Goal: Task Accomplishment & Management: Use online tool/utility

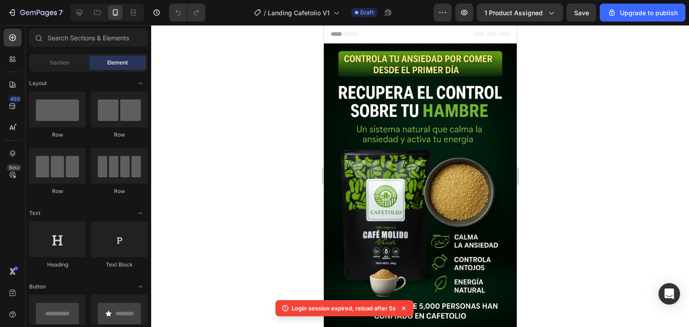
scroll to position [45, 0]
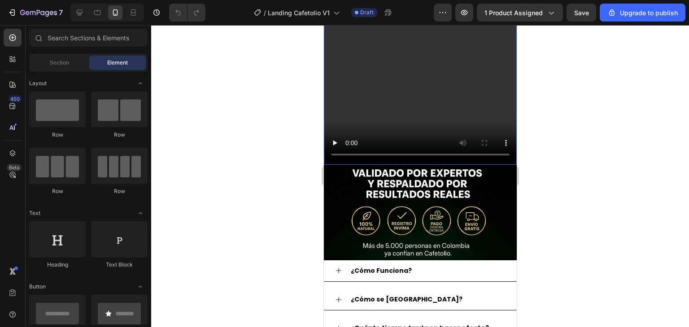
scroll to position [1883, 0]
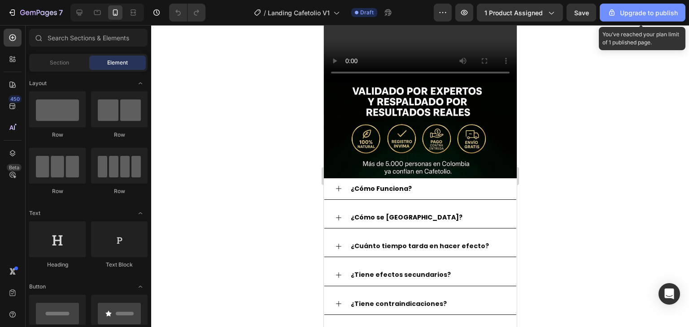
click at [619, 11] on div "Upgrade to publish" at bounding box center [642, 12] width 70 height 9
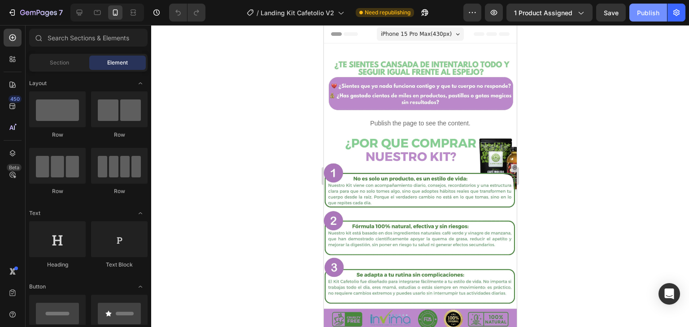
click at [639, 18] on button "Publish" at bounding box center [648, 13] width 38 height 18
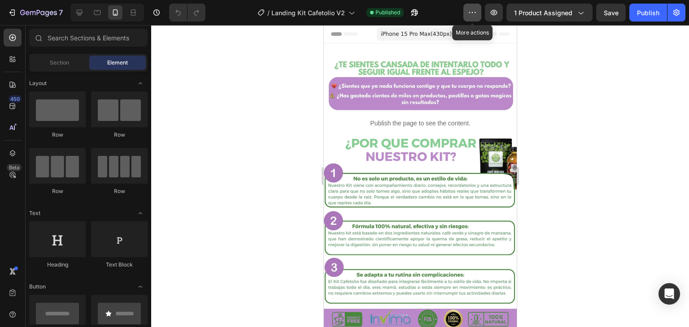
click at [469, 9] on icon "button" at bounding box center [472, 12] width 9 height 9
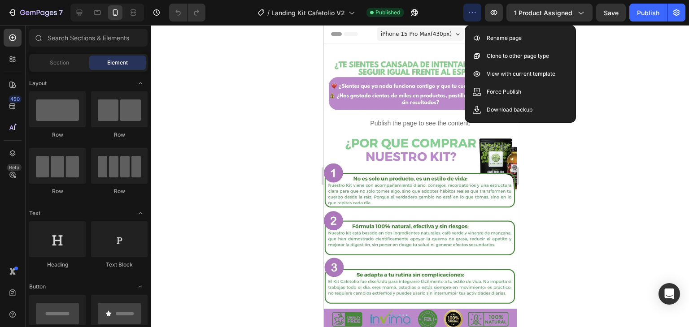
click at [622, 95] on div at bounding box center [420, 176] width 538 height 302
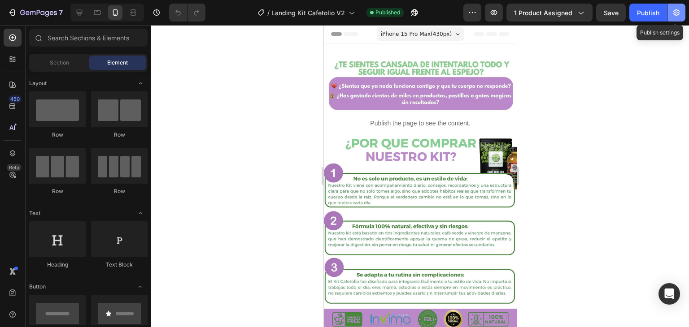
click at [680, 12] on icon "button" at bounding box center [676, 12] width 9 height 9
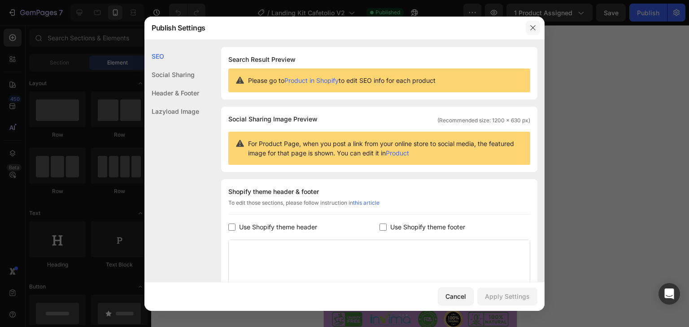
click at [532, 29] on icon "button" at bounding box center [532, 27] width 7 height 7
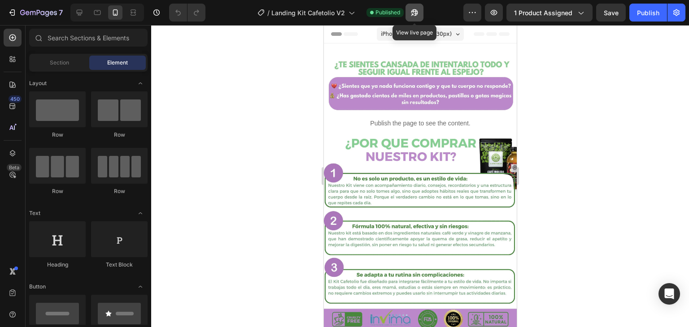
click at [413, 13] on icon "button" at bounding box center [412, 14] width 2 height 2
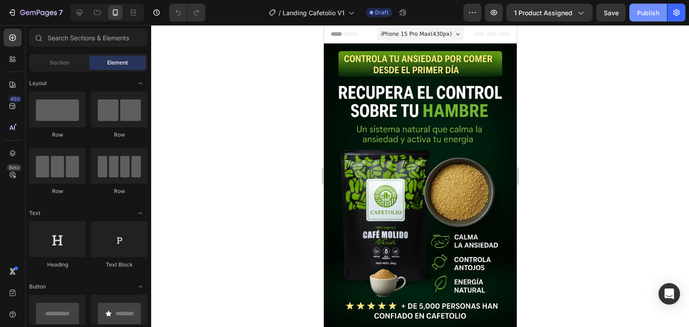
click at [645, 13] on div "Publish" at bounding box center [648, 12] width 22 height 9
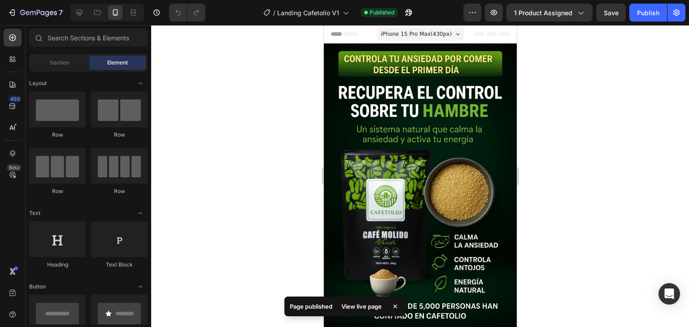
click at [361, 307] on div "View live page" at bounding box center [361, 306] width 51 height 13
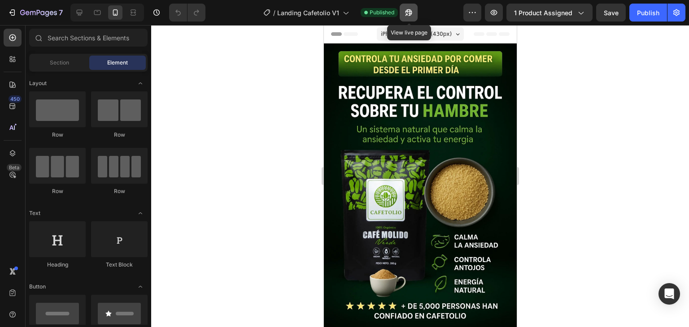
click at [414, 13] on button "button" at bounding box center [408, 13] width 18 height 18
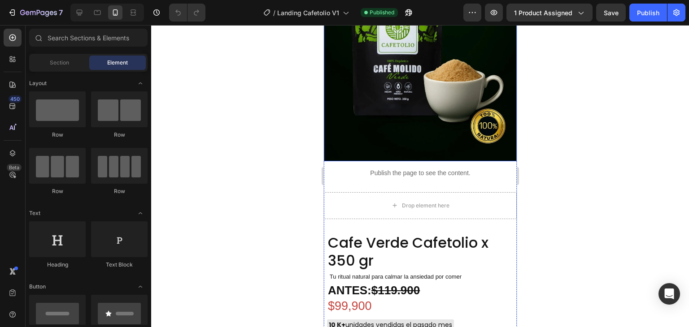
scroll to position [673, 0]
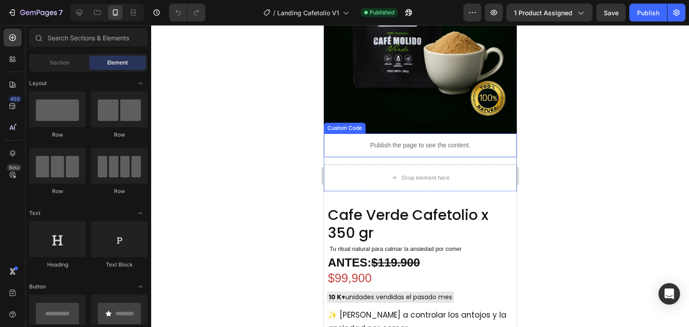
click at [348, 141] on p "Publish the page to see the content." at bounding box center [419, 145] width 193 height 9
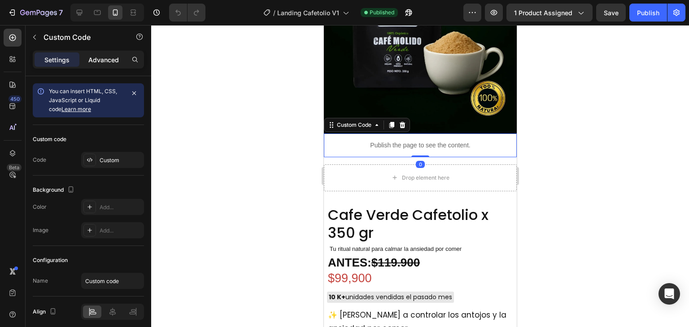
click at [91, 59] on p "Advanced" at bounding box center [103, 59] width 30 height 9
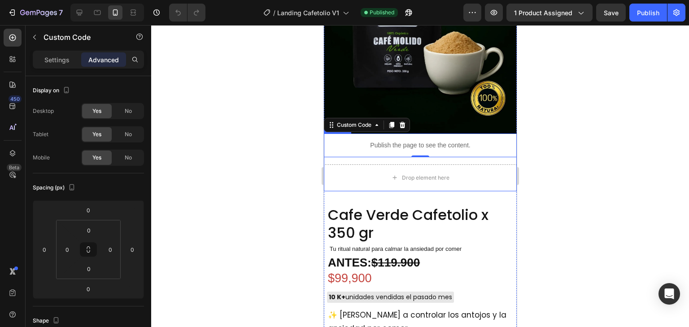
click at [351, 148] on div "Publish the page to see the content. Custom Code 0 Drop element here Product" at bounding box center [419, 163] width 193 height 58
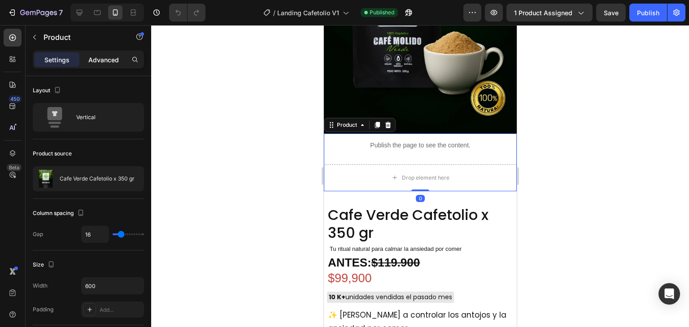
click at [110, 61] on p "Advanced" at bounding box center [103, 59] width 30 height 9
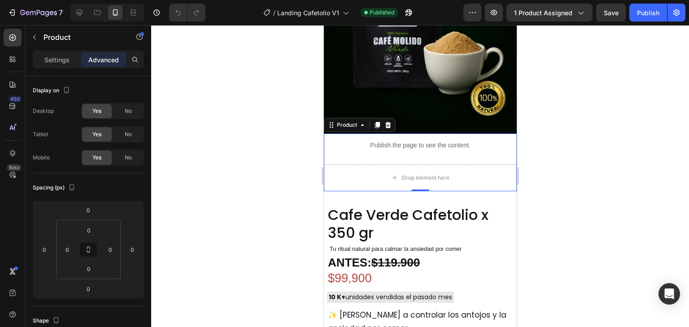
click at [274, 134] on div at bounding box center [420, 176] width 538 height 302
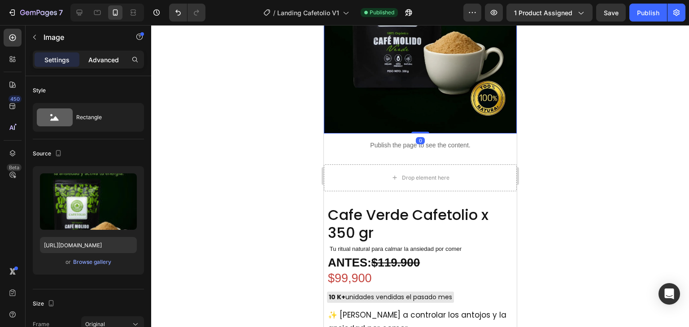
click at [114, 59] on p "Advanced" at bounding box center [103, 59] width 30 height 9
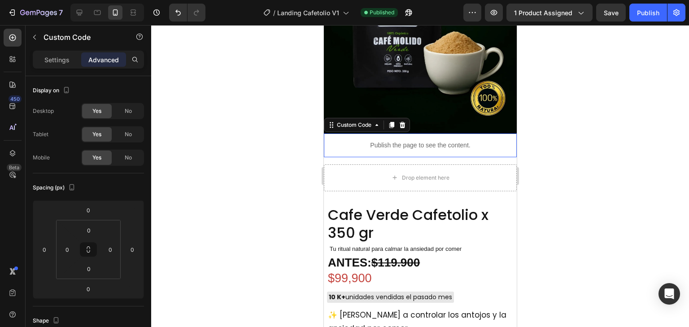
click at [327, 141] on p "Publish the page to see the content." at bounding box center [419, 145] width 193 height 9
click at [300, 155] on div at bounding box center [420, 176] width 538 height 302
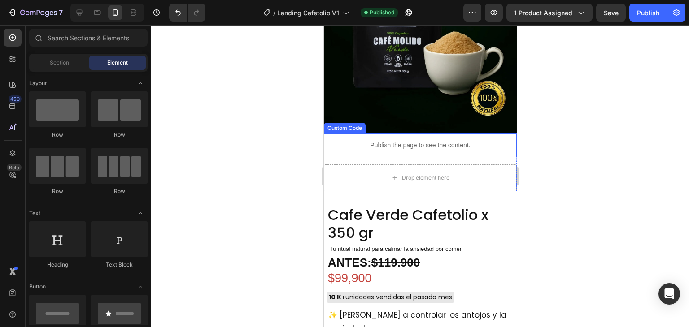
click at [330, 144] on div "Publish the page to see the content." at bounding box center [419, 146] width 193 height 24
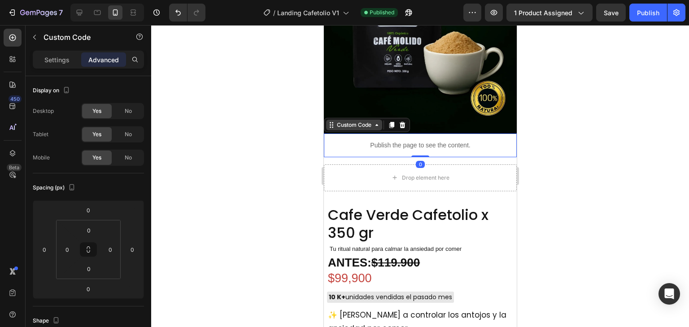
click at [353, 121] on div "Custom Code" at bounding box center [353, 125] width 38 height 8
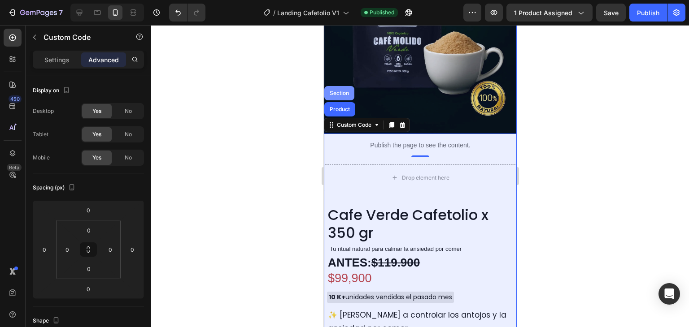
click at [339, 86] on div "Section" at bounding box center [339, 93] width 30 height 14
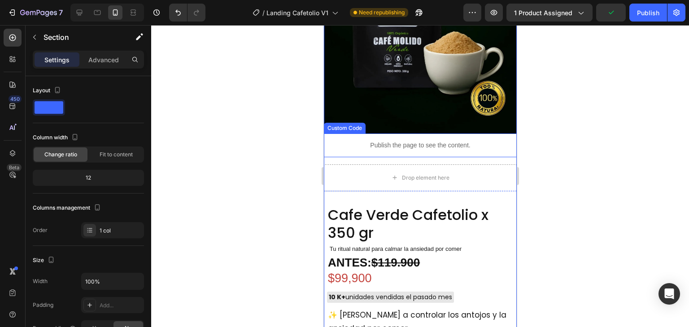
click at [341, 141] on p "Publish the page to see the content." at bounding box center [419, 145] width 193 height 9
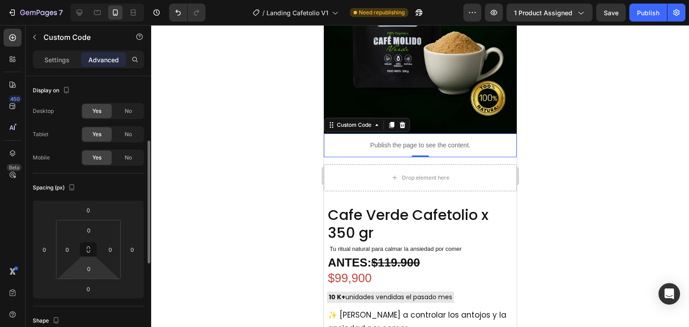
scroll to position [45, 0]
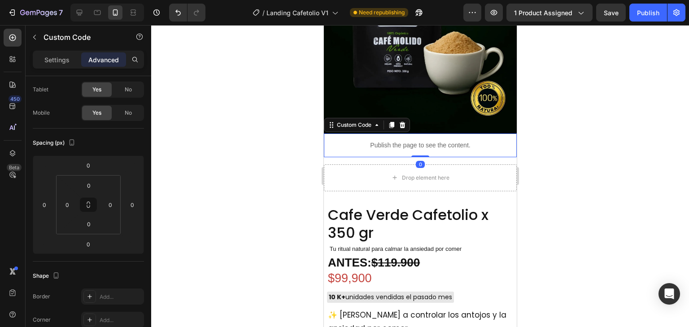
drag, startPoint x: 413, startPoint y: 145, endPoint x: 424, endPoint y: 127, distance: 21.3
click at [424, 134] on div "Publish the page to see the content. Custom Code 0" at bounding box center [419, 146] width 193 height 24
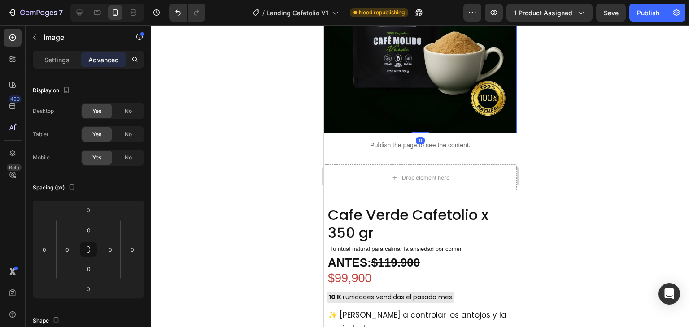
drag, startPoint x: 418, startPoint y: 121, endPoint x: 421, endPoint y: 102, distance: 18.6
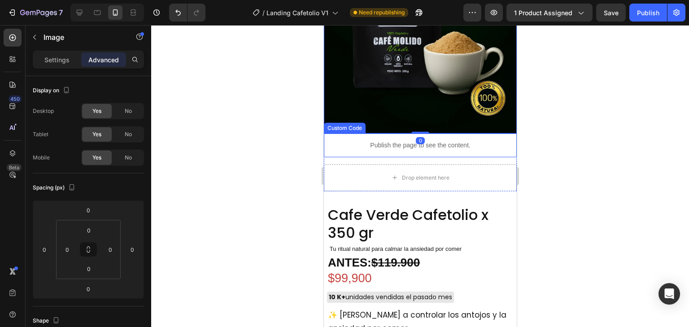
click at [342, 141] on p "Publish the page to see the content." at bounding box center [419, 145] width 193 height 9
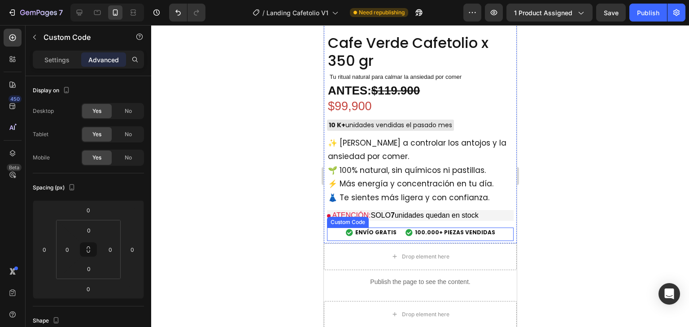
scroll to position [897, 0]
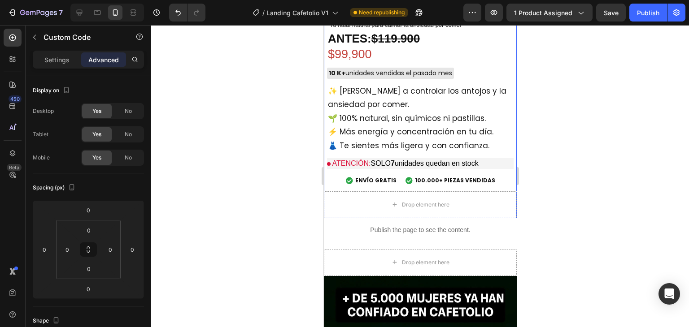
click at [347, 180] on div "Cafe Verde Cafetolio x 350 gr Product Title Tu ritual natural para calmar la an…" at bounding box center [419, 86] width 187 height 210
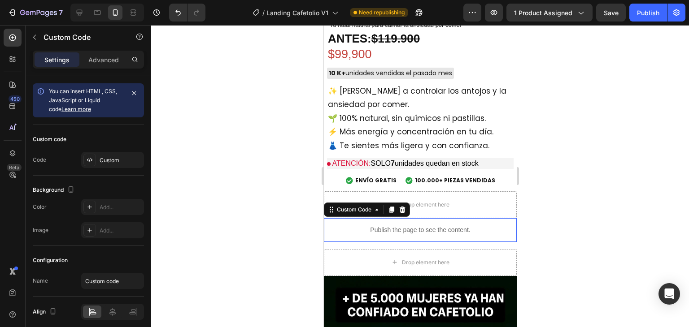
click at [381, 227] on div "Publish the page to see the content." at bounding box center [419, 230] width 193 height 24
click at [107, 56] on p "Advanced" at bounding box center [103, 59] width 30 height 9
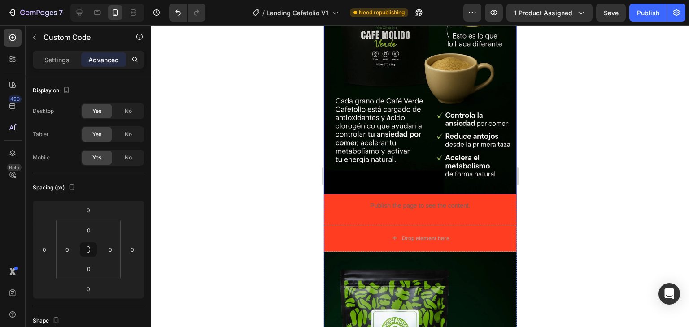
scroll to position [2914, 0]
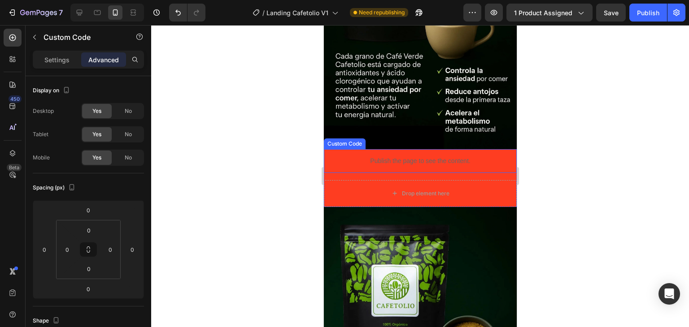
click at [348, 156] on div "Publish the page to see the content." at bounding box center [419, 161] width 193 height 24
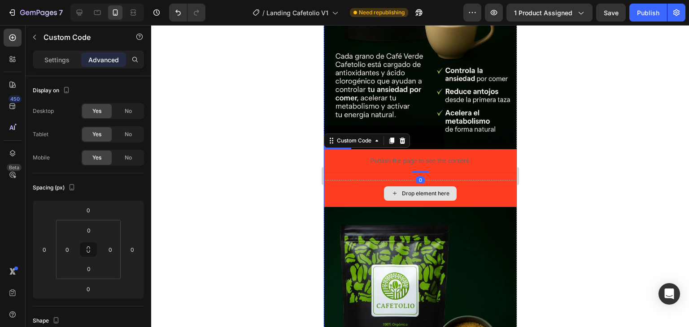
click at [344, 180] on div "Drop element here" at bounding box center [419, 193] width 193 height 27
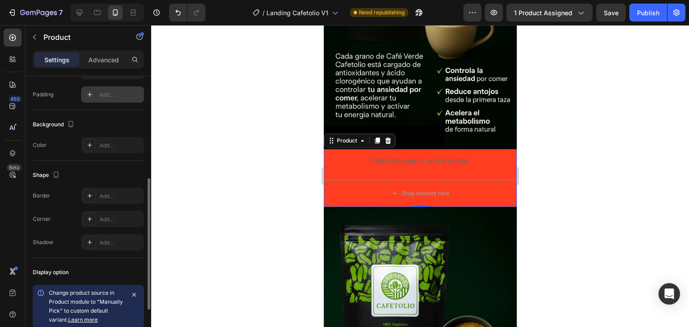
scroll to position [170, 0]
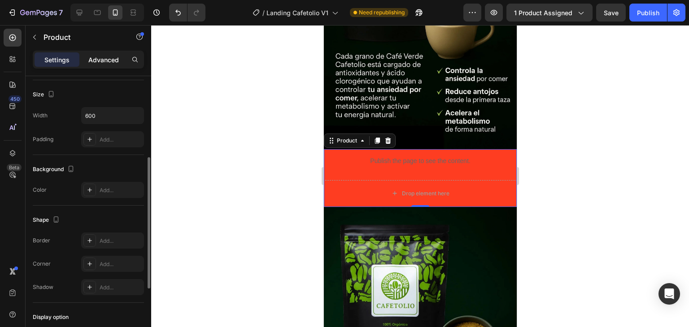
click at [91, 57] on p "Advanced" at bounding box center [103, 59] width 30 height 9
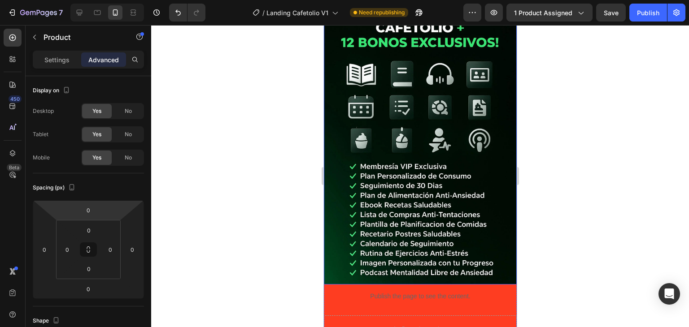
scroll to position [3554, 0]
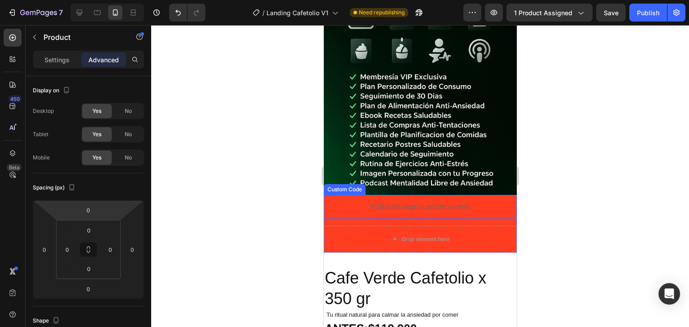
click at [341, 195] on div "Publish the page to see the content." at bounding box center [419, 207] width 193 height 24
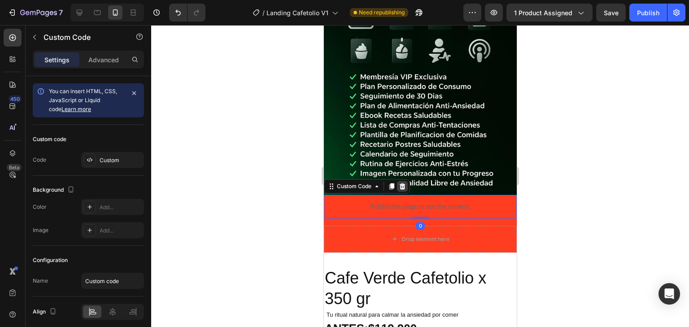
click at [402, 183] on icon at bounding box center [401, 186] width 7 height 7
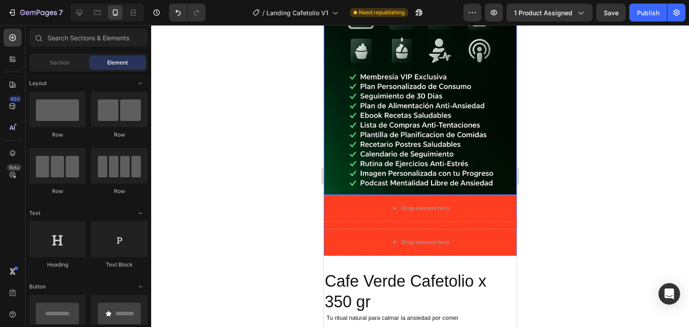
click at [342, 159] on img at bounding box center [419, 52] width 193 height 285
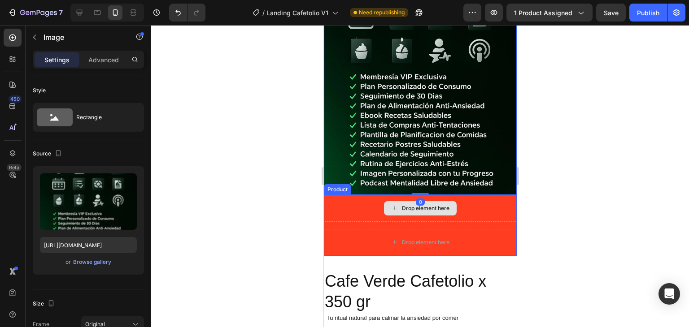
click at [340, 195] on div "Drop element here" at bounding box center [419, 208] width 193 height 27
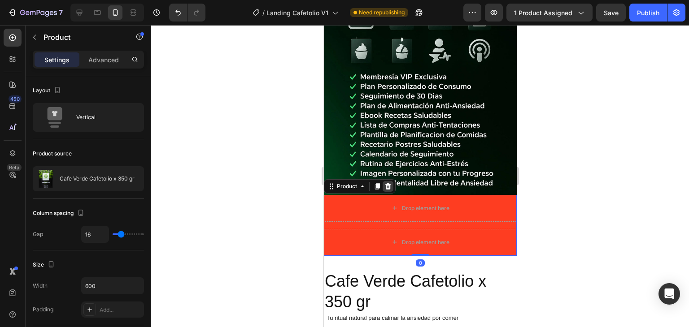
click at [382, 181] on div at bounding box center [387, 186] width 11 height 11
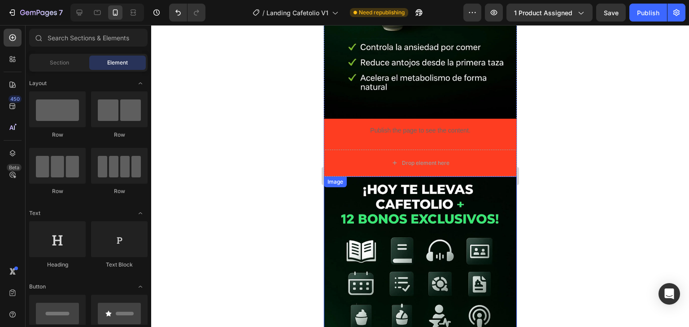
scroll to position [3240, 0]
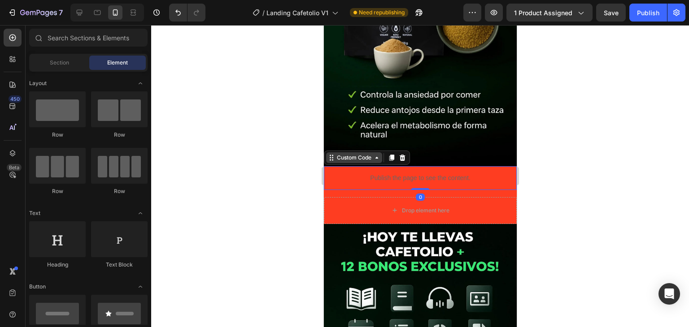
click at [348, 154] on div "Custom Code" at bounding box center [353, 158] width 38 height 8
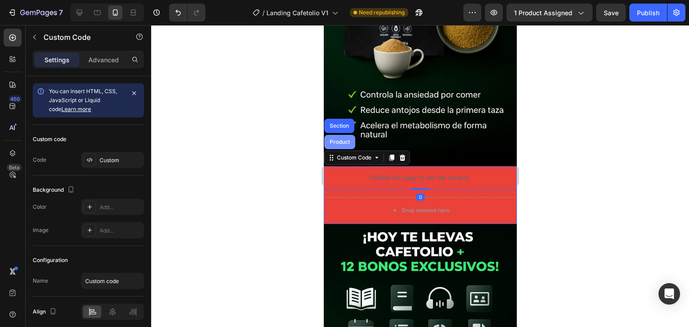
click at [347, 135] on div "Product" at bounding box center [339, 142] width 31 height 14
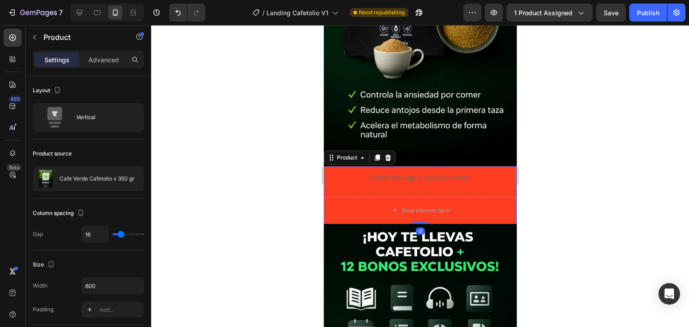
click at [390, 154] on icon at bounding box center [387, 157] width 7 height 7
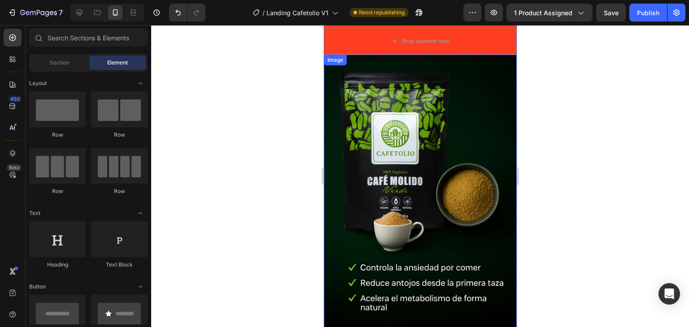
scroll to position [2926, 0]
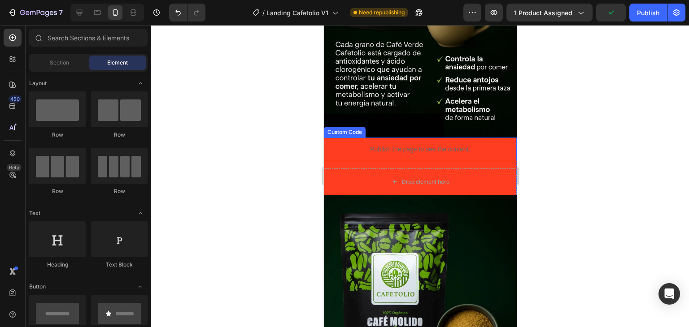
click at [345, 128] on div "Custom Code" at bounding box center [344, 132] width 38 height 8
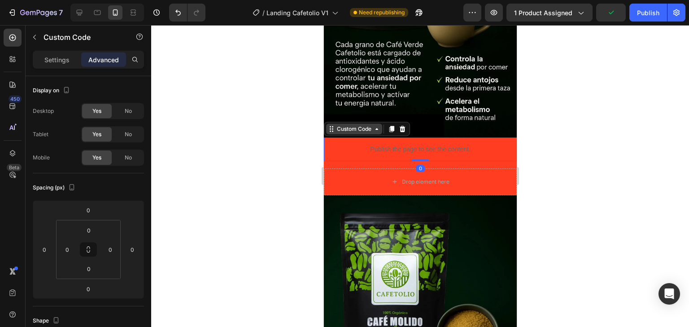
click at [350, 124] on div "Custom Code" at bounding box center [354, 129] width 56 height 11
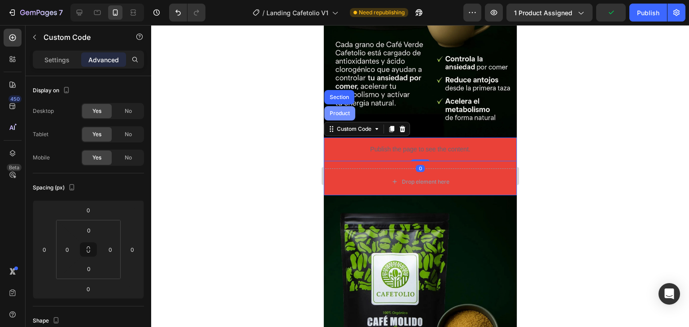
click at [339, 111] on div "Product" at bounding box center [339, 113] width 24 height 5
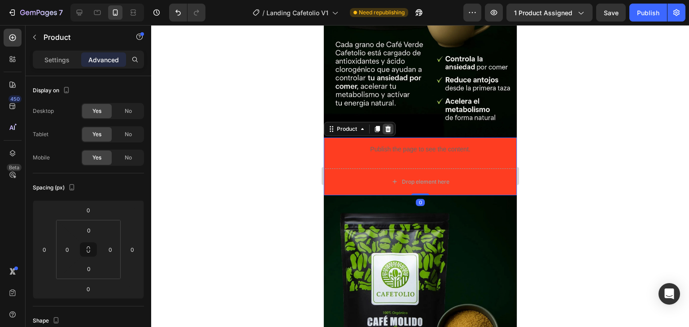
click at [384, 124] on div at bounding box center [387, 129] width 11 height 11
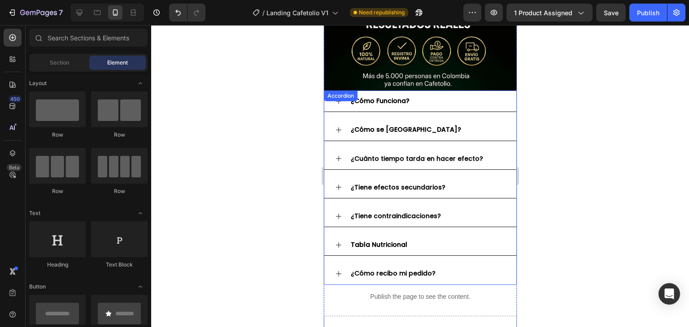
scroll to position [2074, 0]
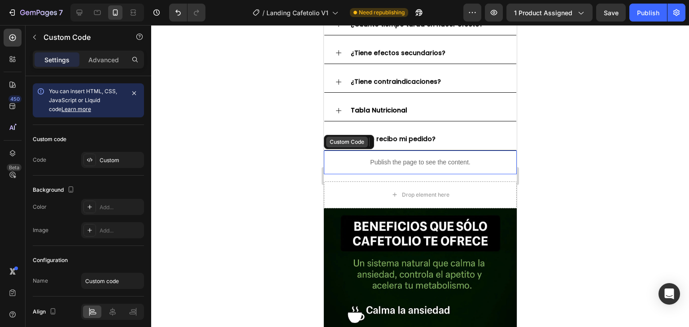
click at [346, 138] on div "Custom Code" at bounding box center [346, 142] width 38 height 8
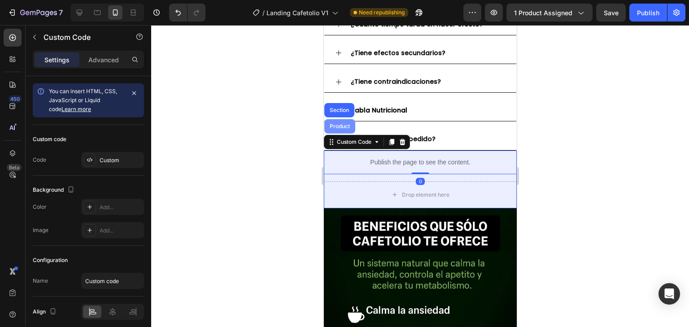
click at [343, 124] on div "Product" at bounding box center [339, 126] width 24 height 5
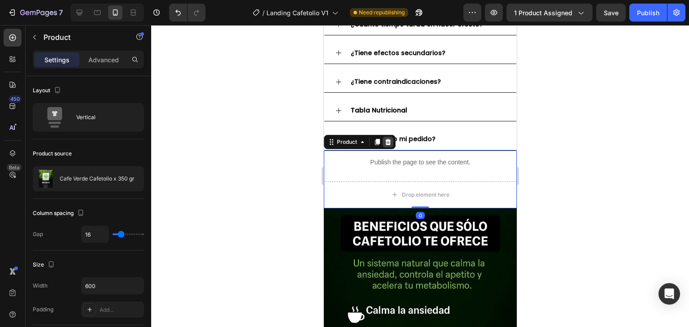
click at [388, 139] on icon at bounding box center [388, 142] width 6 height 6
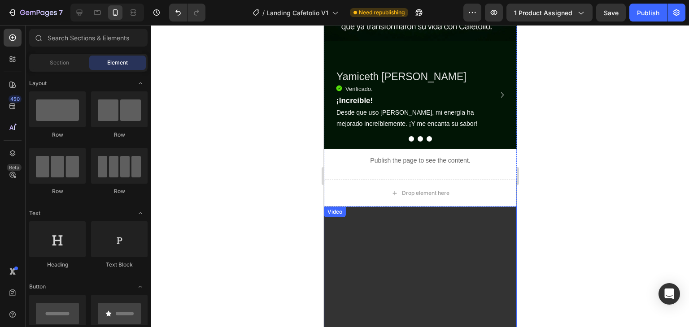
scroll to position [1402, 0]
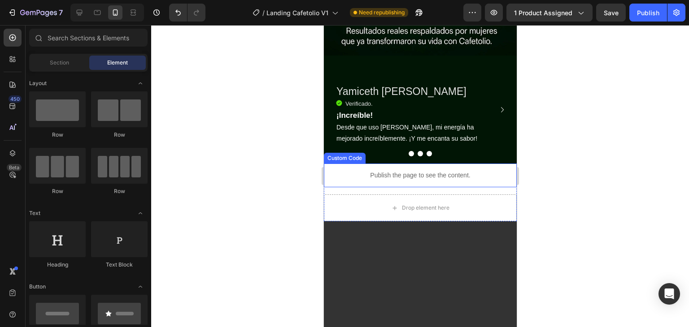
click at [343, 154] on div "Custom Code" at bounding box center [344, 158] width 38 height 8
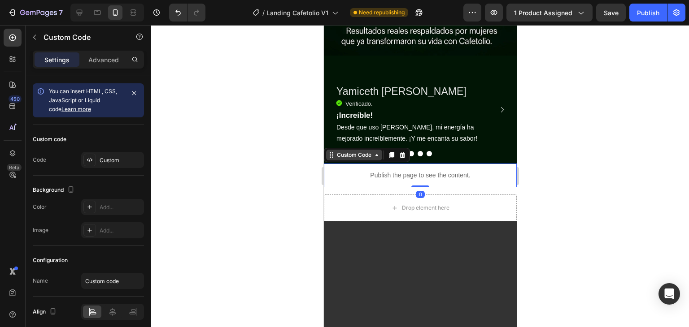
click at [361, 151] on div "Custom Code" at bounding box center [353, 155] width 38 height 8
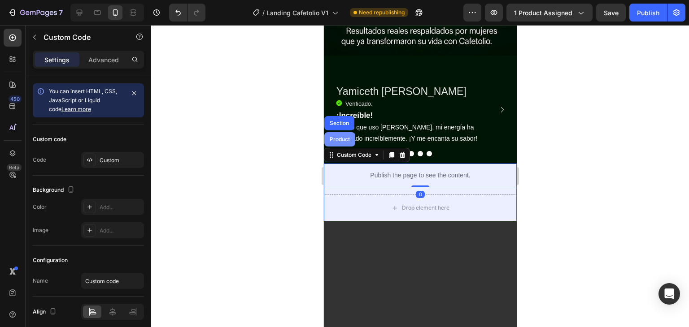
click at [347, 132] on div "Product" at bounding box center [339, 139] width 31 height 14
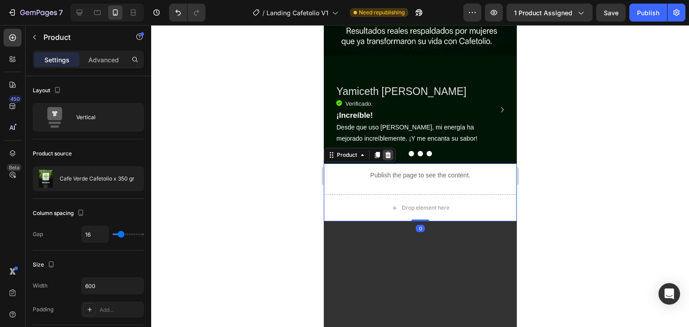
click at [384, 152] on icon at bounding box center [387, 155] width 7 height 7
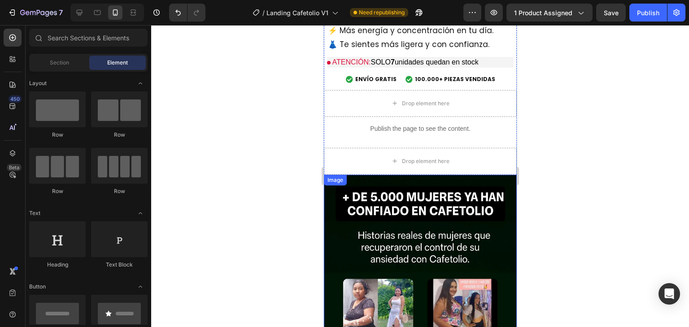
scroll to position [953, 0]
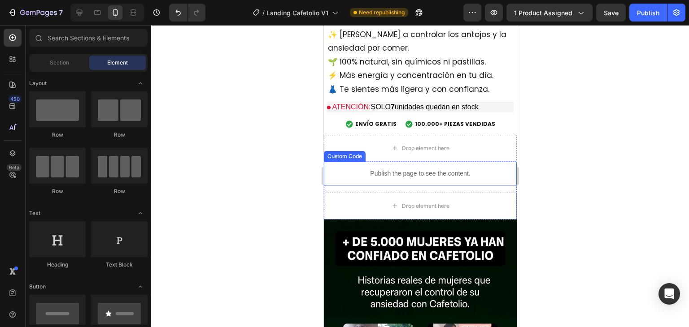
click at [338, 169] on p "Publish the page to see the content." at bounding box center [419, 173] width 193 height 9
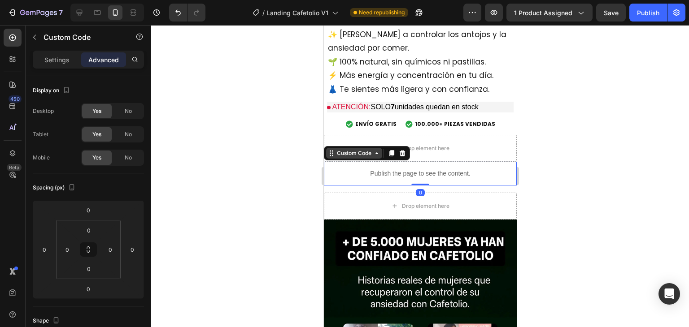
click at [345, 149] on div "Custom Code" at bounding box center [353, 153] width 38 height 8
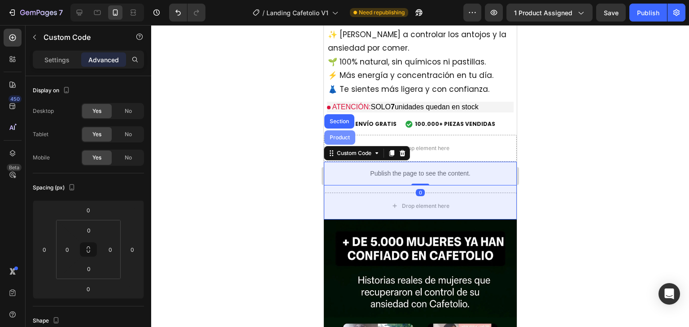
click at [341, 135] on div "Product" at bounding box center [339, 137] width 24 height 5
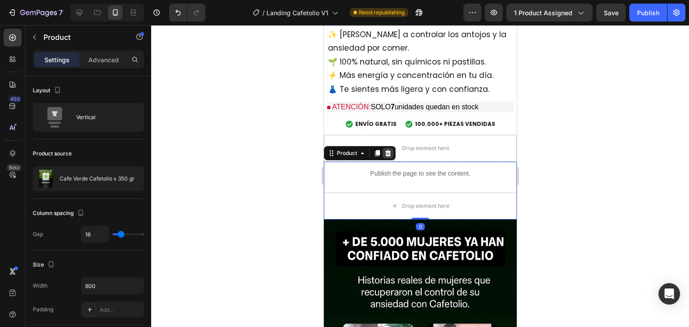
click at [385, 150] on icon at bounding box center [388, 153] width 6 height 6
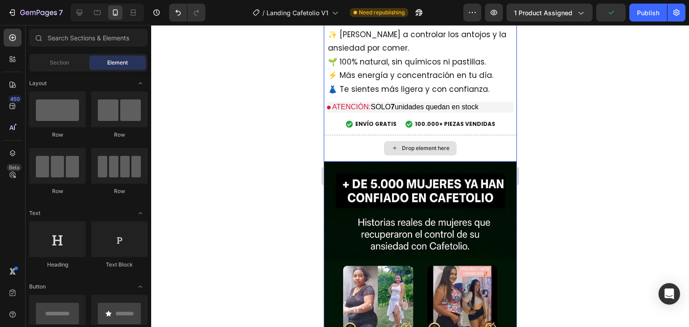
click at [341, 135] on div "Drop element here" at bounding box center [419, 148] width 193 height 27
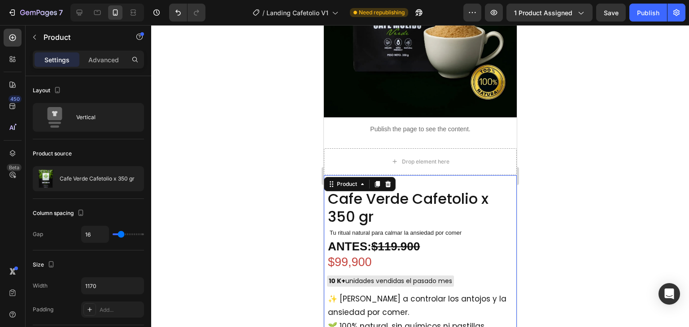
scroll to position [684, 0]
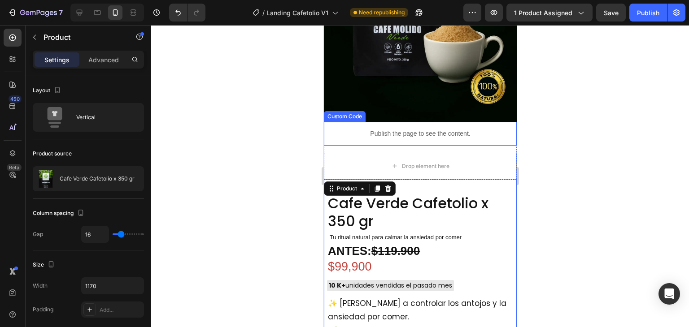
click at [343, 113] on div "Custom Code" at bounding box center [344, 117] width 38 height 8
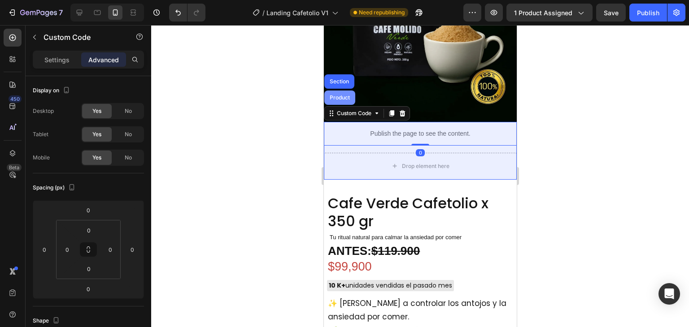
click at [342, 91] on div "Product" at bounding box center [339, 98] width 31 height 14
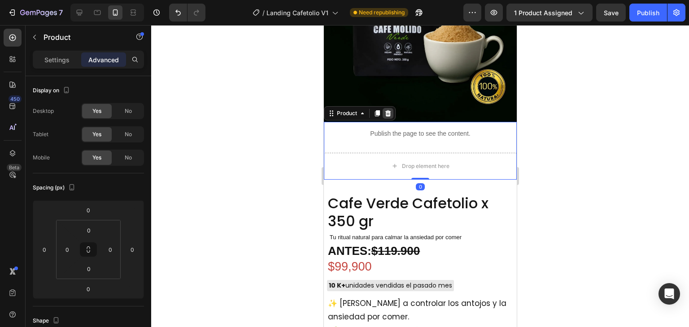
click at [384, 110] on icon at bounding box center [387, 113] width 7 height 7
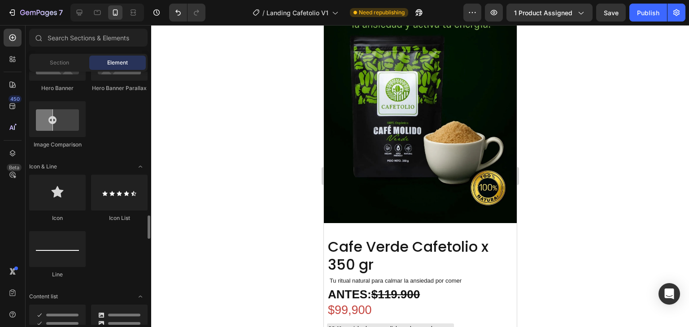
scroll to position [314, 0]
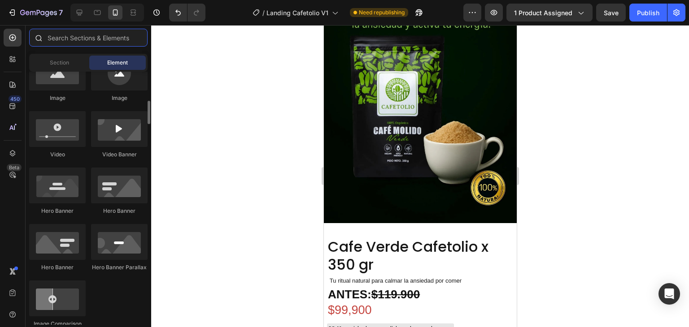
click at [109, 38] on input "text" at bounding box center [88, 38] width 118 height 18
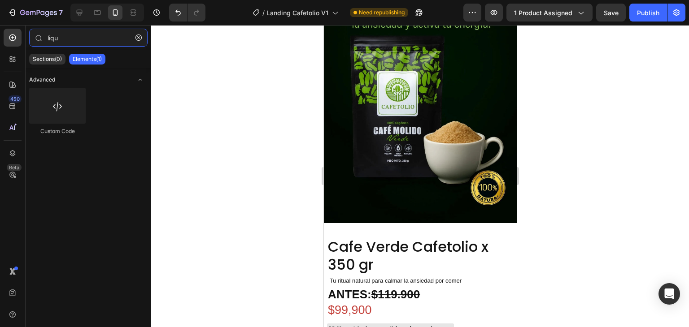
type input "liqu"
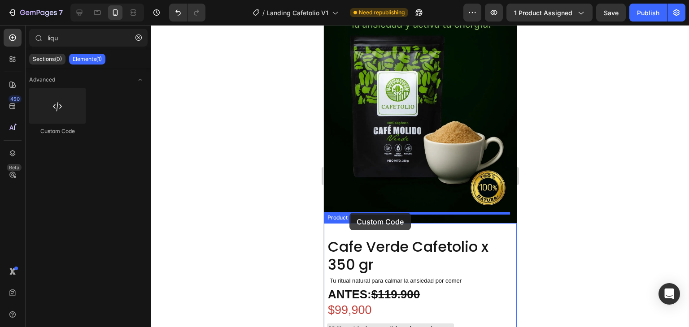
drag, startPoint x: 376, startPoint y: 138, endPoint x: 349, endPoint y: 213, distance: 79.6
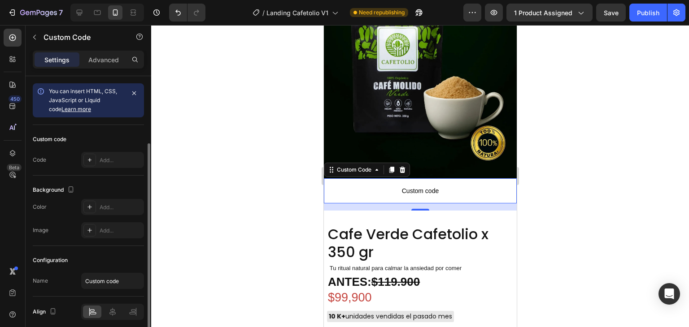
scroll to position [35, 0]
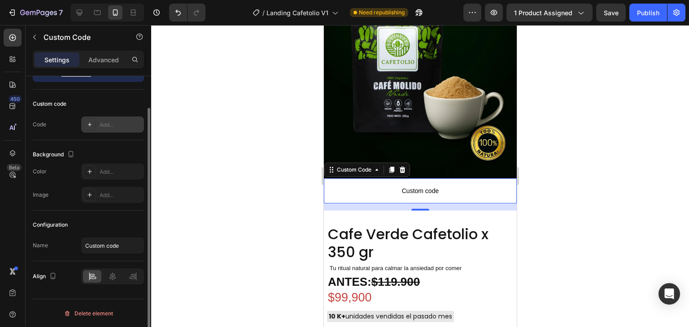
click at [101, 126] on div "Add..." at bounding box center [121, 125] width 42 height 8
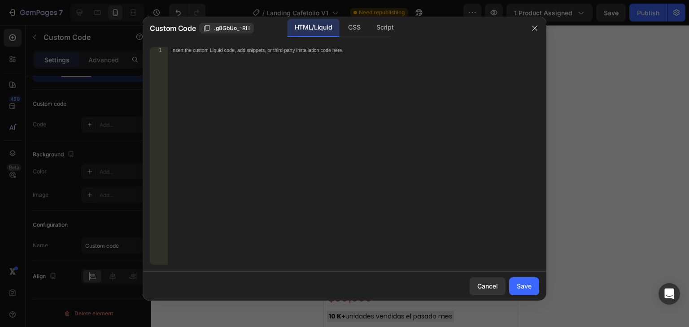
click at [335, 55] on div "Insert the custom Liquid code, add snippets, or third-party installation code h…" at bounding box center [353, 162] width 371 height 230
paste textarea "<div id="_rsi-cod-form-embed-custom-hook"></div>"
type textarea "<div id="_rsi-cod-form-embed-custom-hook"></div>"
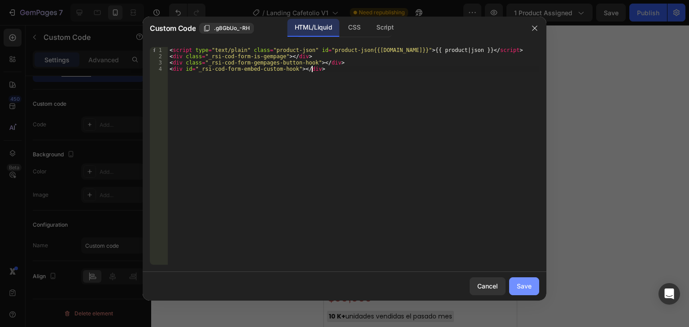
click at [515, 287] on button "Save" at bounding box center [524, 287] width 30 height 18
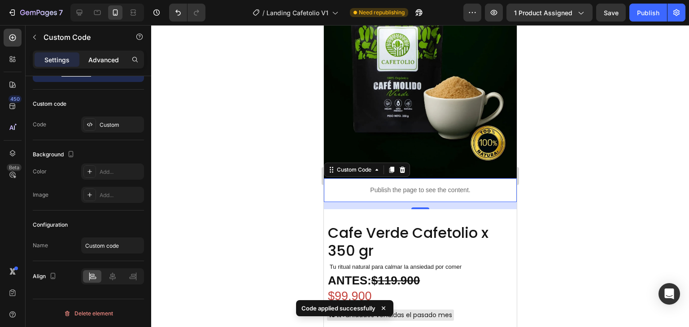
click at [104, 60] on p "Advanced" at bounding box center [103, 59] width 30 height 9
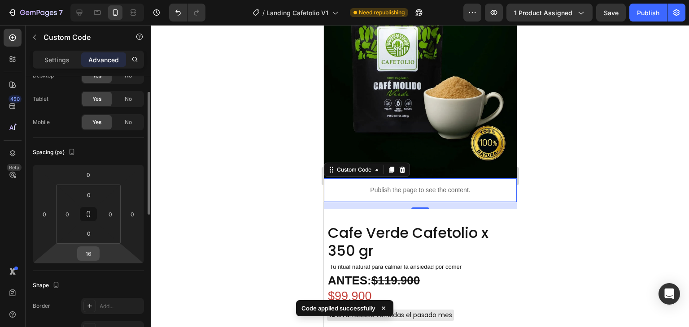
click at [93, 248] on input "16" at bounding box center [88, 253] width 18 height 13
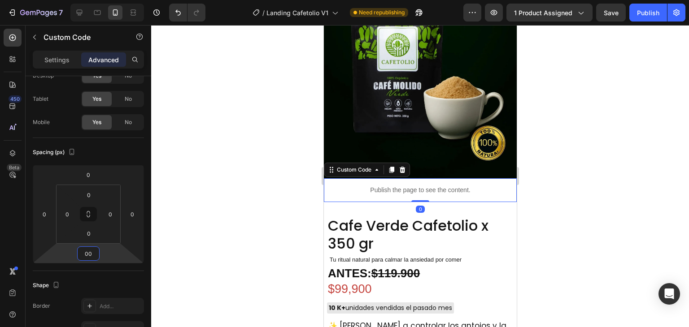
type input "0"
click at [251, 203] on div at bounding box center [420, 176] width 538 height 302
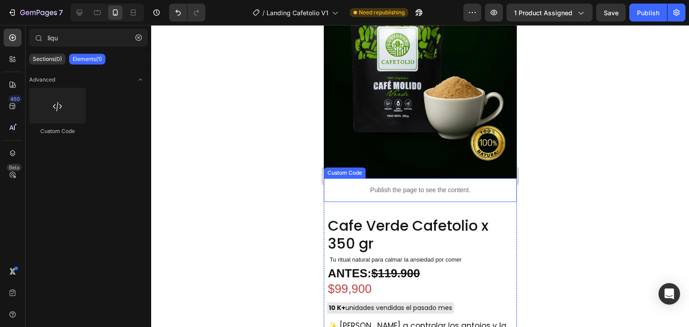
click at [395, 186] on p "Publish the page to see the content." at bounding box center [419, 190] width 193 height 9
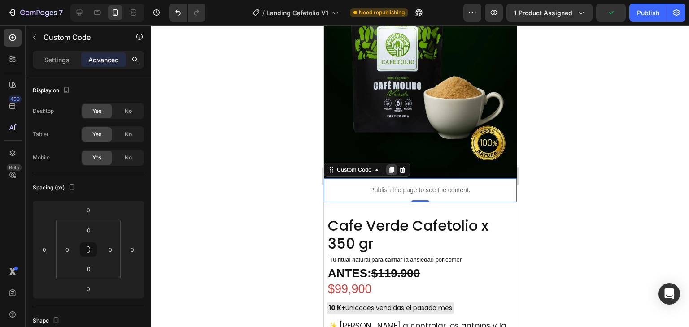
click at [390, 166] on icon at bounding box center [390, 169] width 7 height 7
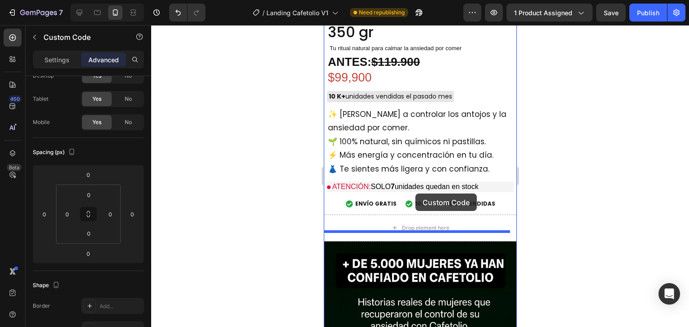
scroll to position [942, 0]
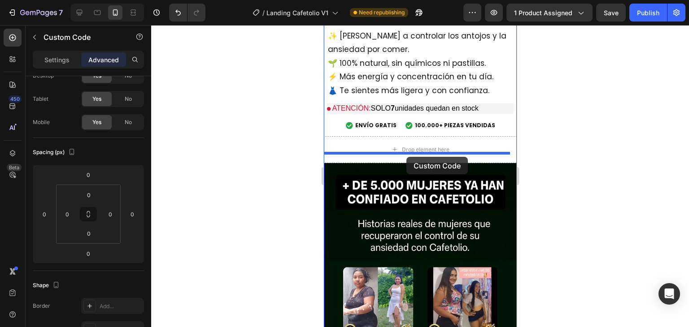
drag, startPoint x: 378, startPoint y: 202, endPoint x: 406, endPoint y: 157, distance: 52.9
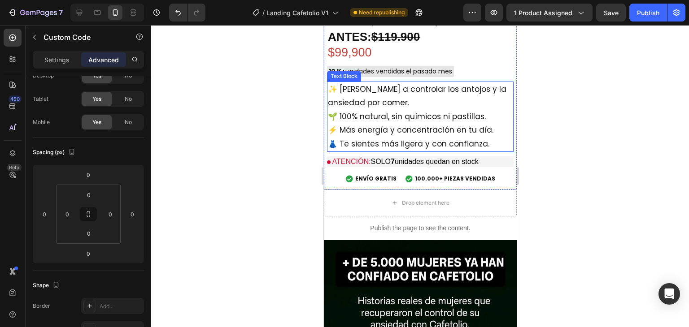
scroll to position [873, 0]
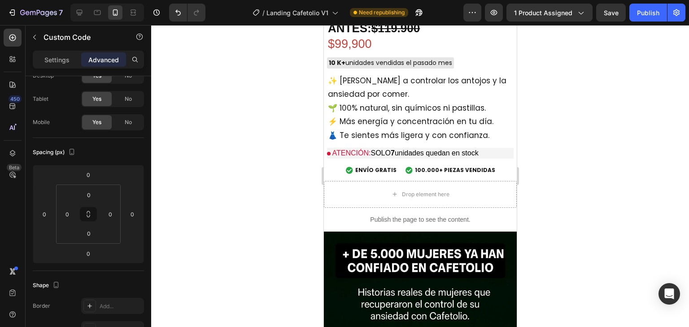
click at [365, 208] on div "Publish the page to see the content." at bounding box center [419, 220] width 193 height 24
click at [393, 215] on p "Publish the page to see the content." at bounding box center [419, 219] width 193 height 9
click at [585, 195] on div at bounding box center [420, 176] width 538 height 302
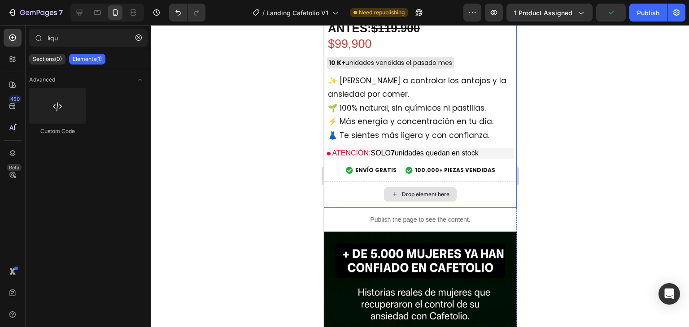
click at [356, 215] on p "Publish the page to see the content." at bounding box center [419, 219] width 193 height 9
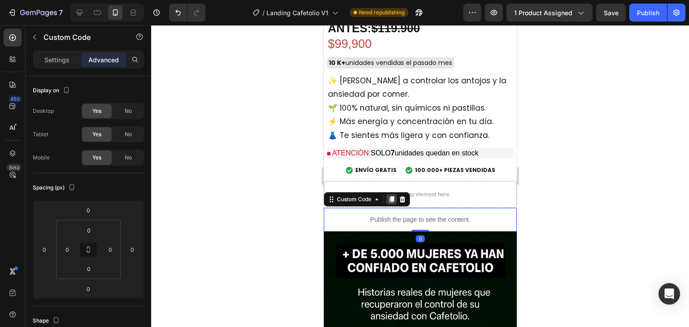
click at [388, 196] on icon at bounding box center [390, 199] width 7 height 7
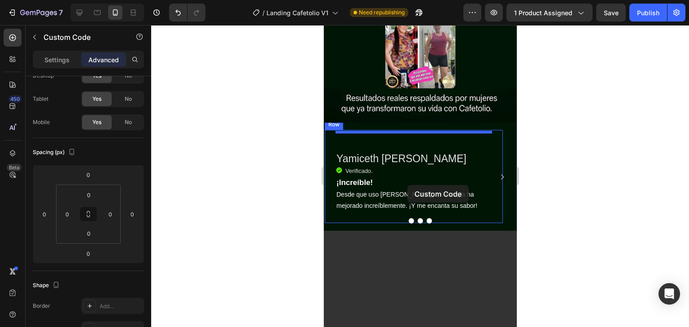
scroll to position [1321, 0]
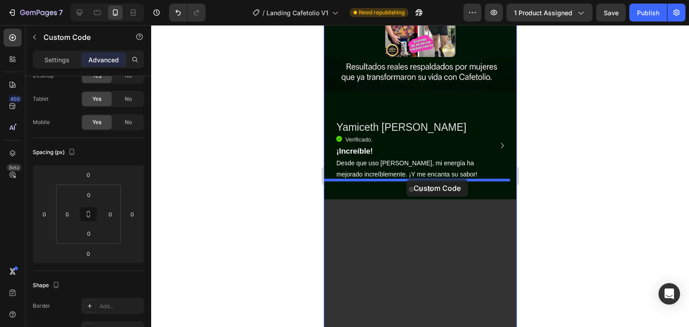
drag, startPoint x: 379, startPoint y: 230, endPoint x: 406, endPoint y: 179, distance: 57.4
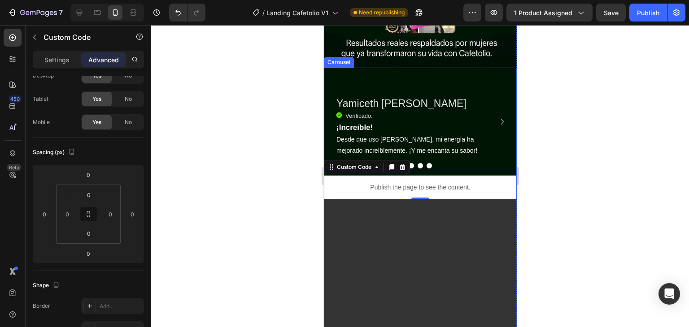
scroll to position [1298, 0]
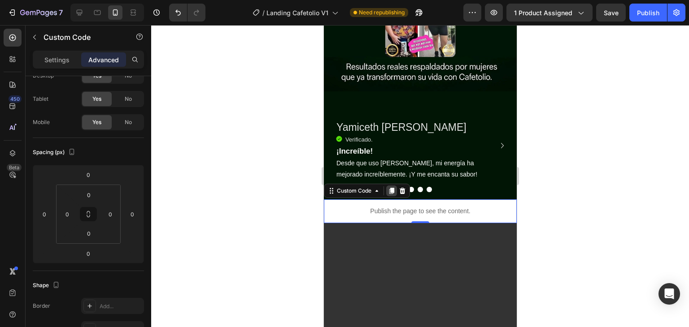
click at [391, 188] on icon at bounding box center [391, 191] width 5 height 6
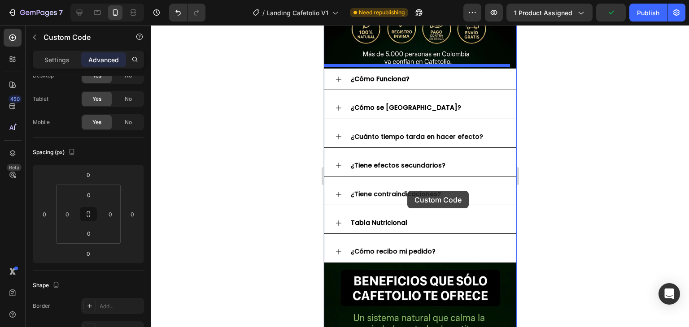
scroll to position [1925, 0]
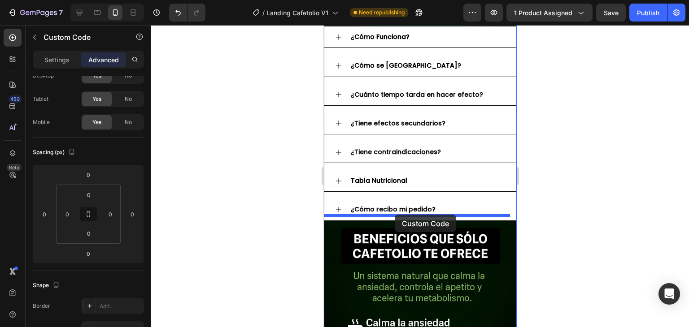
drag, startPoint x: 380, startPoint y: 212, endPoint x: 394, endPoint y: 215, distance: 14.6
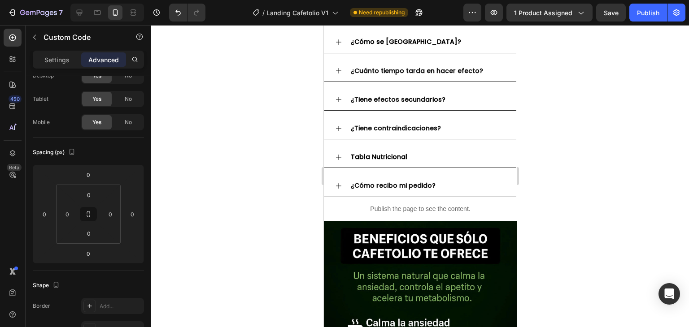
click at [338, 204] on p "Publish the page to see the content." at bounding box center [419, 208] width 193 height 9
click at [530, 214] on div at bounding box center [420, 176] width 538 height 302
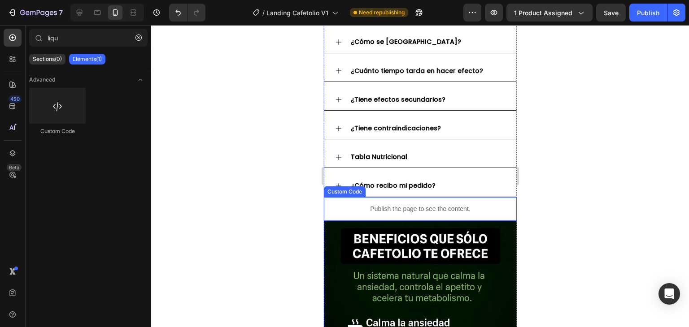
click at [360, 189] on div "Custom Code" at bounding box center [344, 192] width 42 height 11
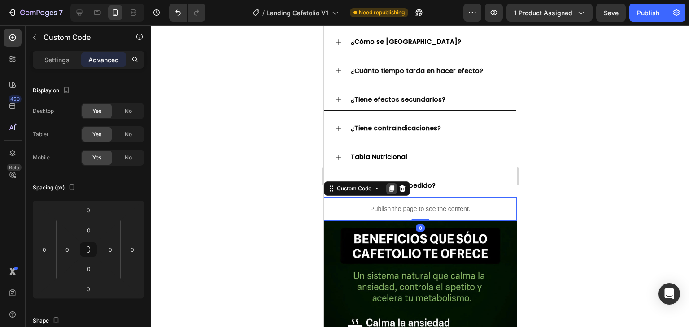
click at [389, 186] on icon at bounding box center [391, 189] width 5 height 6
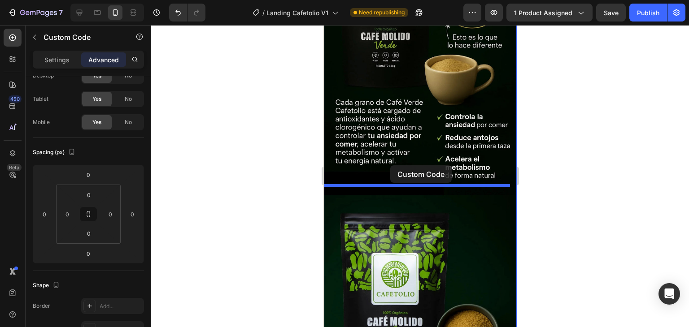
scroll to position [2777, 0]
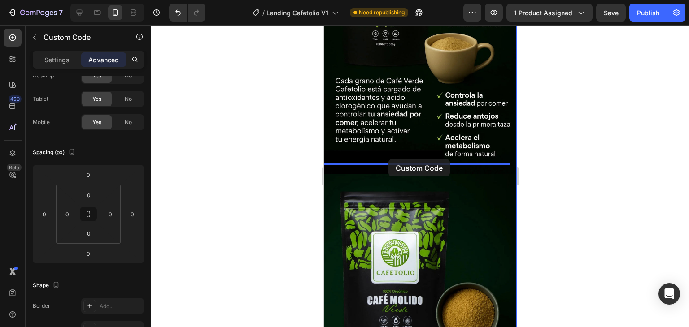
drag, startPoint x: 355, startPoint y: 221, endPoint x: 388, endPoint y: 159, distance: 70.6
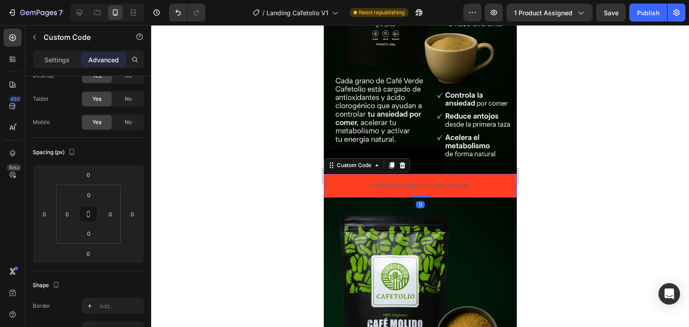
click at [561, 163] on div at bounding box center [420, 176] width 538 height 302
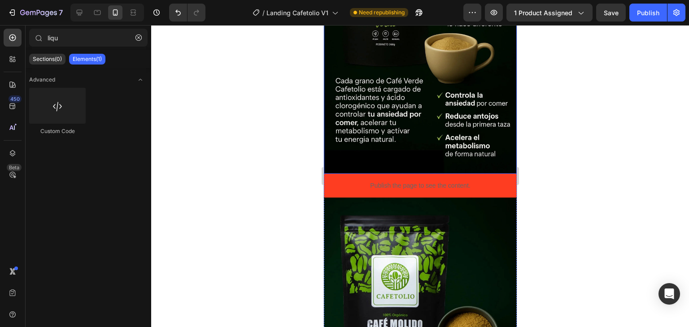
click at [486, 156] on img at bounding box center [419, 31] width 193 height 285
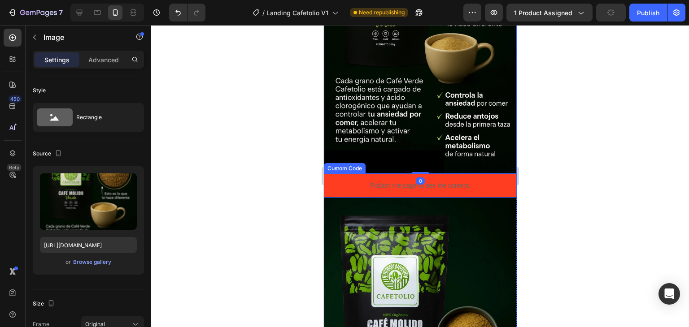
click at [476, 181] on p "Publish the page to see the content." at bounding box center [419, 185] width 193 height 9
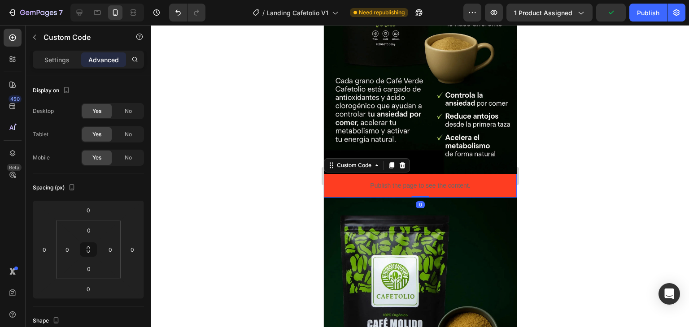
click at [595, 153] on div at bounding box center [420, 176] width 538 height 302
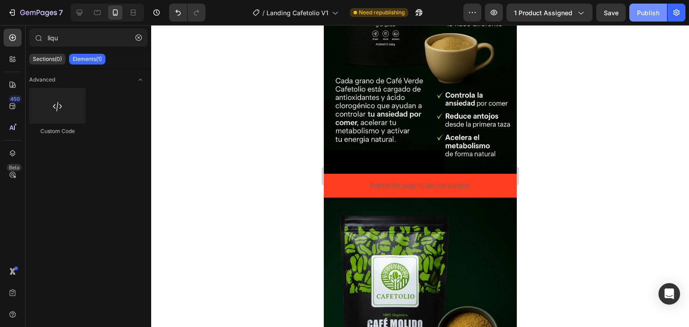
click at [647, 15] on div "Publish" at bounding box center [648, 12] width 22 height 9
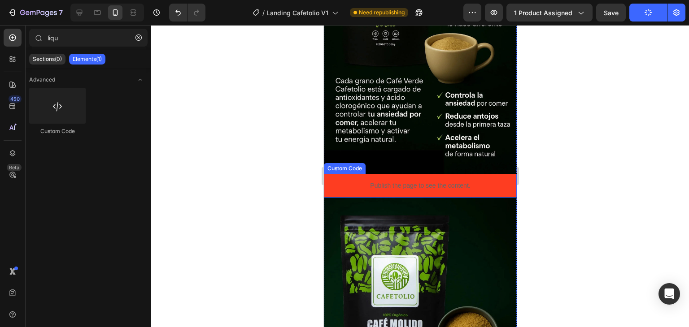
click at [391, 181] on p "Publish the page to see the content." at bounding box center [419, 185] width 193 height 9
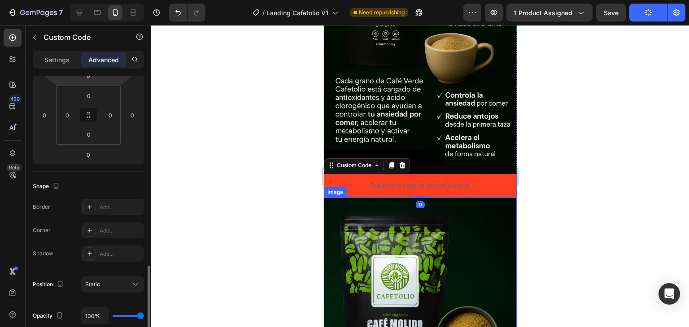
scroll to position [224, 0]
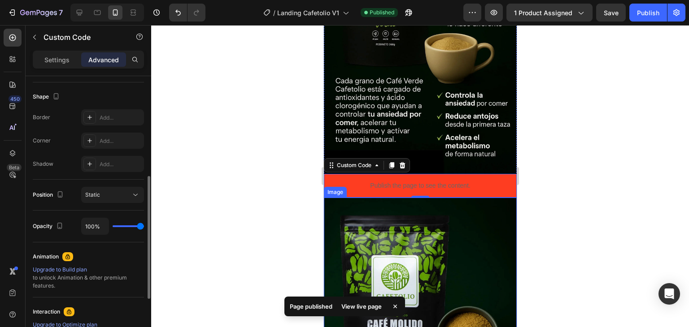
type input "77%"
type input "77"
type input "70%"
type input "70"
type input "46%"
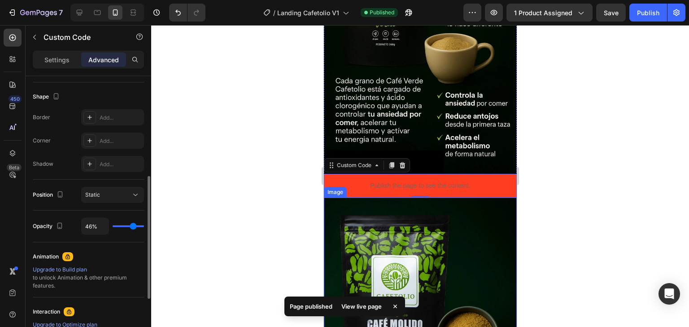
type input "46"
type input "0%"
type input "0"
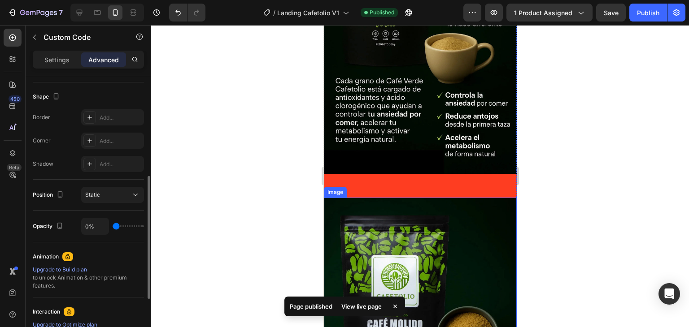
type input "3%"
type input "3"
type input "12%"
type input "12"
type input "23%"
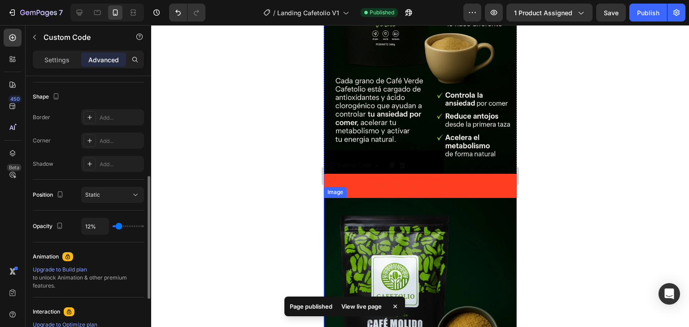
type input "23"
type input "66%"
type input "66"
type input "71%"
type input "71"
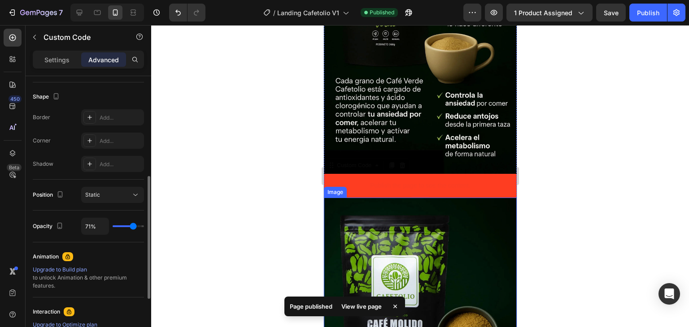
type input "73%"
type input "73"
type input "74%"
type input "74"
type input "82%"
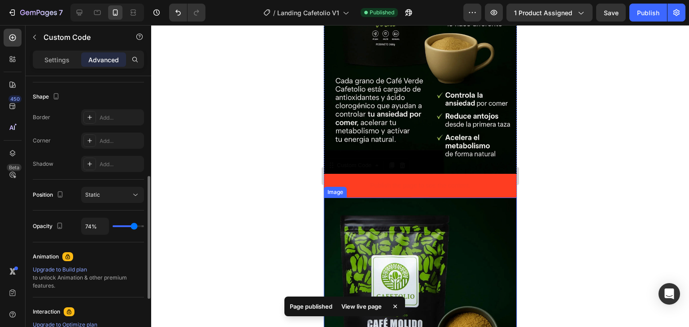
type input "82"
type input "89%"
type input "89"
type input "100%"
type input "100"
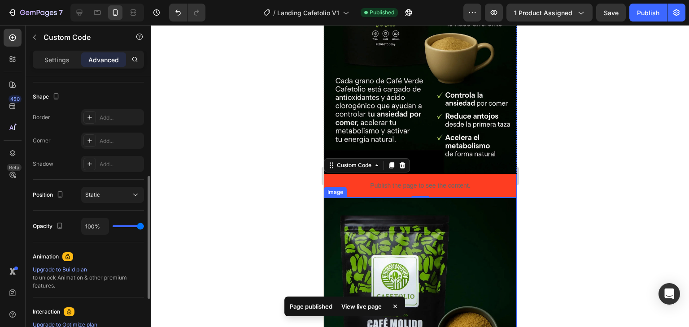
drag, startPoint x: 135, startPoint y: 225, endPoint x: 147, endPoint y: 224, distance: 12.2
click at [144, 226] on input "range" at bounding box center [128, 227] width 31 height 2
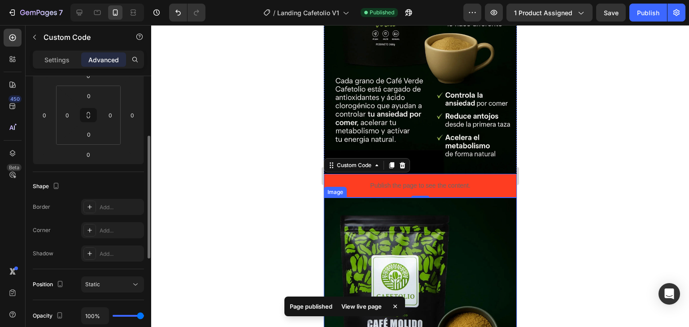
scroll to position [0, 0]
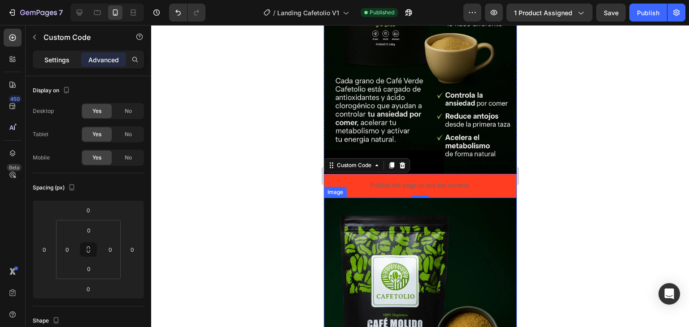
click at [64, 59] on p "Settings" at bounding box center [56, 59] width 25 height 9
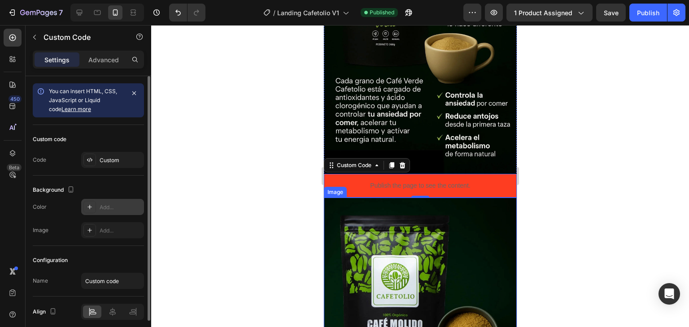
click at [114, 205] on div "Add..." at bounding box center [121, 208] width 42 height 8
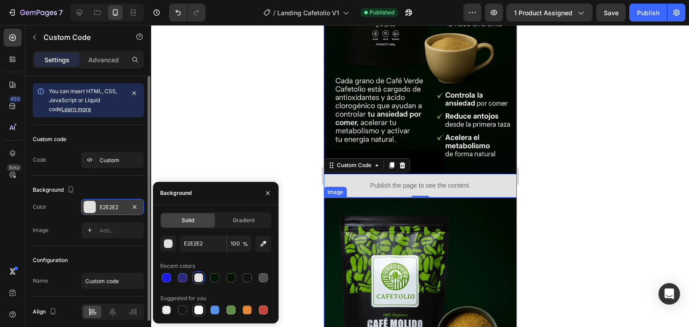
click at [196, 311] on div at bounding box center [198, 310] width 9 height 9
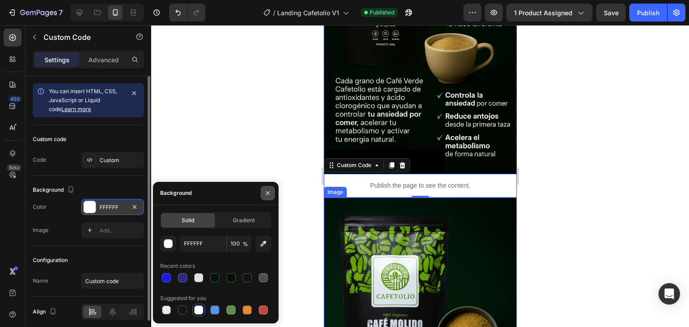
click at [269, 190] on icon "button" at bounding box center [267, 193] width 7 height 7
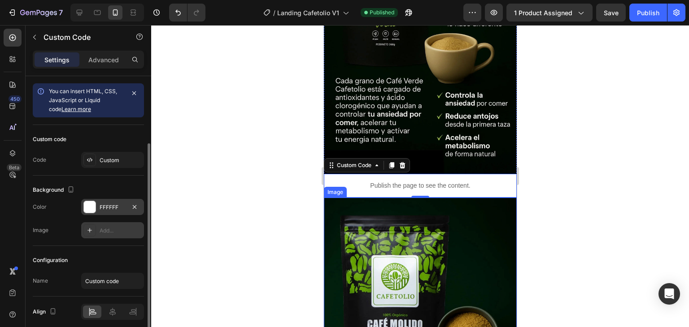
scroll to position [35, 0]
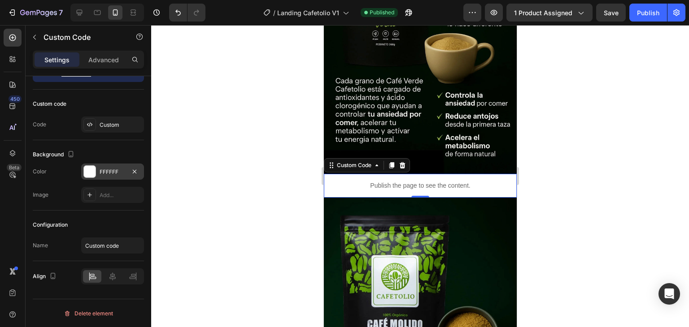
drag, startPoint x: 651, startPoint y: 8, endPoint x: 647, endPoint y: 0, distance: 8.2
click at [650, 8] on div "Publish" at bounding box center [648, 12] width 22 height 9
click at [95, 168] on div at bounding box center [90, 172] width 12 height 12
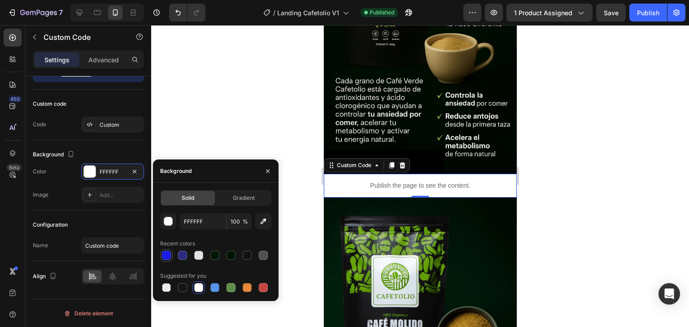
click at [169, 258] on div at bounding box center [166, 255] width 9 height 9
type input "1919E8"
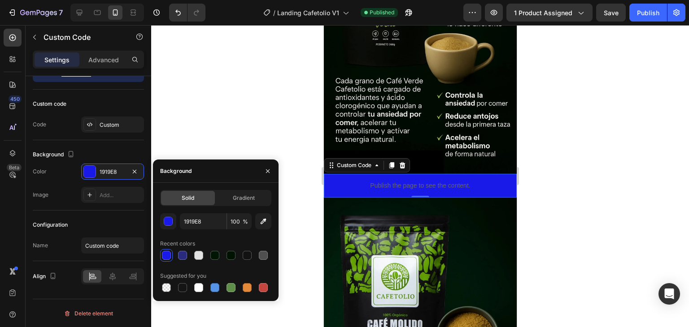
click at [220, 131] on div at bounding box center [420, 176] width 538 height 302
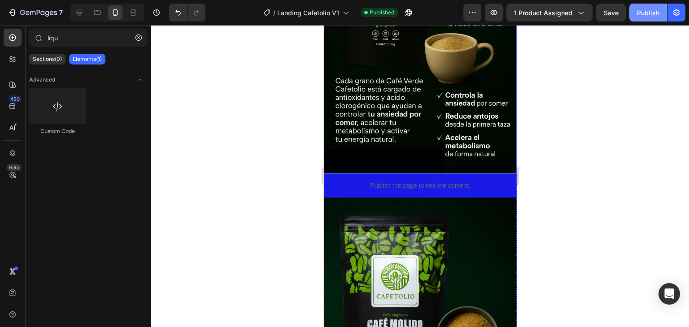
click at [644, 11] on div "Publish" at bounding box center [648, 12] width 22 height 9
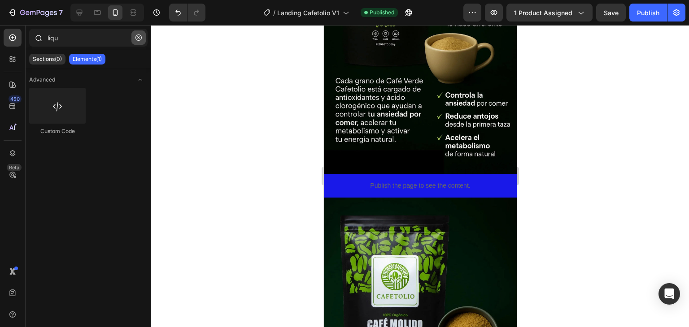
click at [138, 36] on icon "button" at bounding box center [138, 38] width 6 height 6
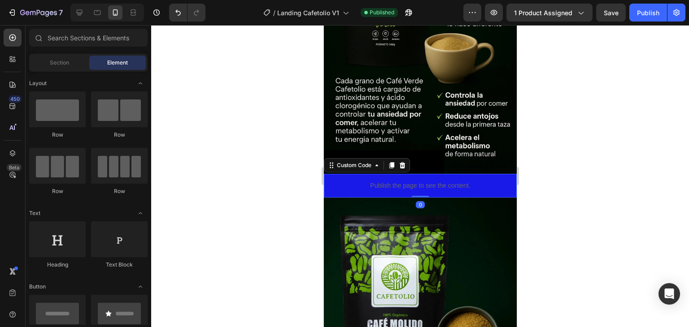
click at [367, 181] on p "Publish the page to see the content." at bounding box center [419, 185] width 193 height 9
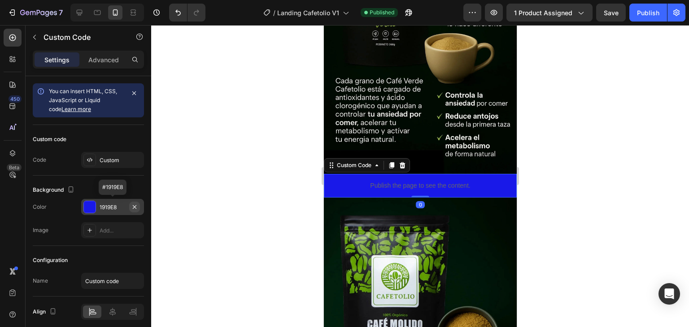
click at [133, 208] on icon "button" at bounding box center [135, 207] width 4 height 4
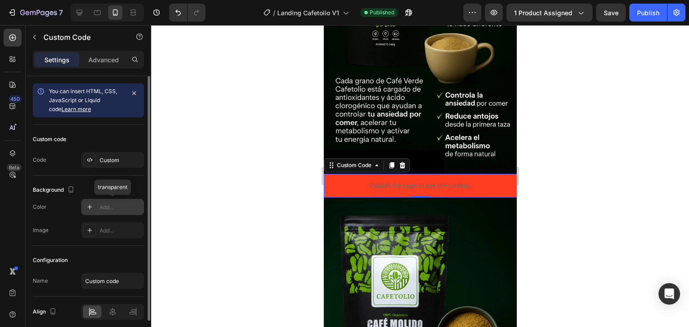
click at [116, 208] on div "Add..." at bounding box center [121, 208] width 42 height 8
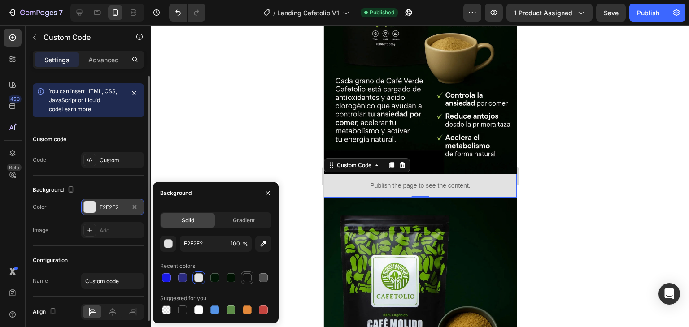
click at [245, 277] on div at bounding box center [247, 278] width 9 height 9
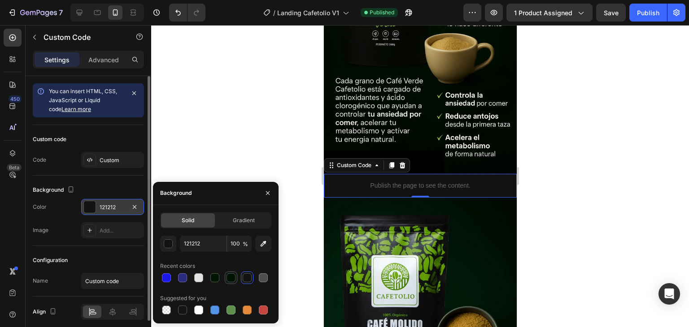
click at [231, 278] on div at bounding box center [230, 278] width 9 height 9
type input "001202"
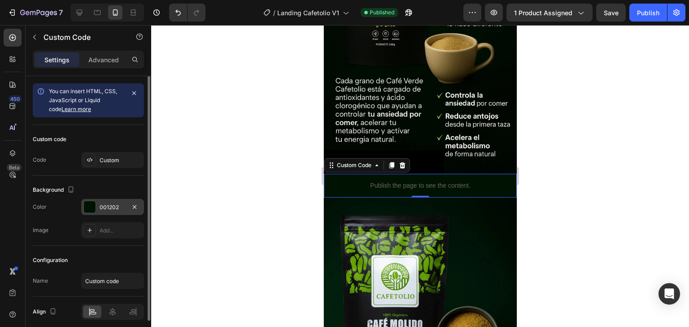
click at [581, 169] on div at bounding box center [420, 176] width 538 height 302
click at [348, 174] on div "Publish the page to see the content." at bounding box center [419, 186] width 193 height 24
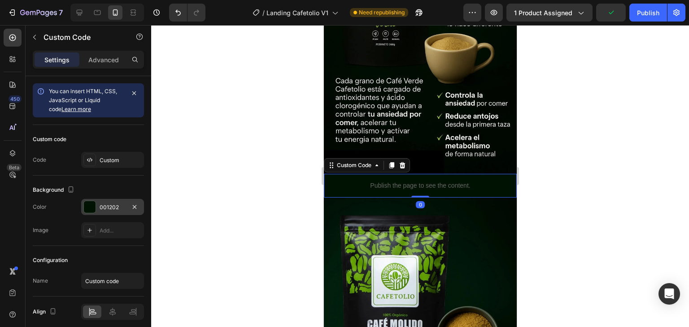
click at [118, 208] on div "001202" at bounding box center [113, 208] width 26 height 8
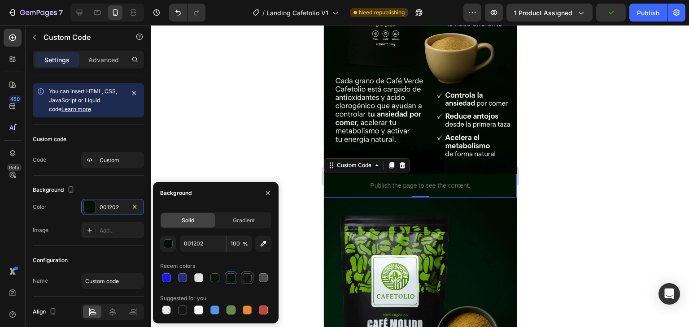
click at [249, 280] on div at bounding box center [247, 278] width 9 height 9
type input "121212"
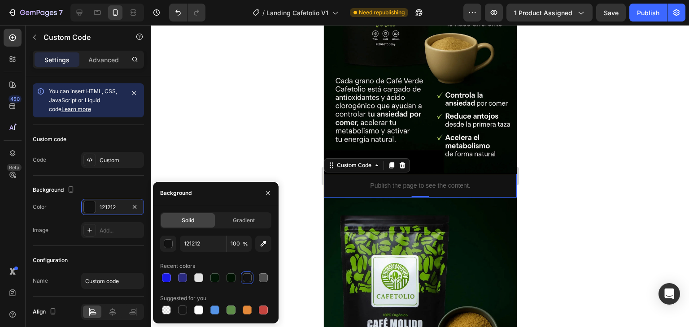
click at [581, 137] on div at bounding box center [420, 176] width 538 height 302
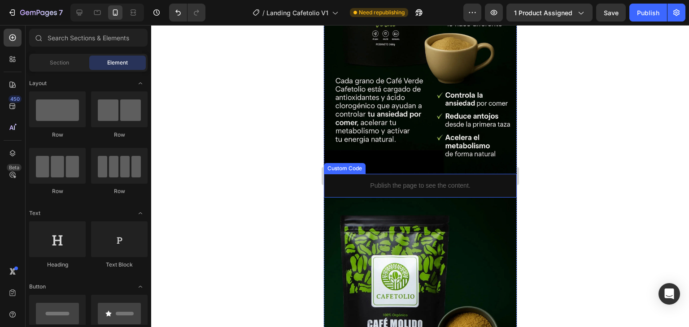
click at [336, 183] on div "Publish the page to see the content." at bounding box center [419, 186] width 193 height 24
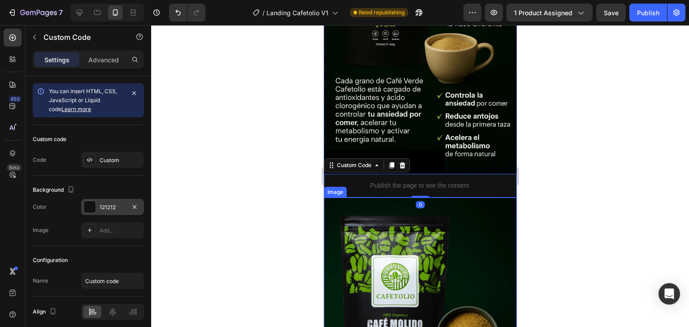
click at [104, 204] on div "121212" at bounding box center [113, 208] width 26 height 8
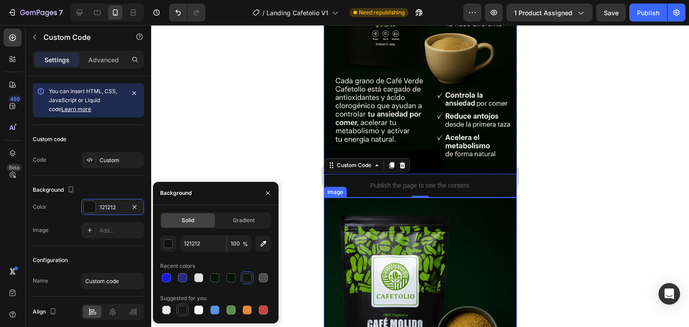
click at [180, 306] on div at bounding box center [182, 310] width 9 height 9
click at [221, 277] on div at bounding box center [214, 278] width 13 height 13
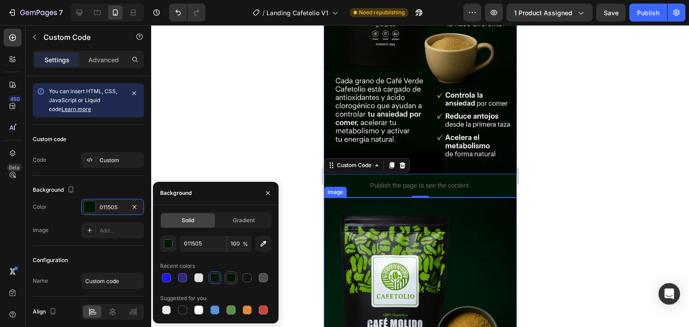
click at [228, 275] on div at bounding box center [230, 278] width 9 height 9
type input "001202"
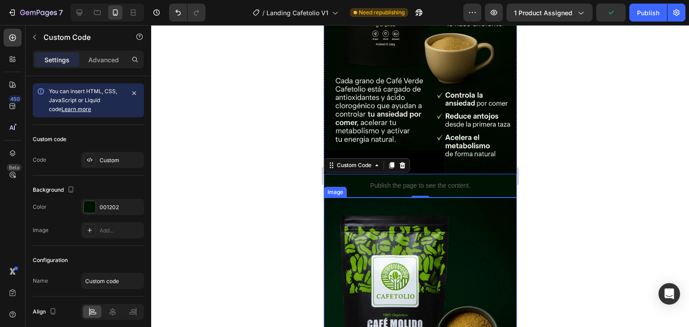
click at [257, 153] on div at bounding box center [420, 176] width 538 height 302
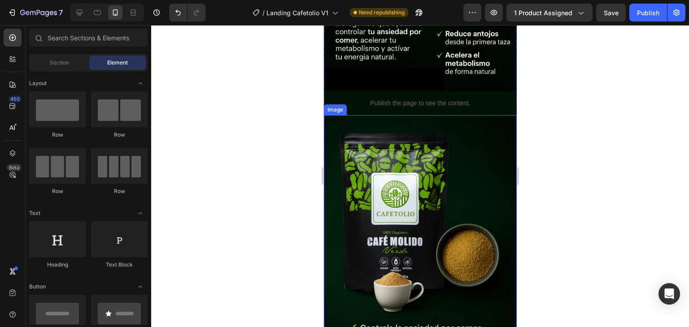
scroll to position [2777, 0]
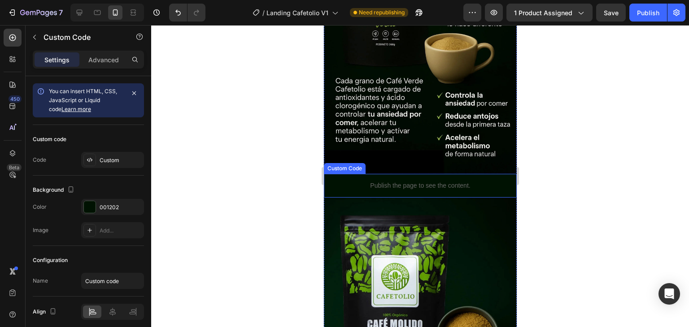
click at [359, 181] on p "Publish the page to see the content." at bounding box center [419, 185] width 193 height 9
click at [109, 206] on div "001202" at bounding box center [113, 208] width 26 height 8
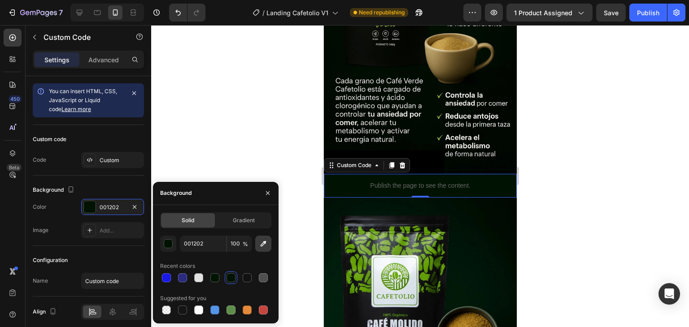
click at [261, 244] on icon "button" at bounding box center [263, 243] width 9 height 9
type input "040704"
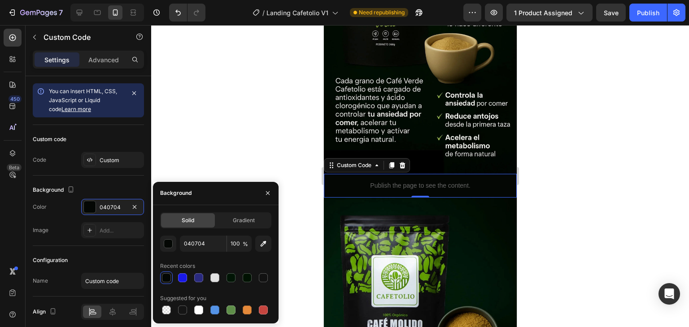
click at [576, 169] on div at bounding box center [420, 176] width 538 height 302
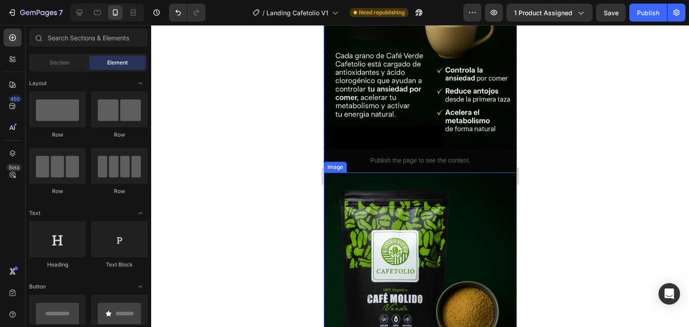
scroll to position [2822, 0]
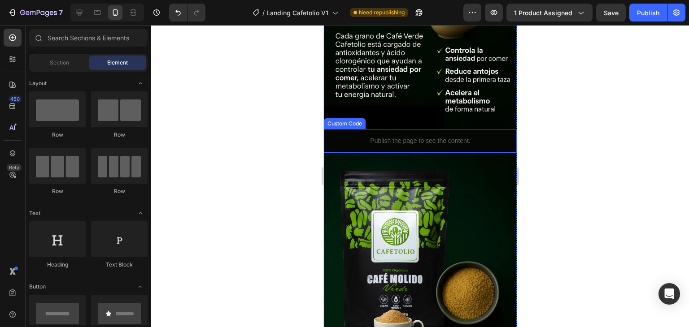
click at [402, 136] on p "Publish the page to see the content." at bounding box center [419, 140] width 193 height 9
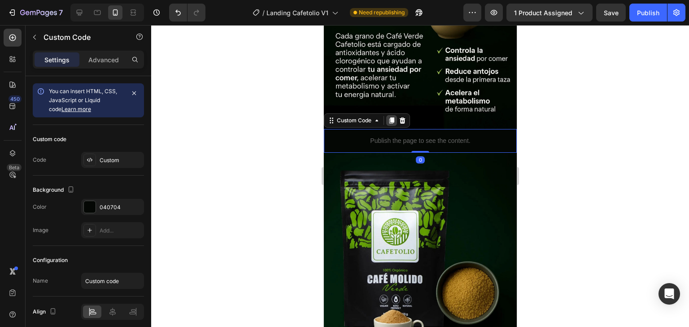
click at [391, 115] on div at bounding box center [391, 120] width 11 height 11
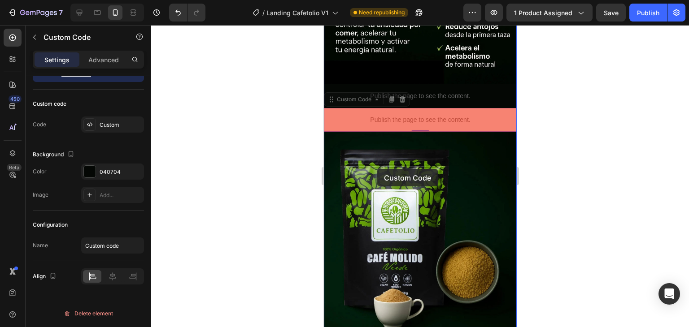
scroll to position [3001, 0]
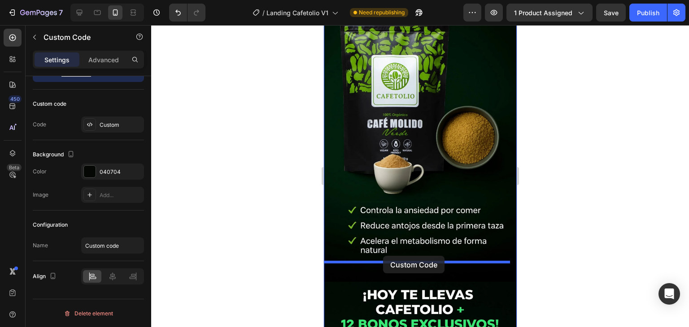
drag, startPoint x: 363, startPoint y: 154, endPoint x: 382, endPoint y: 256, distance: 103.7
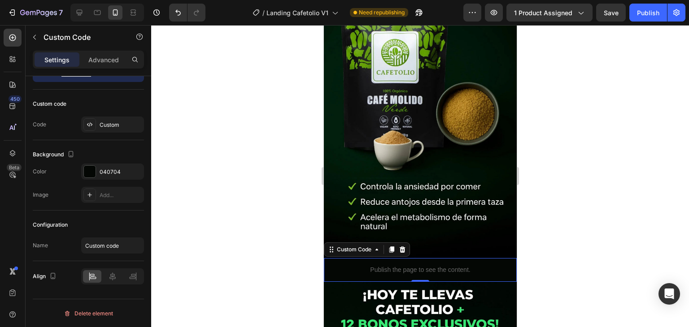
scroll to position [2978, 0]
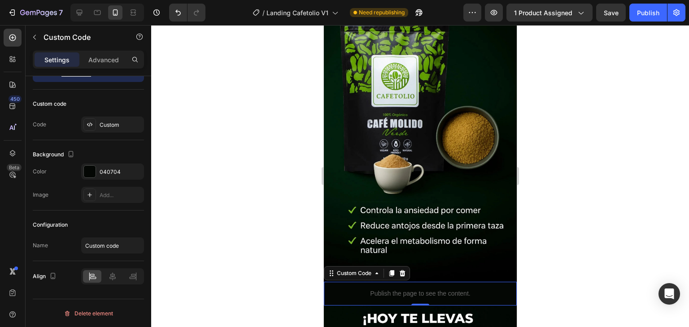
click at [581, 176] on div at bounding box center [420, 176] width 538 height 302
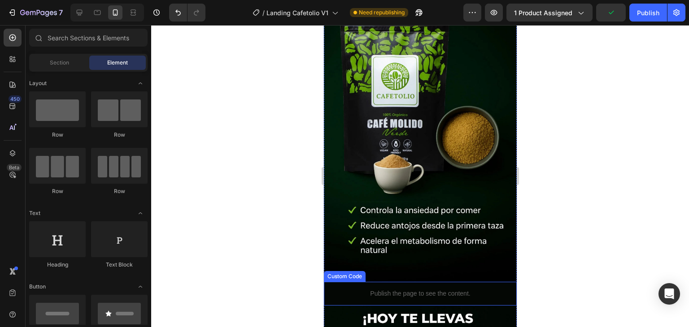
click at [375, 289] on p "Publish the page to see the content." at bounding box center [419, 293] width 193 height 9
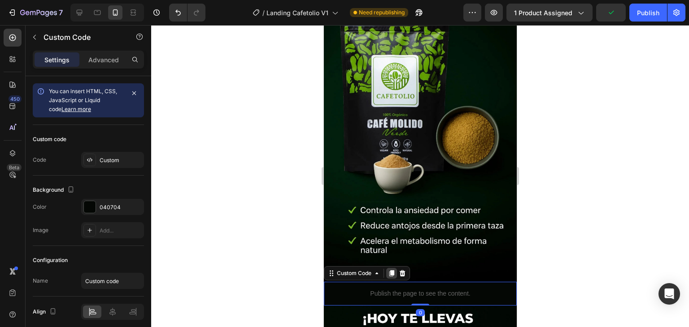
click at [389, 270] on icon at bounding box center [391, 273] width 5 height 6
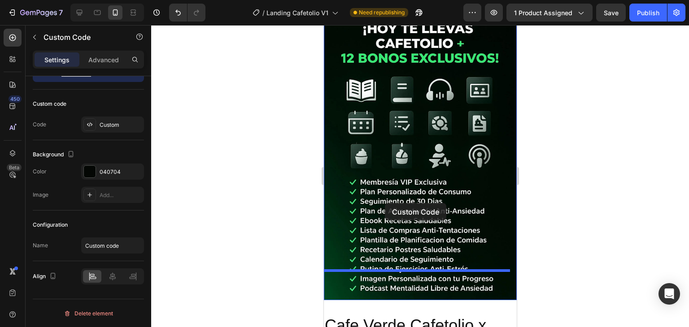
scroll to position [3336, 0]
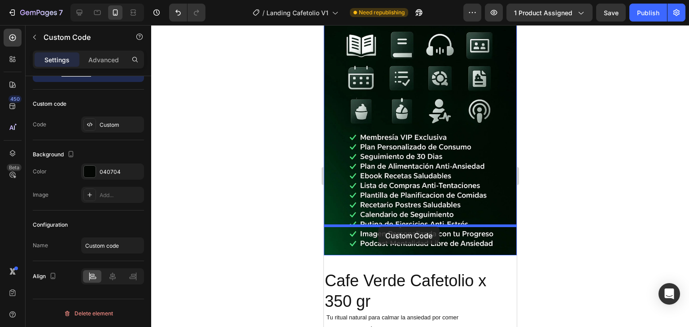
drag, startPoint x: 381, startPoint y: 161, endPoint x: 378, endPoint y: 227, distance: 65.6
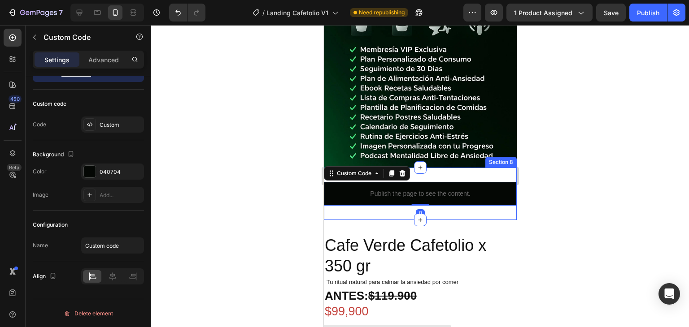
scroll to position [3402, 0]
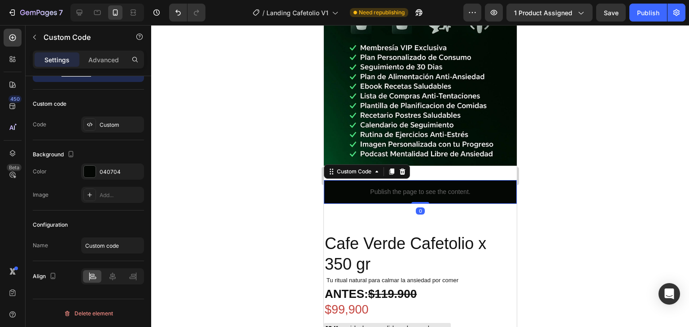
click at [580, 161] on div at bounding box center [420, 176] width 538 height 302
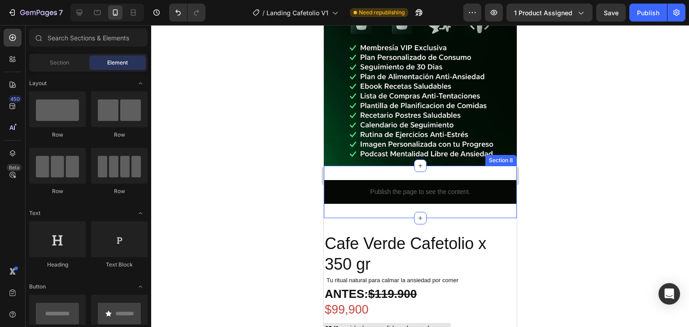
click at [350, 166] on div "Publish the page to see the content. Custom Code Section 8" at bounding box center [419, 192] width 193 height 52
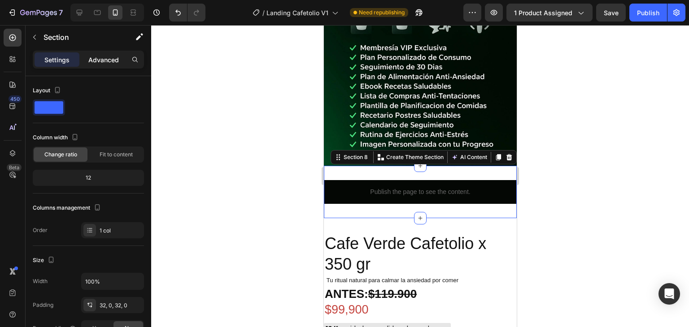
click at [114, 52] on div "Advanced" at bounding box center [103, 59] width 45 height 14
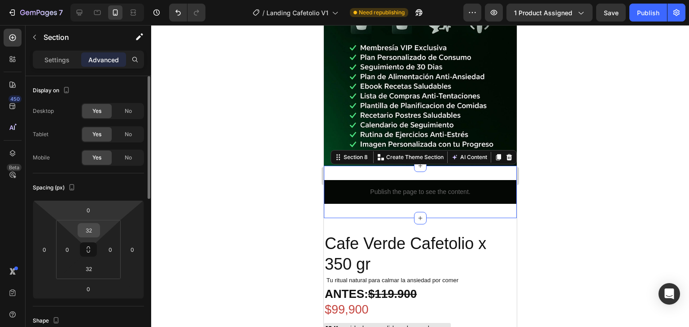
click at [89, 233] on input "32" at bounding box center [89, 230] width 18 height 13
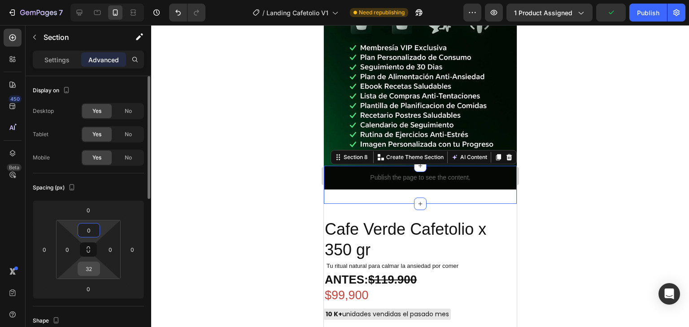
type input "0"
click at [87, 264] on input "32" at bounding box center [89, 268] width 18 height 13
type input "0"
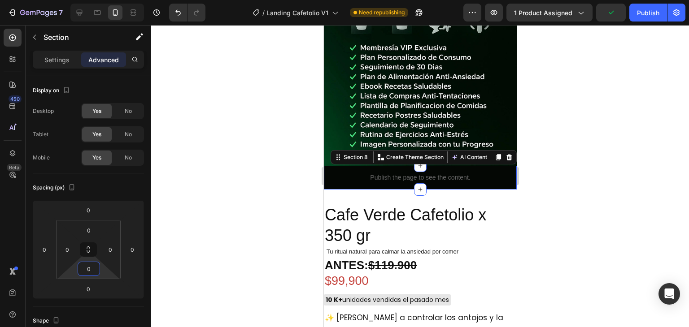
click at [590, 125] on div at bounding box center [420, 176] width 538 height 302
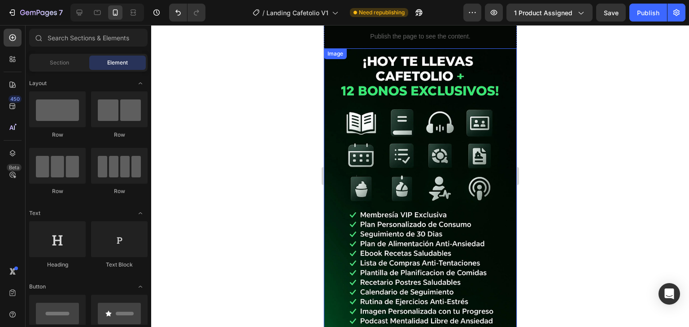
scroll to position [3268, 0]
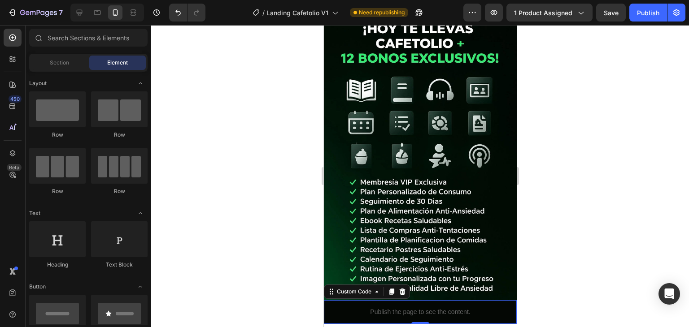
click at [343, 308] on p "Publish the page to see the content." at bounding box center [419, 312] width 193 height 9
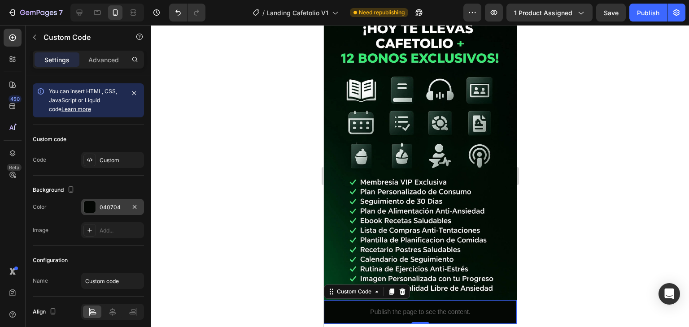
click at [95, 203] on div at bounding box center [90, 207] width 12 height 12
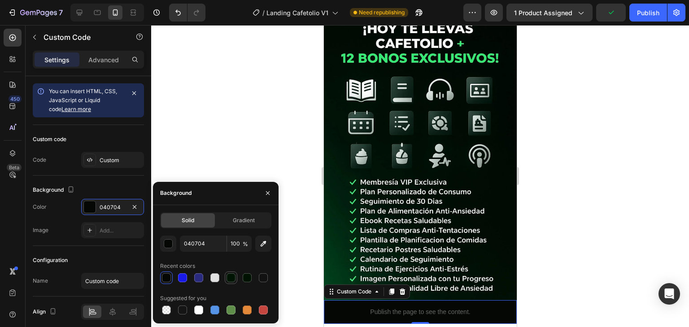
click at [231, 277] on div at bounding box center [230, 278] width 9 height 9
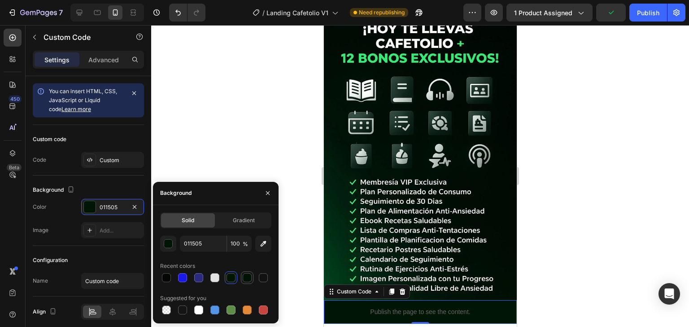
click at [248, 276] on div at bounding box center [247, 278] width 9 height 9
drag, startPoint x: 229, startPoint y: 276, endPoint x: 251, endPoint y: 278, distance: 22.0
click at [230, 276] on div at bounding box center [230, 278] width 9 height 9
click at [264, 278] on div at bounding box center [263, 278] width 9 height 9
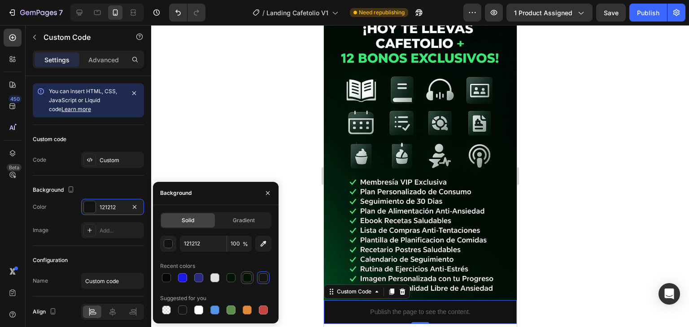
click at [246, 278] on div at bounding box center [247, 278] width 9 height 9
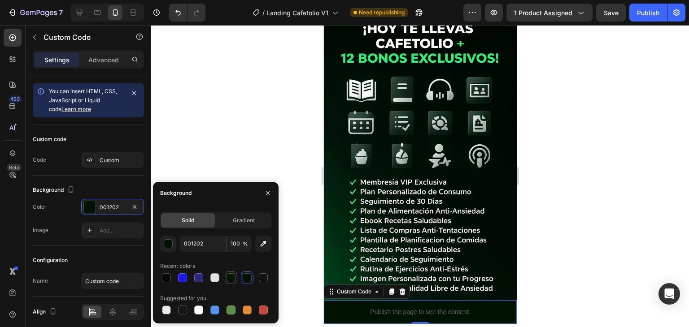
click at [232, 277] on div at bounding box center [230, 278] width 9 height 9
click at [264, 243] on icon "button" at bounding box center [263, 243] width 9 height 9
type input "013A19"
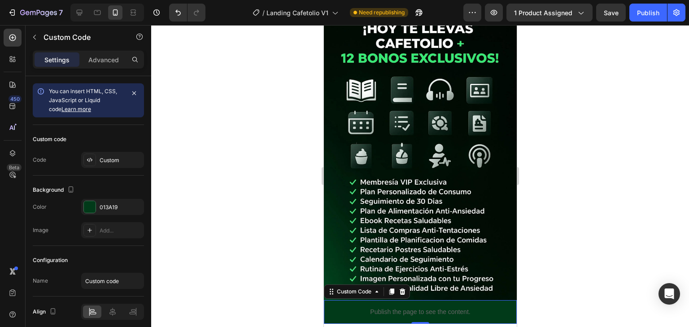
drag, startPoint x: 658, startPoint y: 191, endPoint x: 650, endPoint y: 191, distance: 8.1
click at [656, 191] on div at bounding box center [420, 176] width 538 height 302
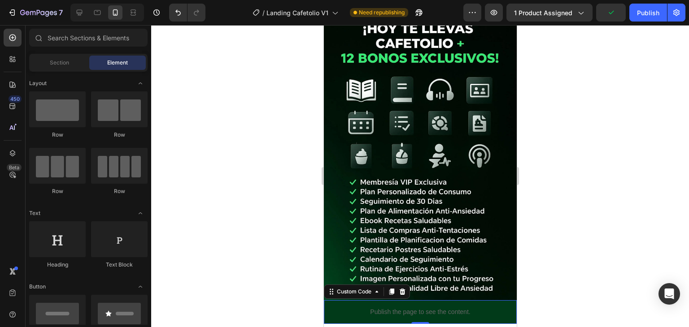
click at [363, 308] on p "Publish the page to see the content." at bounding box center [419, 312] width 193 height 9
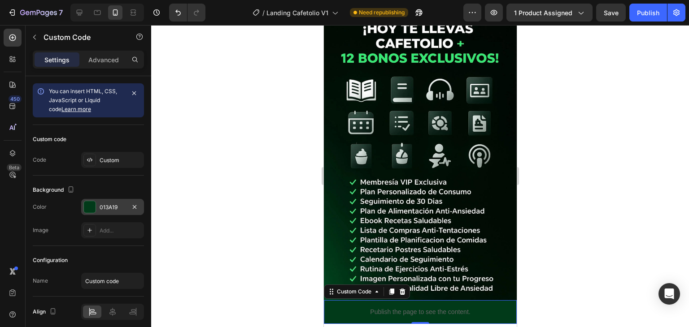
click at [113, 211] on div "013A19" at bounding box center [113, 208] width 26 height 8
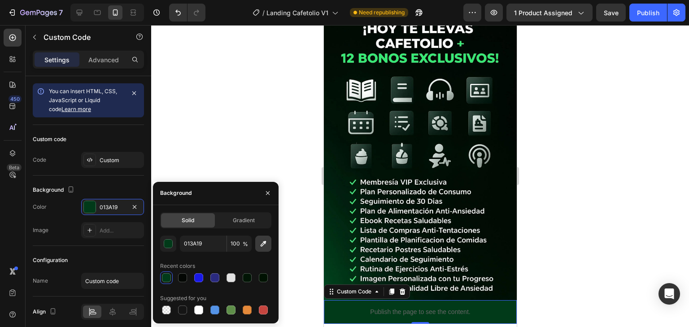
click at [262, 245] on icon "button" at bounding box center [264, 244] width 6 height 6
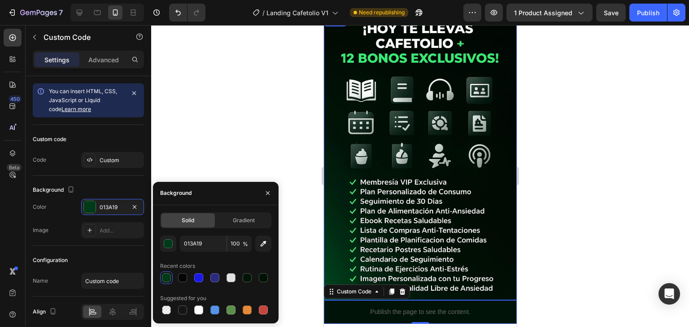
type input "001309"
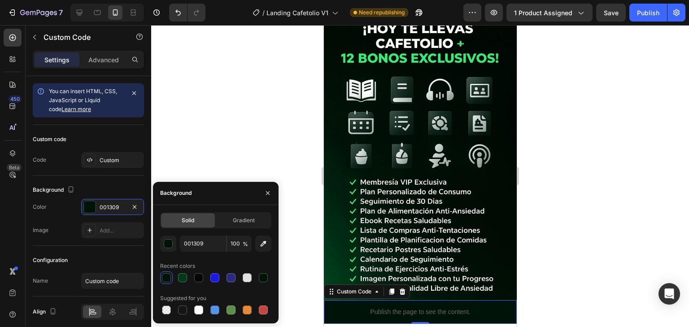
click at [527, 228] on div at bounding box center [420, 176] width 538 height 302
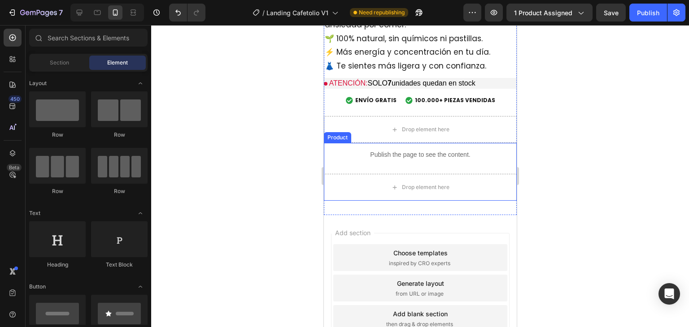
scroll to position [3163, 0]
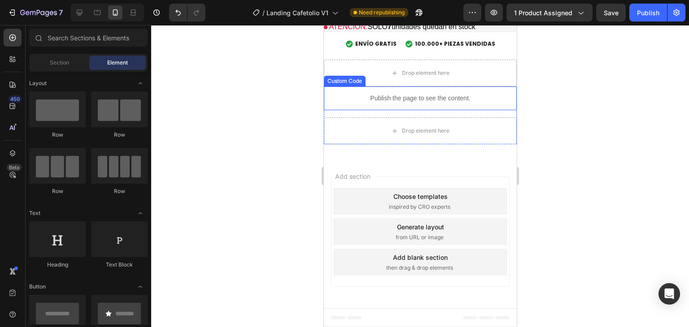
click at [360, 96] on p "Publish the page to see the content." at bounding box center [419, 98] width 193 height 9
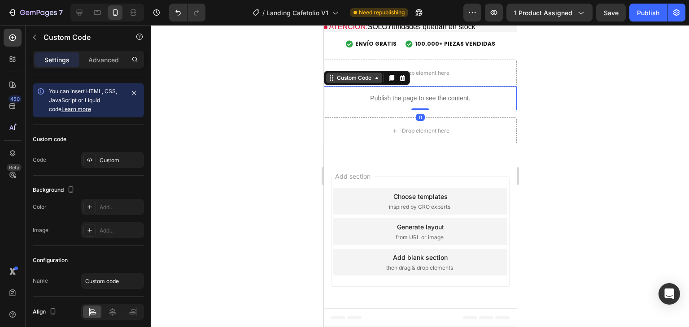
click at [372, 77] on div "Custom Code" at bounding box center [353, 78] width 38 height 8
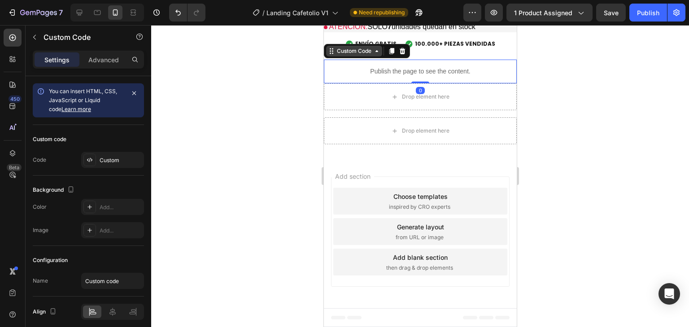
click at [355, 51] on div "Custom Code" at bounding box center [353, 51] width 38 height 8
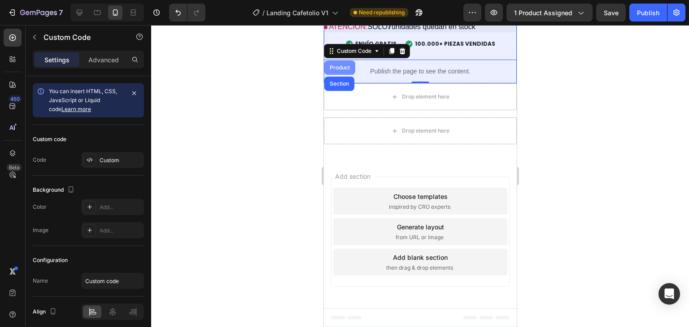
click at [341, 65] on div "Product" at bounding box center [339, 67] width 24 height 5
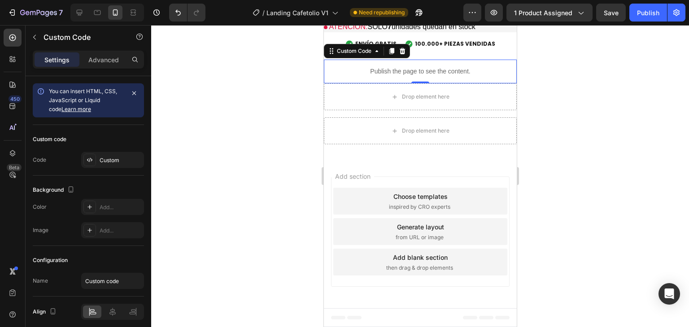
click at [339, 68] on p "Publish the page to see the content." at bounding box center [419, 71] width 193 height 9
click at [350, 52] on div "Custom Code" at bounding box center [353, 51] width 38 height 8
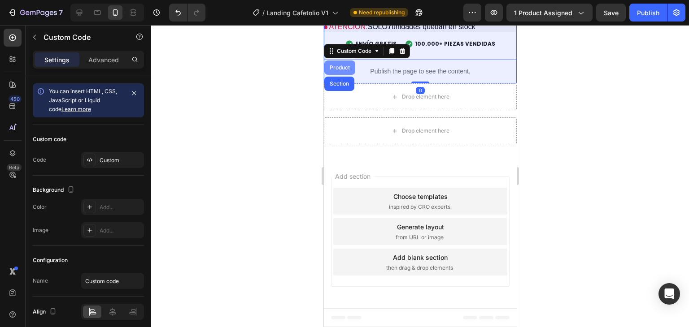
click at [338, 68] on div "Product" at bounding box center [339, 67] width 24 height 5
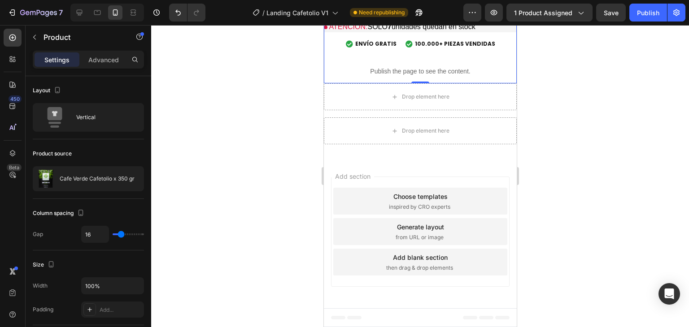
click at [358, 67] on div "Publish the page to see the content." at bounding box center [419, 72] width 193 height 24
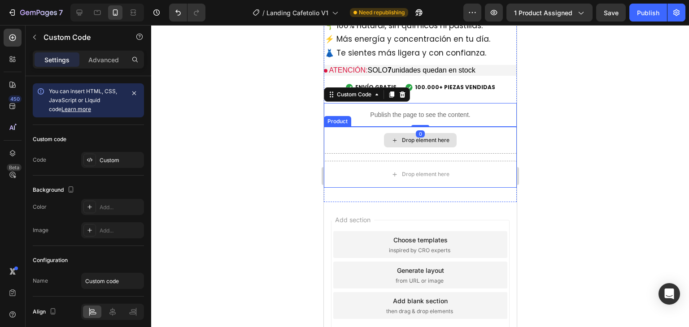
scroll to position [3118, 0]
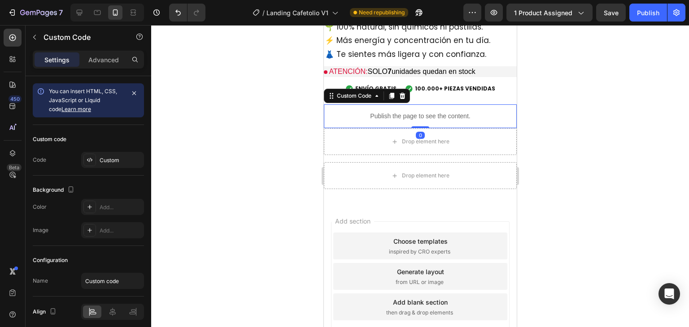
click at [570, 99] on div at bounding box center [420, 176] width 538 height 302
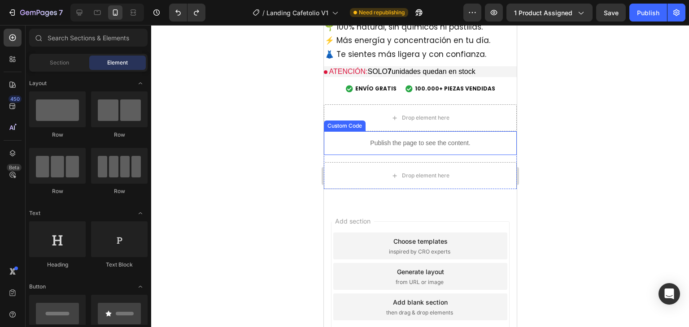
click at [376, 140] on p "Publish the page to see the content." at bounding box center [419, 143] width 193 height 9
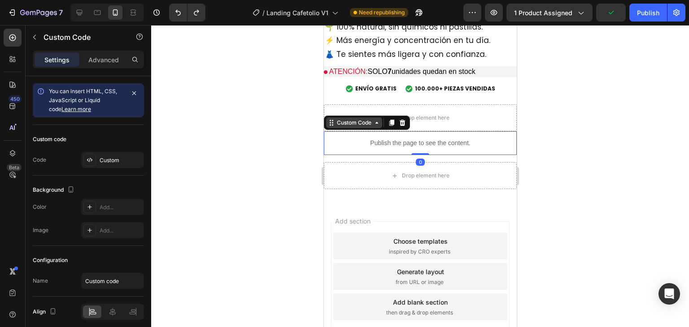
click at [365, 123] on div "Custom Code" at bounding box center [353, 123] width 38 height 8
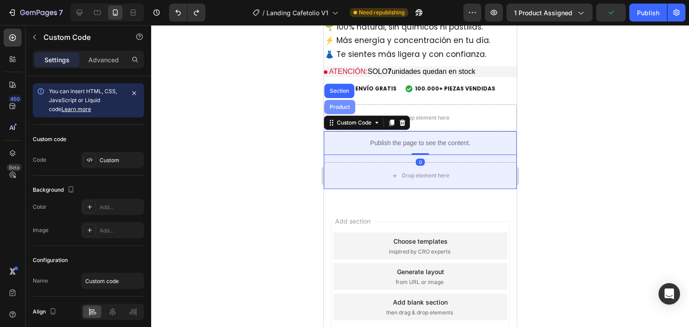
click at [339, 109] on div "Product" at bounding box center [339, 106] width 24 height 5
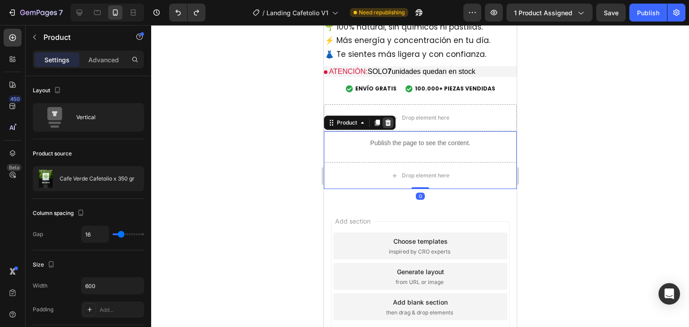
click at [387, 122] on icon at bounding box center [388, 123] width 6 height 6
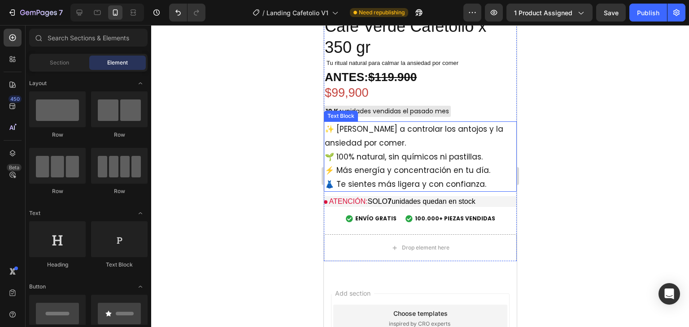
scroll to position [2970, 0]
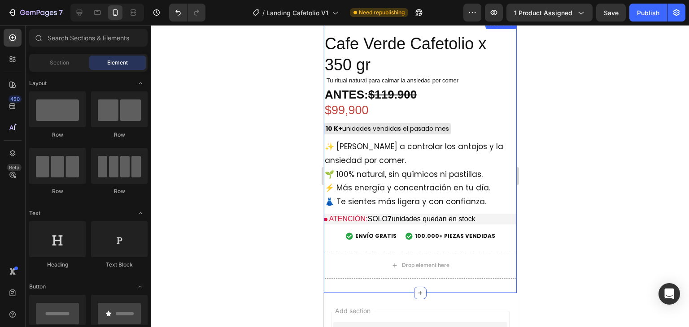
click at [375, 284] on div "Cafe Verde Cafetolio x 350 gr Product Title Tu ritual natural para calmar la an…" at bounding box center [419, 155] width 193 height 275
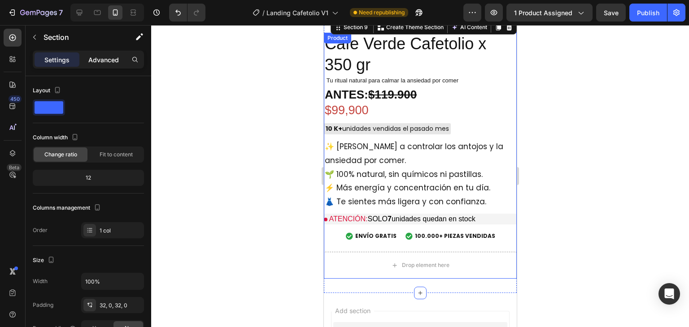
click at [110, 62] on p "Advanced" at bounding box center [103, 59] width 30 height 9
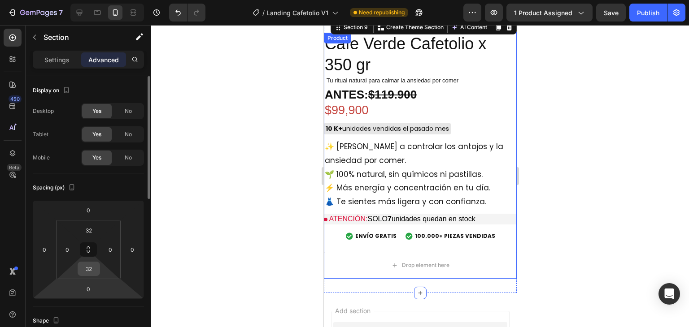
click at [90, 270] on input "32" at bounding box center [89, 268] width 18 height 13
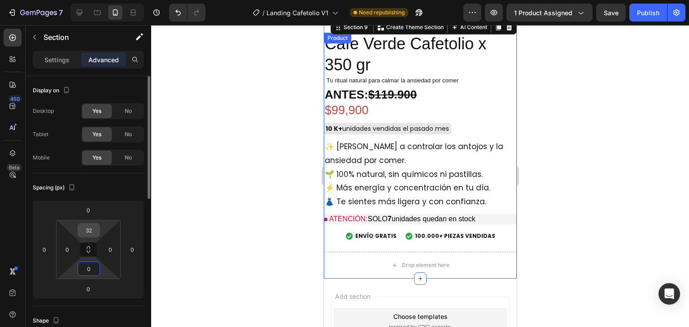
type input "0"
click at [91, 230] on input "32" at bounding box center [89, 230] width 18 height 13
type input "0"
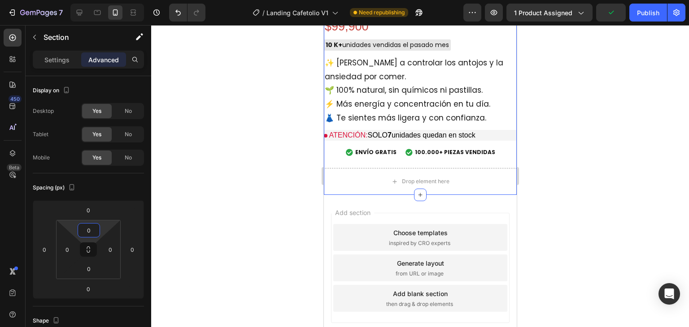
scroll to position [2208, 0]
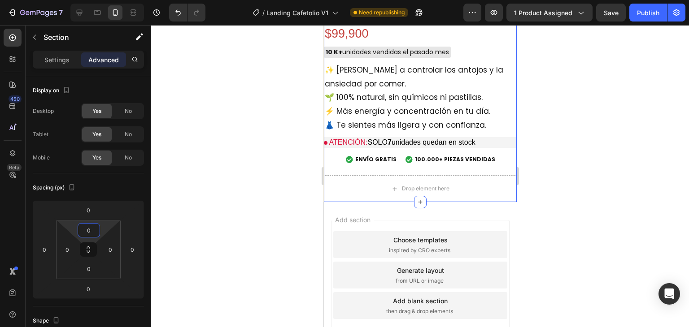
click at [569, 156] on div at bounding box center [420, 176] width 538 height 302
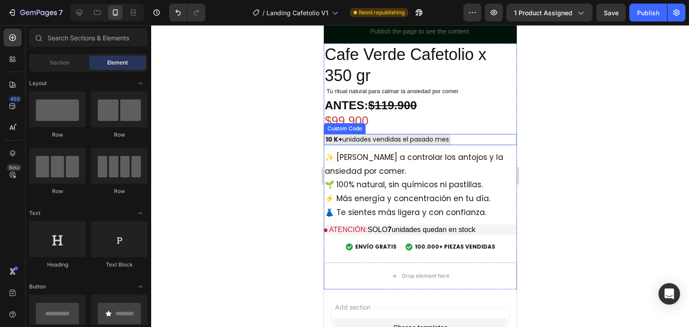
scroll to position [2119, 0]
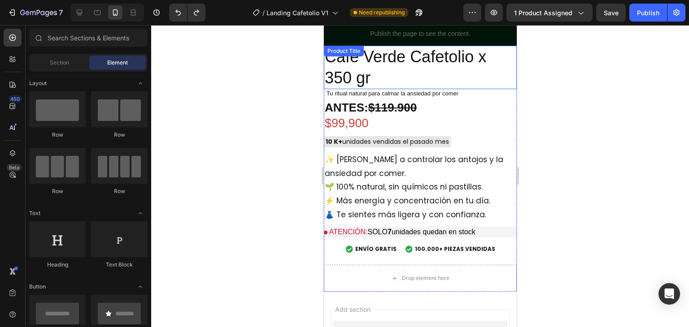
click at [370, 70] on h2 "Cafe Verde Cafetolio x 350 gr" at bounding box center [419, 68] width 193 height 44
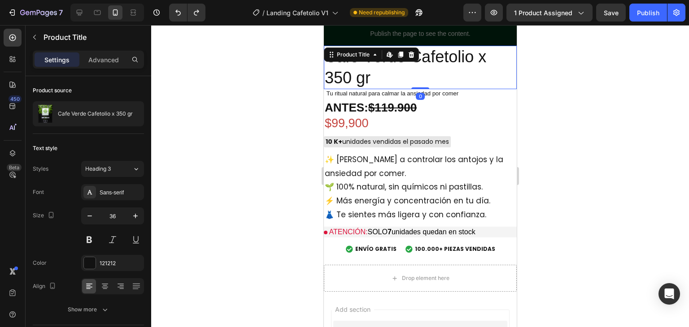
click at [212, 152] on div at bounding box center [420, 176] width 538 height 302
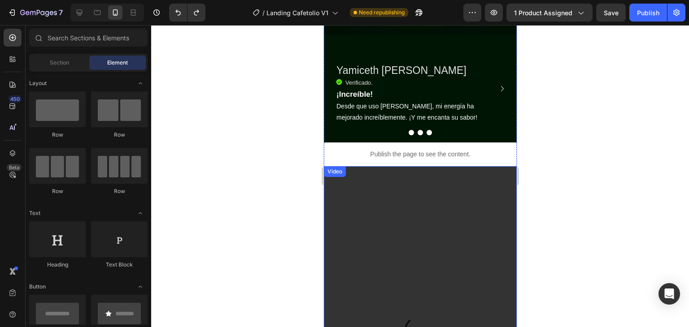
scroll to position [1324, 0]
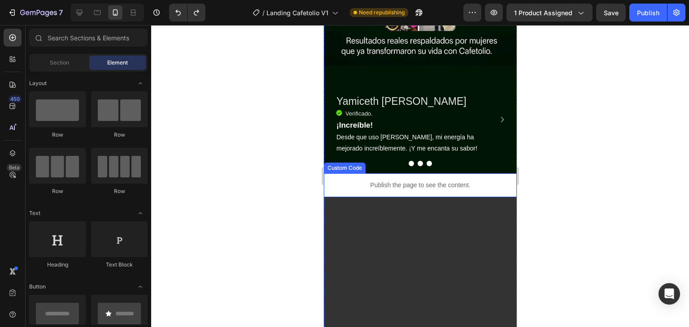
click at [381, 174] on div "Publish the page to see the content." at bounding box center [419, 186] width 193 height 24
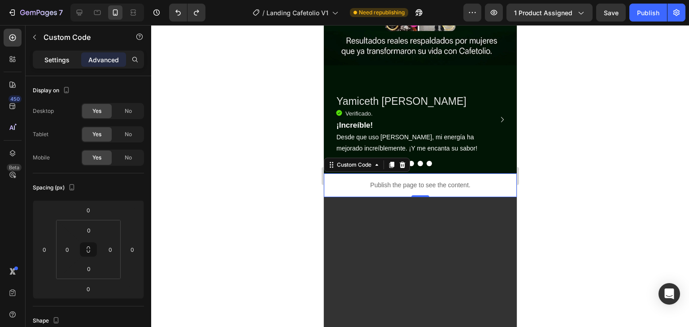
click at [60, 63] on p "Settings" at bounding box center [56, 59] width 25 height 9
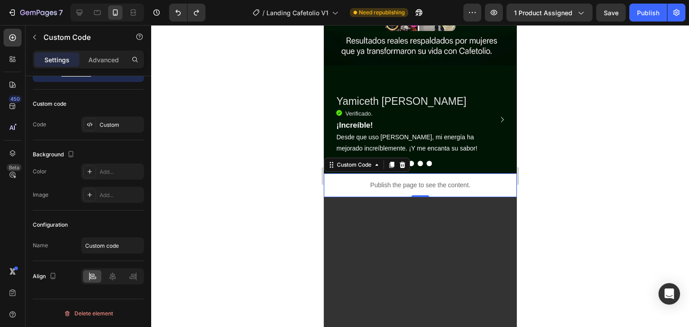
scroll to position [0, 0]
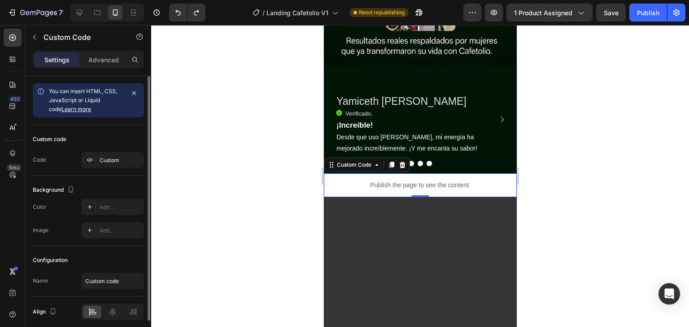
click at [343, 174] on div "Publish the page to see the content." at bounding box center [419, 186] width 193 height 24
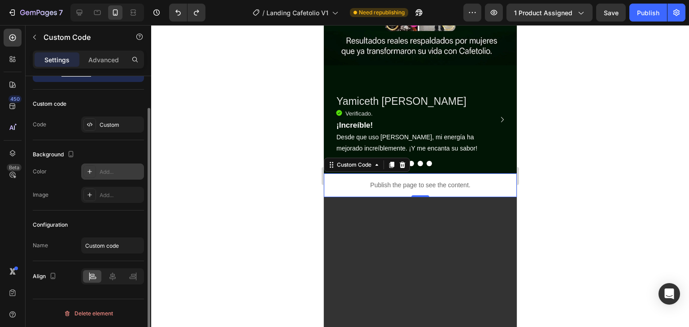
click at [102, 169] on div "Add..." at bounding box center [121, 172] width 42 height 8
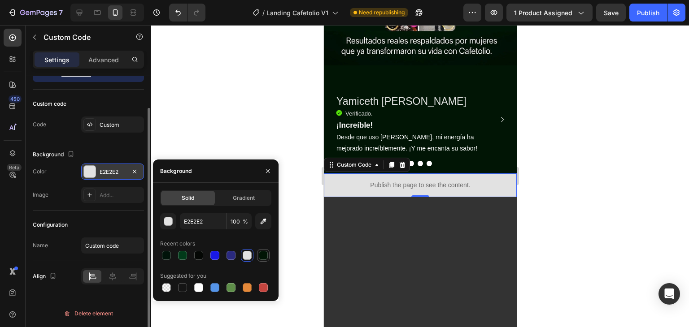
click at [264, 255] on div at bounding box center [263, 255] width 9 height 9
type input "011505"
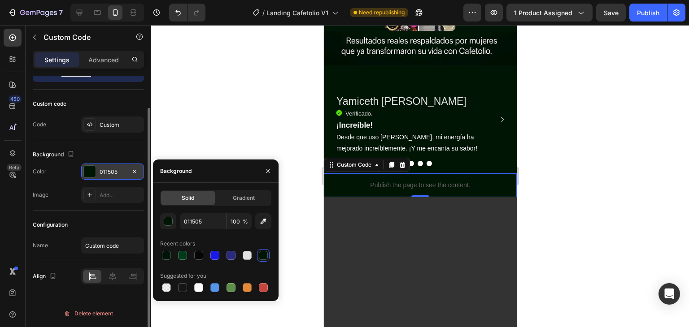
click at [556, 191] on div at bounding box center [420, 176] width 538 height 302
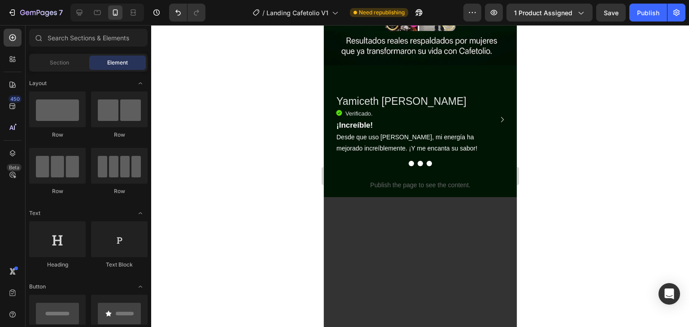
click at [556, 191] on div at bounding box center [420, 176] width 538 height 302
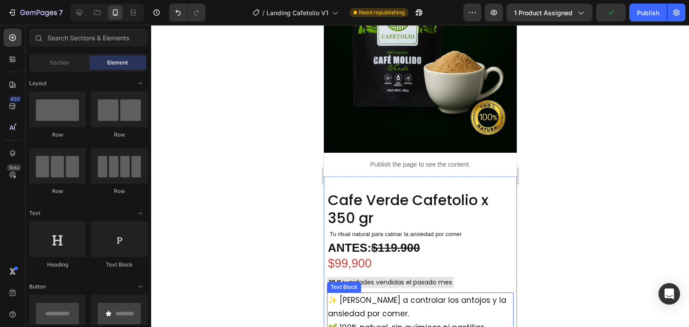
scroll to position [651, 0]
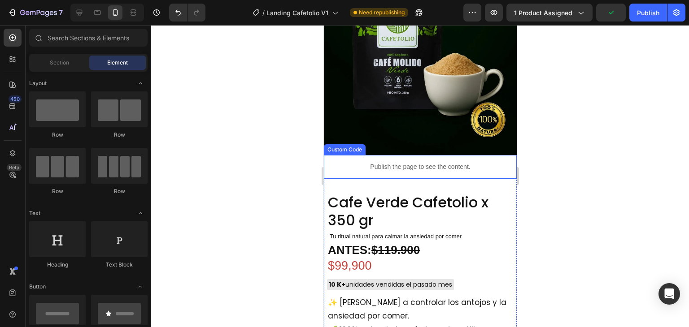
click at [382, 162] on p "Publish the page to see the content." at bounding box center [419, 166] width 193 height 9
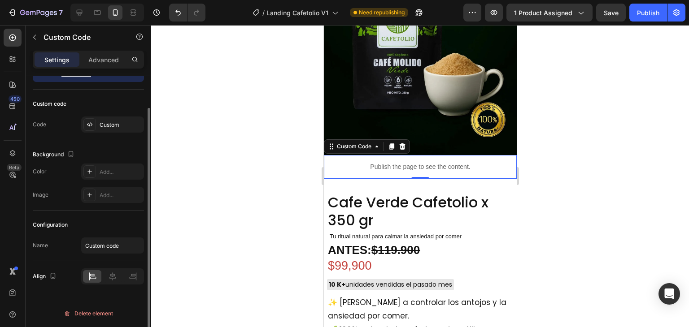
scroll to position [0, 0]
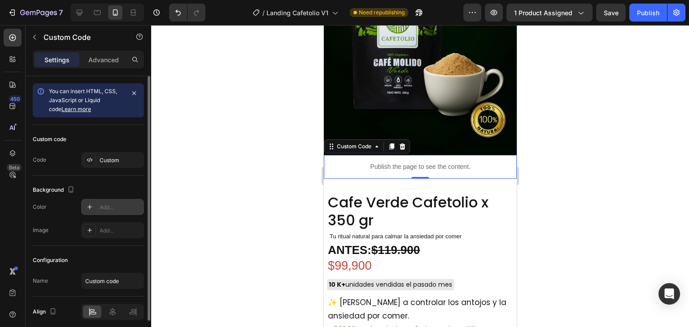
click at [126, 212] on div "Add..." at bounding box center [112, 207] width 63 height 16
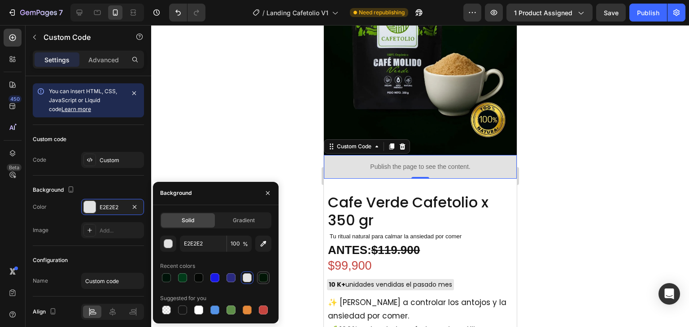
click at [260, 277] on div at bounding box center [263, 278] width 9 height 9
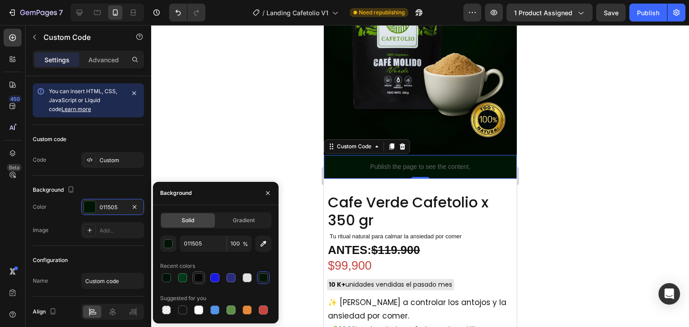
click at [203, 276] on div at bounding box center [198, 278] width 9 height 9
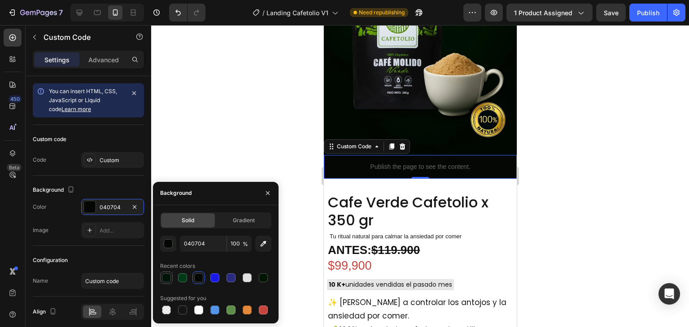
click at [169, 277] on div at bounding box center [166, 278] width 9 height 9
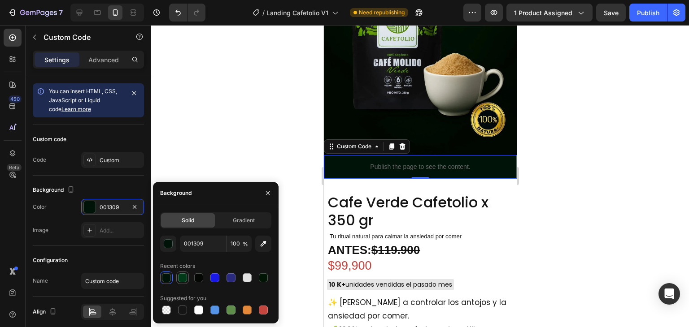
click at [187, 278] on div at bounding box center [182, 278] width 11 height 11
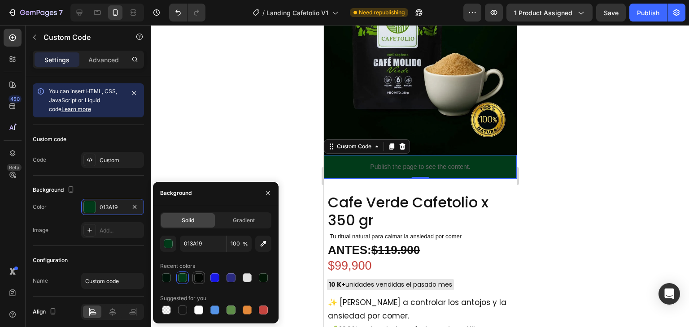
click at [201, 277] on div at bounding box center [198, 278] width 9 height 9
type input "040704"
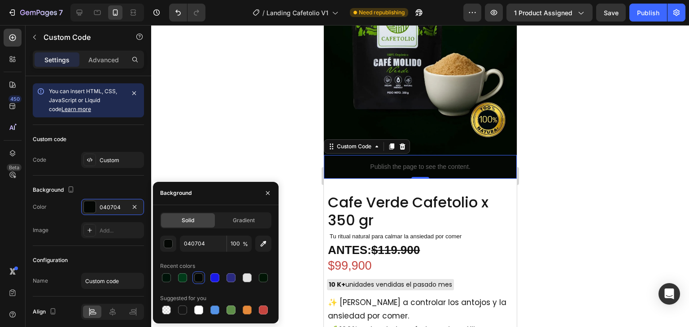
click at [581, 185] on div at bounding box center [420, 176] width 538 height 302
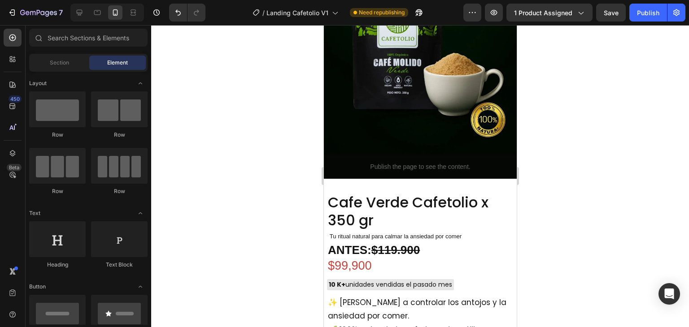
click at [581, 185] on div at bounding box center [420, 176] width 538 height 302
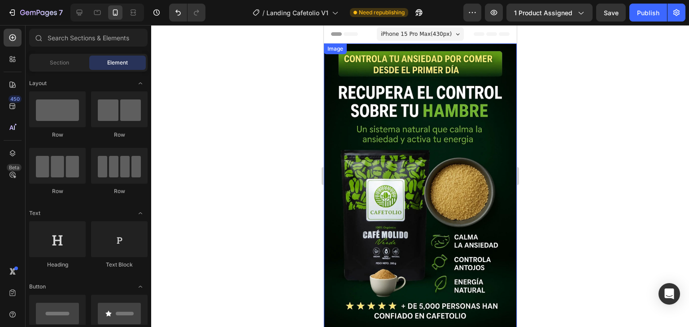
scroll to position [90, 0]
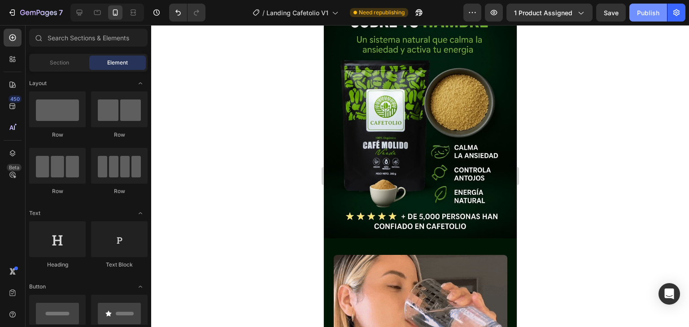
click at [642, 11] on div "Publish" at bounding box center [648, 12] width 22 height 9
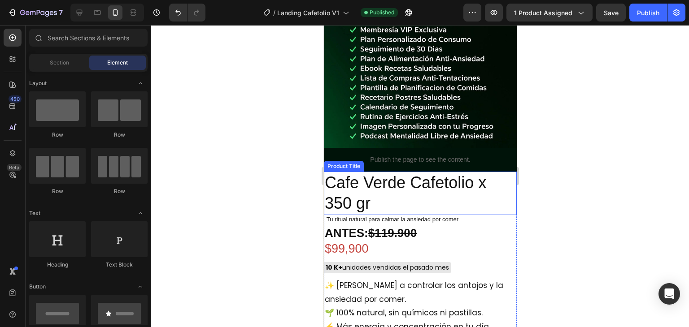
scroll to position [3441, 0]
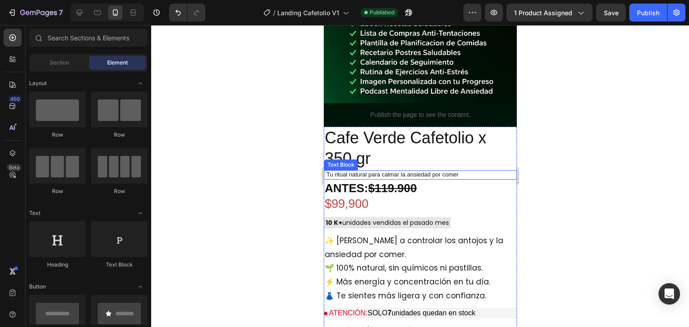
click at [391, 171] on span "Tu ritual natural para calmar la ansiedad por comer" at bounding box center [392, 174] width 132 height 7
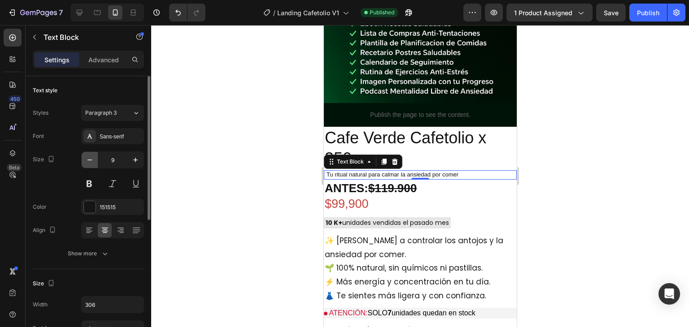
click at [94, 158] on button "button" at bounding box center [90, 160] width 16 height 16
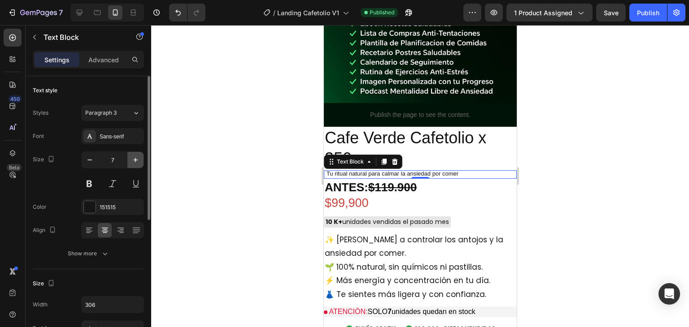
click at [132, 161] on icon "button" at bounding box center [135, 160] width 9 height 9
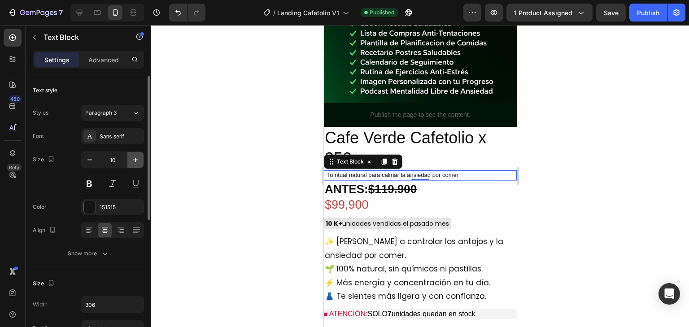
click at [132, 161] on icon "button" at bounding box center [135, 160] width 9 height 9
type input "12"
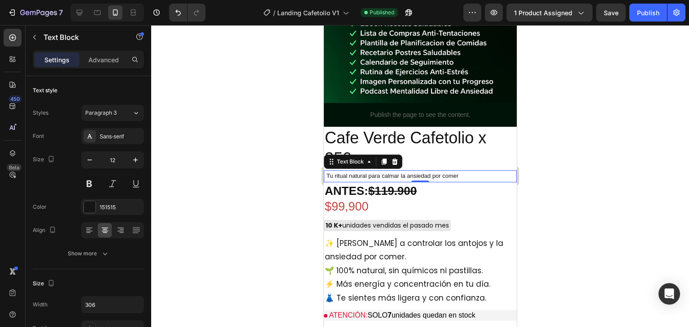
click at [326, 184] on strong "ANTES:" at bounding box center [345, 190] width 43 height 13
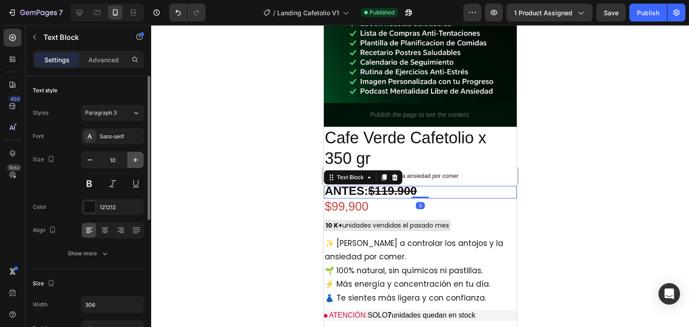
click at [136, 160] on icon "button" at bounding box center [135, 160] width 4 height 4
type input "12"
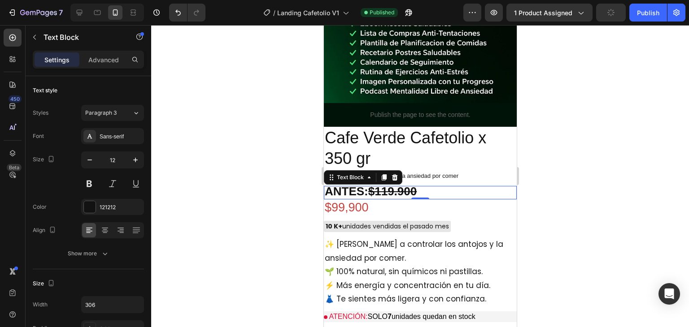
click at [611, 166] on div at bounding box center [420, 176] width 538 height 302
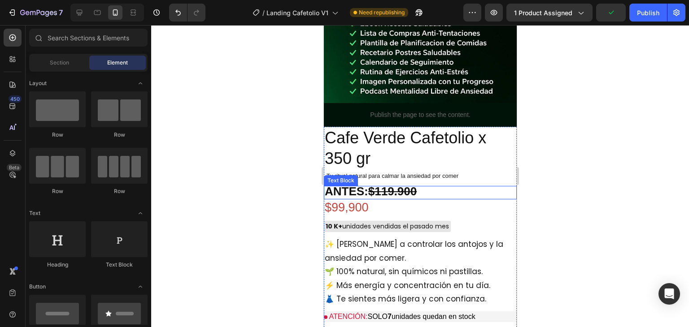
click at [426, 187] on p "ANTES: $119.900" at bounding box center [391, 193] width 135 height 12
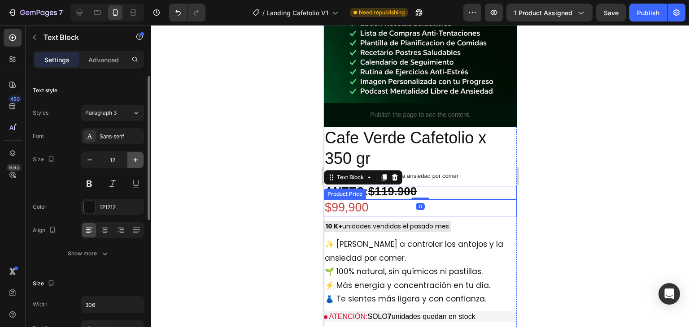
click at [132, 163] on icon "button" at bounding box center [135, 160] width 9 height 9
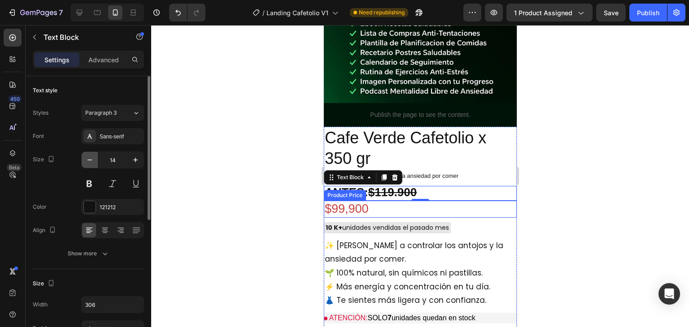
click at [89, 162] on icon "button" at bounding box center [89, 160] width 9 height 9
click at [90, 162] on icon "button" at bounding box center [89, 160] width 9 height 9
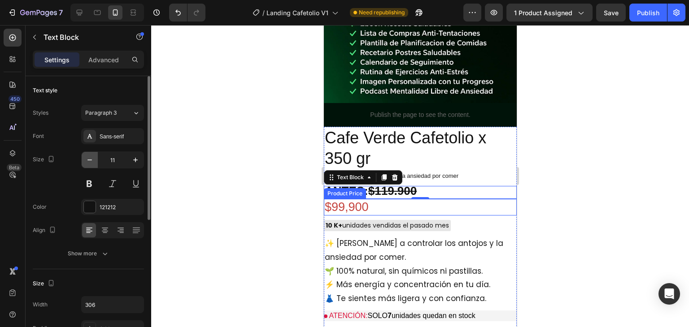
click at [90, 162] on icon "button" at bounding box center [89, 160] width 9 height 9
click at [134, 161] on icon "button" at bounding box center [135, 160] width 9 height 9
type input "12"
click at [186, 176] on div at bounding box center [420, 176] width 538 height 302
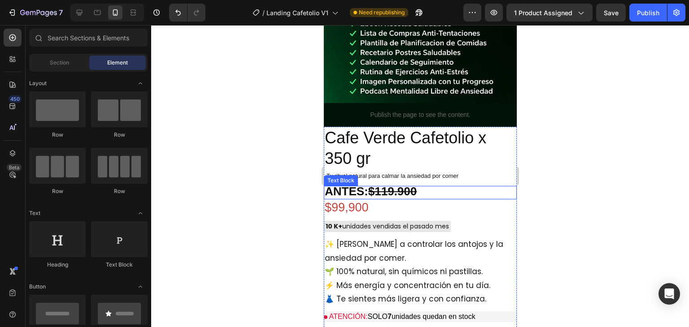
click at [454, 187] on p "ANTES: $119.900" at bounding box center [391, 193] width 135 height 12
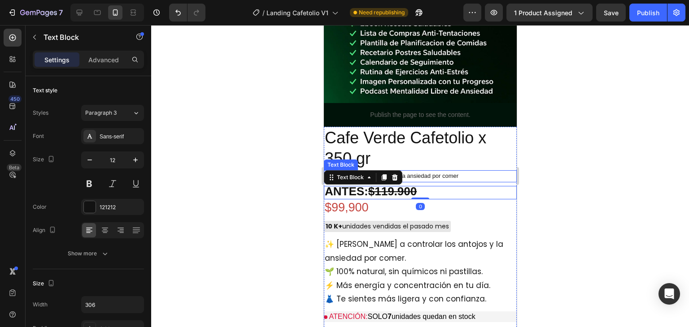
click at [467, 170] on div "Tu ritual natural para calmar la ansiedad por comer" at bounding box center [419, 176] width 193 height 12
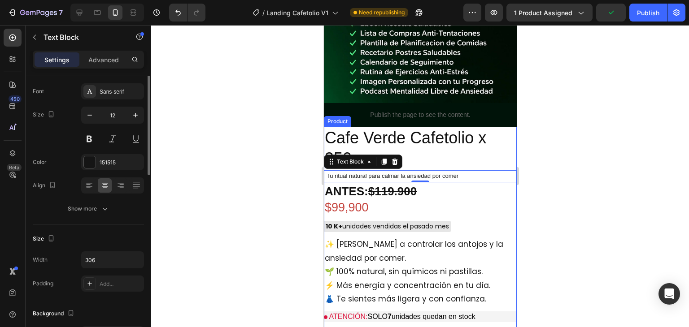
scroll to position [0, 0]
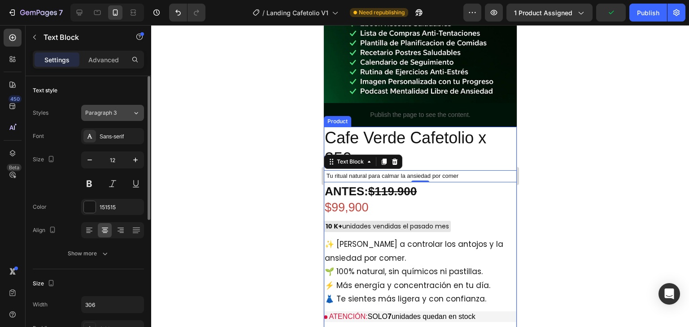
click at [135, 113] on icon at bounding box center [136, 113] width 8 height 9
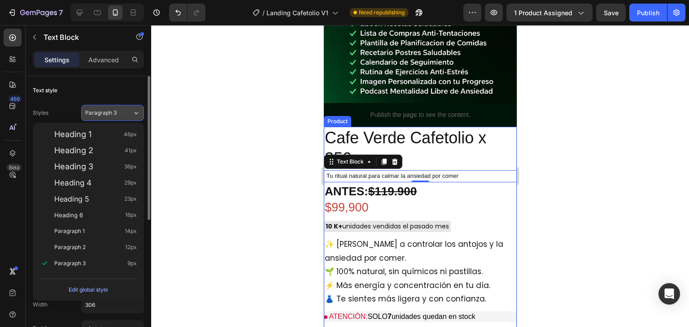
click at [131, 113] on div "Paragraph 3" at bounding box center [108, 113] width 47 height 8
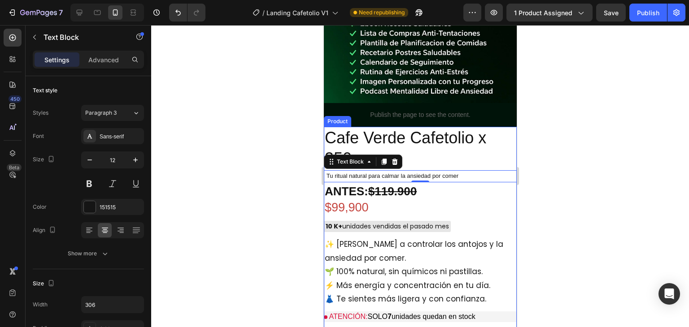
click at [241, 120] on div at bounding box center [420, 176] width 538 height 302
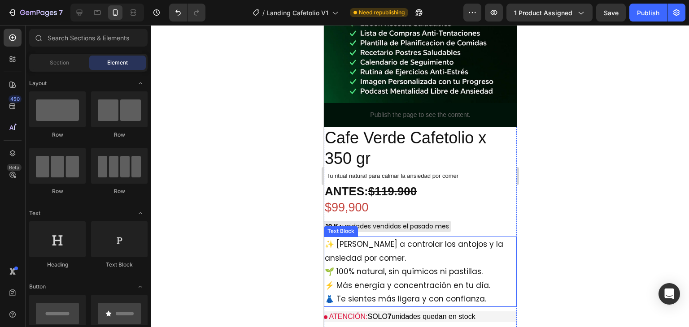
scroll to position [3531, 0]
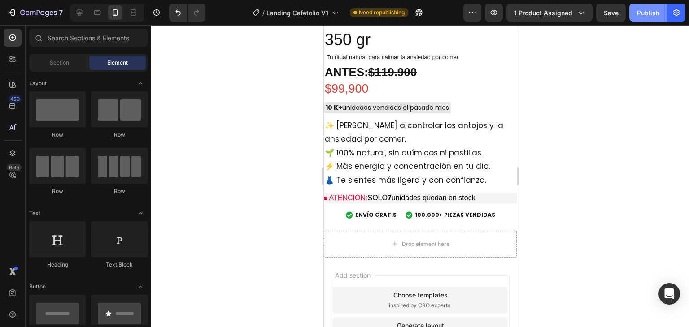
click at [654, 12] on div "Publish" at bounding box center [648, 12] width 22 height 9
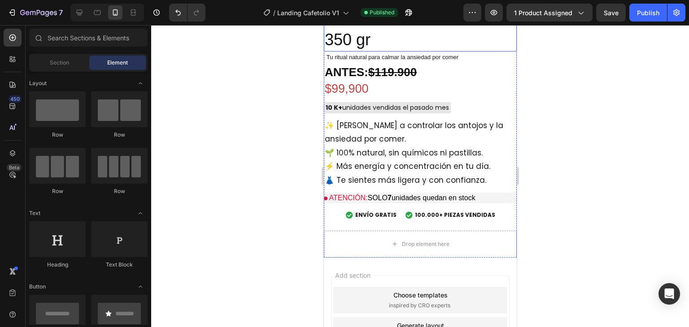
click at [454, 57] on span "Tu ritual natural para calmar la ansiedad por comer" at bounding box center [392, 57] width 132 height 7
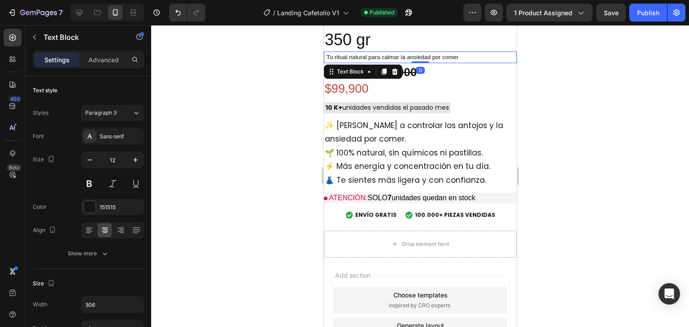
click at [454, 57] on span "Tu ritual natural para calmar la ansiedad por comer" at bounding box center [392, 57] width 132 height 7
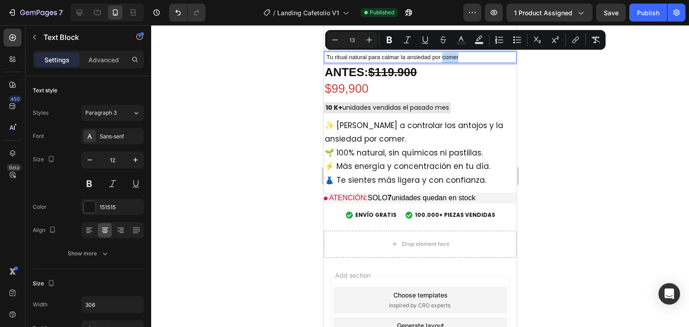
click at [463, 56] on div "Tu ritual natural para calmar la ansiedad por comer" at bounding box center [419, 58] width 193 height 12
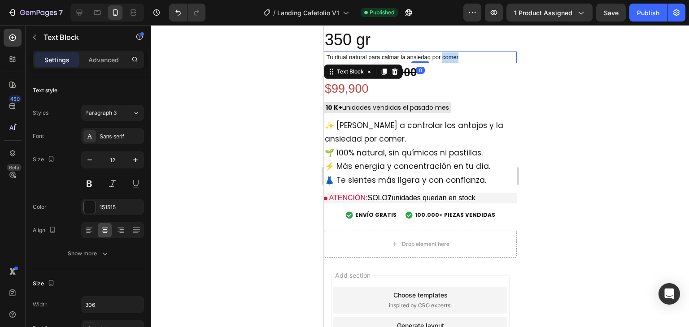
click at [464, 56] on div "Tu ritual natural para calmar la ansiedad por comer" at bounding box center [419, 58] width 193 height 12
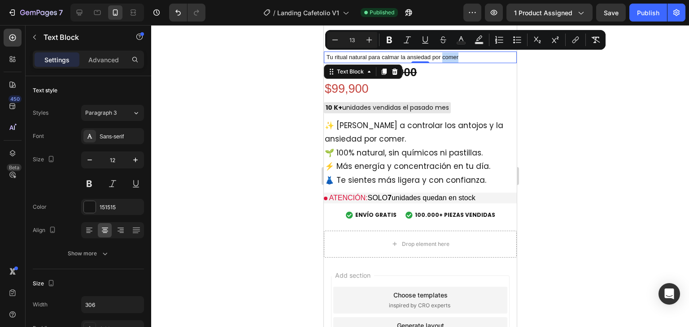
click at [449, 54] on span "Tu ritual natural para calmar la ansiedad por comer" at bounding box center [392, 57] width 132 height 7
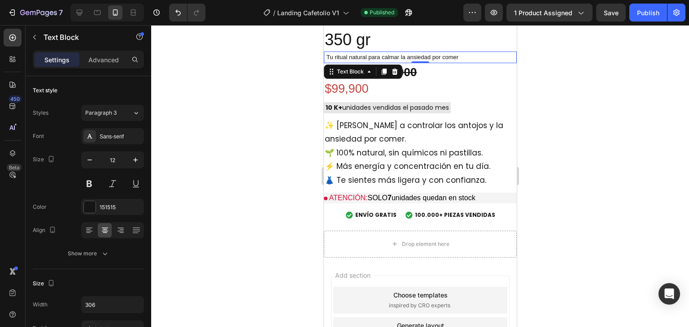
drag, startPoint x: 467, startPoint y: 54, endPoint x: 325, endPoint y: 54, distance: 142.6
click at [325, 54] on div "Tu ritual natural para calmar la ansiedad por comer" at bounding box center [419, 58] width 193 height 12
click at [454, 57] on span "Tu ritual natural para calmar la ansiedad por comer" at bounding box center [392, 57] width 132 height 7
drag, startPoint x: 463, startPoint y: 57, endPoint x: 349, endPoint y: 57, distance: 113.9
click at [349, 57] on div "Tu ritual natural para calmar la ansiedad por comer" at bounding box center [419, 58] width 193 height 12
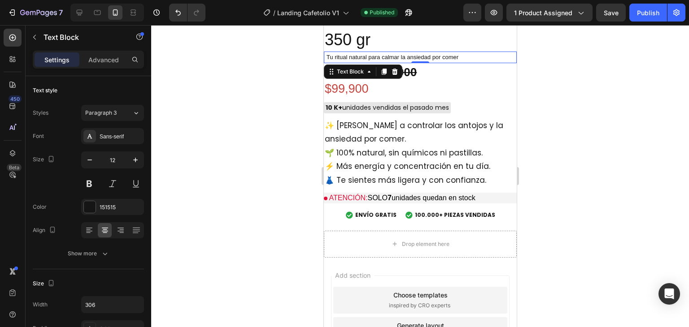
click at [348, 56] on span "Tu ritual natural para calmar la ansiedad por comer" at bounding box center [392, 57] width 132 height 7
drag, startPoint x: 348, startPoint y: 56, endPoint x: 392, endPoint y: 61, distance: 44.7
click at [392, 61] on p "Tu ritual natural para calmar la ansiedad por comer" at bounding box center [391, 57] width 135 height 10
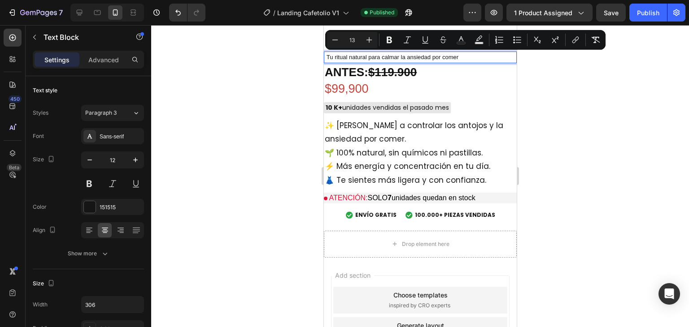
click at [411, 59] on span "Tu ritual natural para calmar la ansiedad por comer" at bounding box center [392, 57] width 132 height 7
click at [473, 58] on div "Tu ritual natural para calmar la ansiedad por comer" at bounding box center [419, 58] width 193 height 12
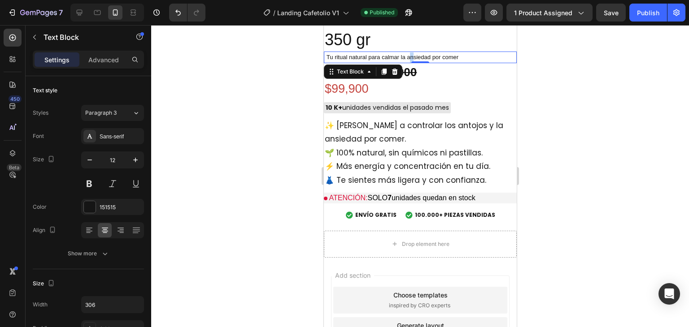
drag, startPoint x: 470, startPoint y: 56, endPoint x: 432, endPoint y: 56, distance: 37.7
click at [432, 56] on div "Tu ritual natural para calmar la ansiedad por comer" at bounding box center [419, 58] width 193 height 12
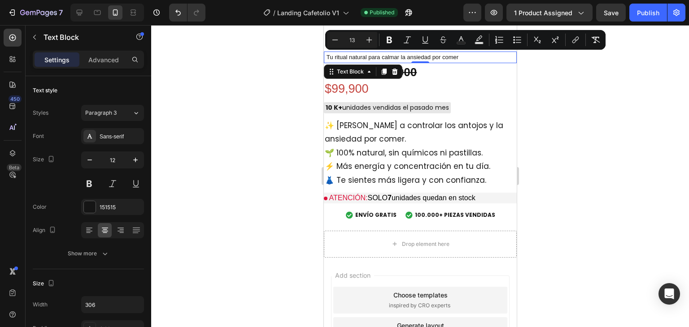
click at [432, 56] on span "Tu ritual natural para calmar la ansiedad por comer" at bounding box center [392, 57] width 132 height 7
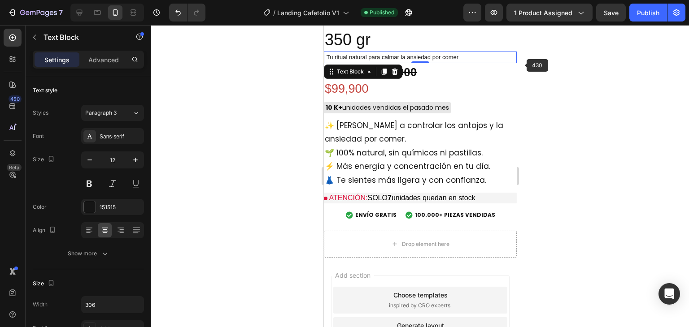
click at [605, 80] on div at bounding box center [420, 176] width 538 height 302
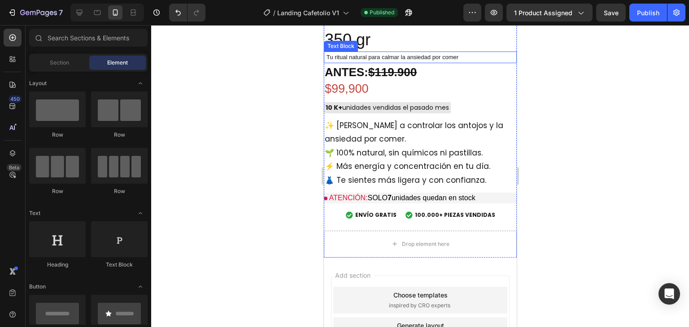
click at [456, 54] on span "Tu ritual natural para calmar la ansiedad por comer" at bounding box center [392, 57] width 132 height 7
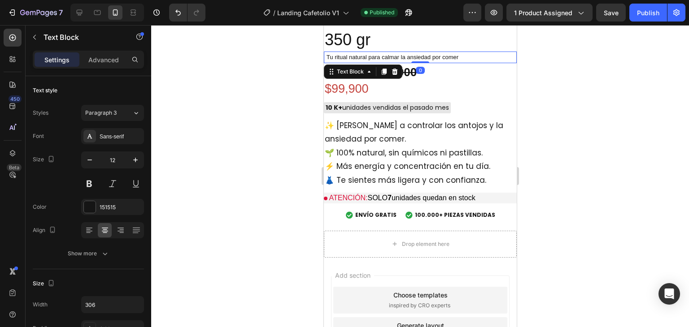
click at [460, 57] on div "Tu ritual natural para calmar la ansiedad por comer" at bounding box center [391, 58] width 137 height 12
drag, startPoint x: 462, startPoint y: 56, endPoint x: 321, endPoint y: 56, distance: 140.3
click at [461, 56] on div "Tu ritual natural para calmar la ansiedad por comer" at bounding box center [419, 58] width 193 height 12
drag, startPoint x: 464, startPoint y: 56, endPoint x: 350, endPoint y: 55, distance: 113.5
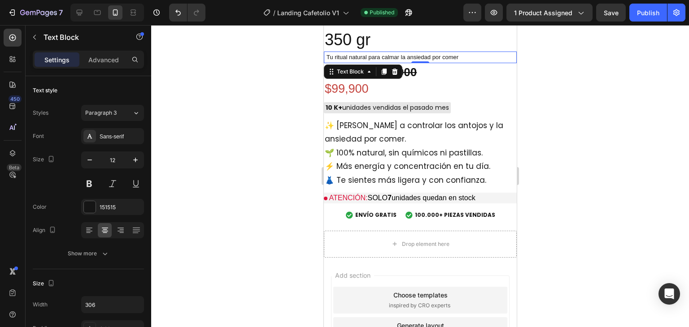
click at [350, 55] on div "Tu ritual natural para calmar la ansiedad por comer" at bounding box center [419, 58] width 193 height 12
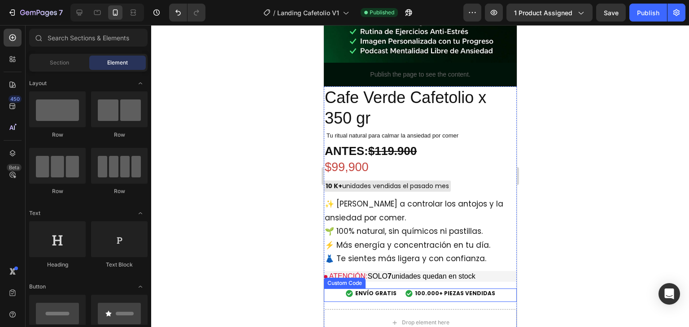
scroll to position [3444, 0]
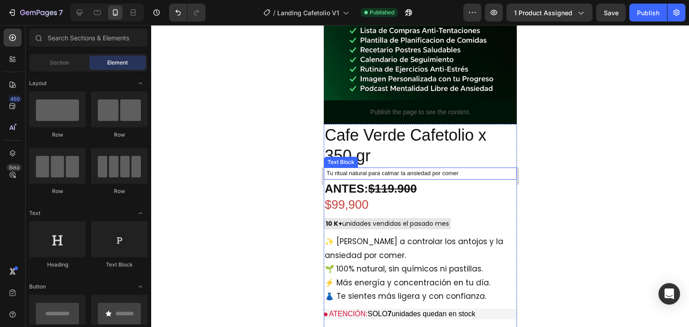
click at [464, 168] on div "Tu ritual natural para calmar la ansiedad por comer" at bounding box center [419, 174] width 193 height 12
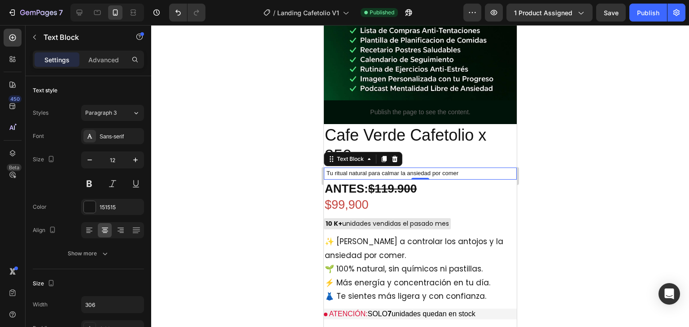
click at [464, 168] on div "Tu ritual natural para calmar la ansiedad por comer" at bounding box center [419, 174] width 193 height 12
click at [459, 169] on p "Tu ritual natural para calmar la ansiedad por comer" at bounding box center [391, 174] width 135 height 10
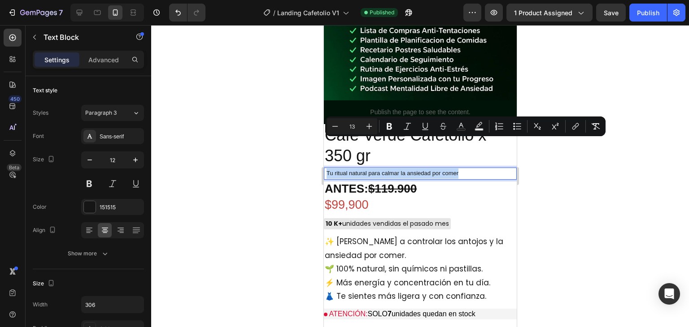
drag, startPoint x: 458, startPoint y: 143, endPoint x: 323, endPoint y: 142, distance: 135.4
click at [323, 168] on div "Tu ritual natural para calmar la ansiedad por comer" at bounding box center [391, 174] width 137 height 12
click at [372, 122] on icon "Editor contextual toolbar" at bounding box center [369, 126] width 9 height 9
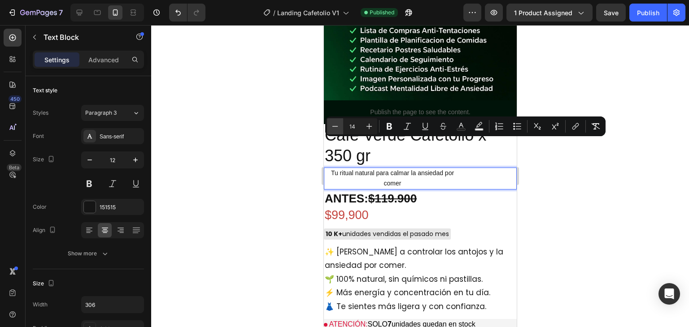
click at [339, 124] on icon "Editor contextual toolbar" at bounding box center [334, 126] width 9 height 9
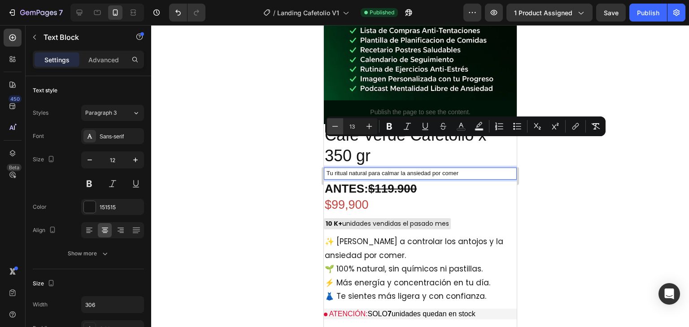
click at [339, 124] on icon "Editor contextual toolbar" at bounding box center [334, 126] width 9 height 9
click at [371, 129] on icon "Editor contextual toolbar" at bounding box center [369, 126] width 9 height 9
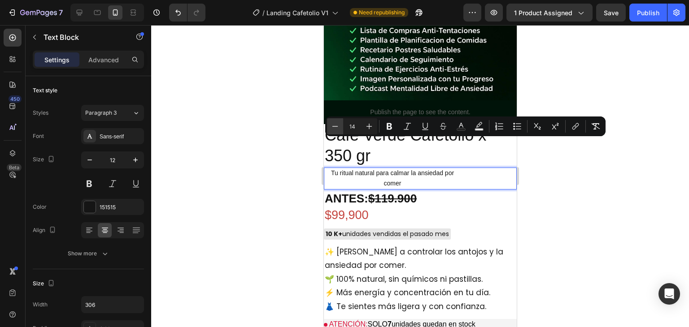
click at [332, 125] on icon "Editor contextual toolbar" at bounding box center [334, 126] width 9 height 9
type input "13"
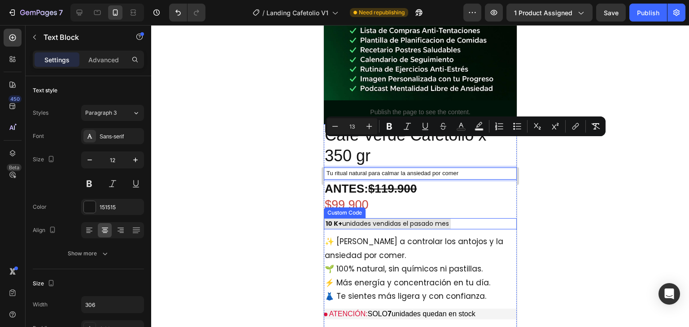
click at [592, 198] on div at bounding box center [420, 176] width 538 height 302
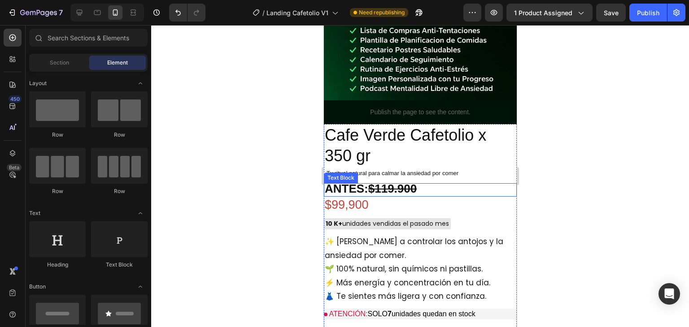
click at [381, 182] on strong "$119.900" at bounding box center [392, 188] width 48 height 13
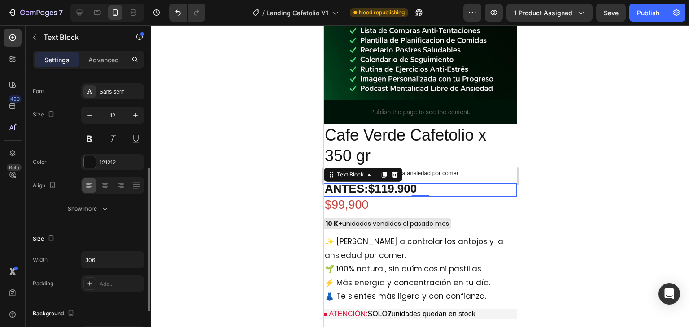
scroll to position [90, 0]
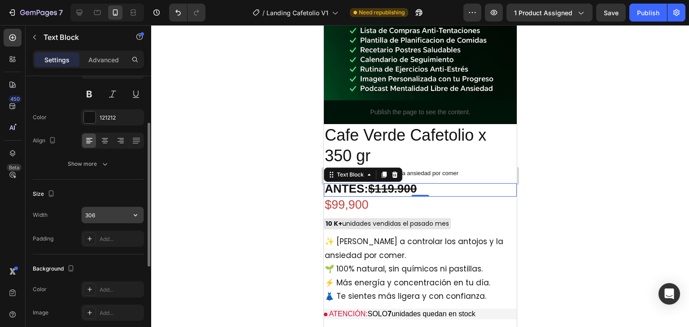
click at [108, 217] on input "306" at bounding box center [113, 215] width 62 height 16
click at [128, 215] on button "button" at bounding box center [135, 215] width 16 height 16
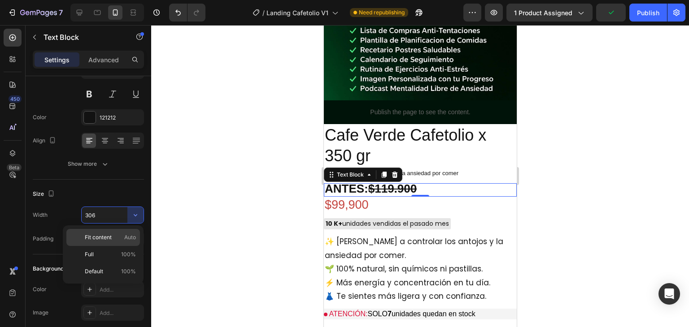
click at [119, 234] on p "Fit content Auto" at bounding box center [110, 238] width 51 height 8
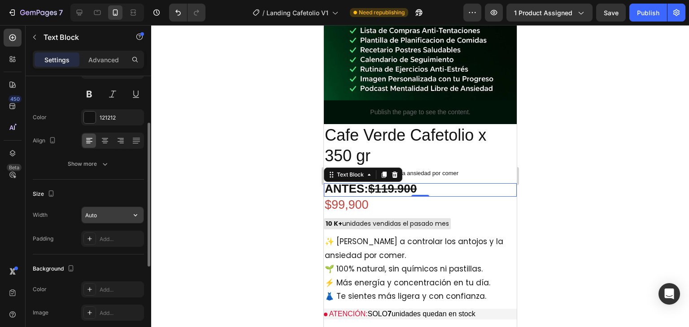
click at [131, 213] on icon "button" at bounding box center [135, 215] width 9 height 9
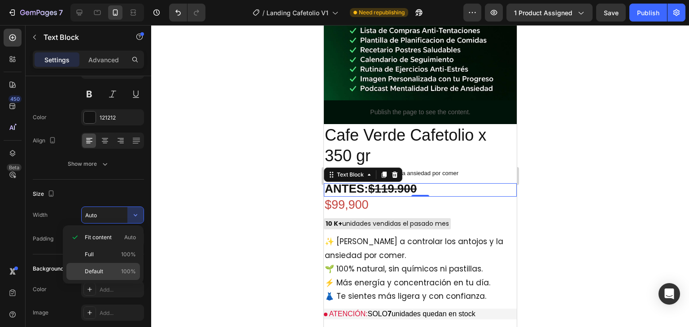
click at [115, 272] on p "Default 100%" at bounding box center [110, 272] width 51 height 8
type input "100%"
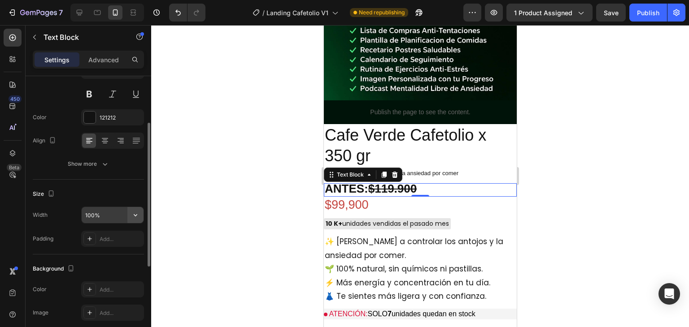
click at [133, 216] on icon "button" at bounding box center [135, 215] width 9 height 9
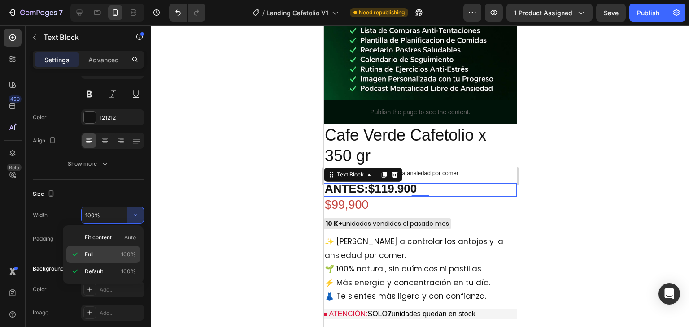
click at [113, 257] on p "Full 100%" at bounding box center [110, 255] width 51 height 8
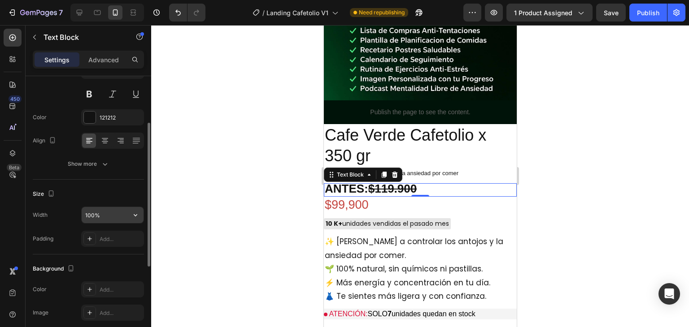
click at [122, 210] on input "100%" at bounding box center [113, 215] width 62 height 16
click at [138, 214] on icon "button" at bounding box center [135, 215] width 9 height 9
click at [176, 213] on div at bounding box center [420, 176] width 538 height 302
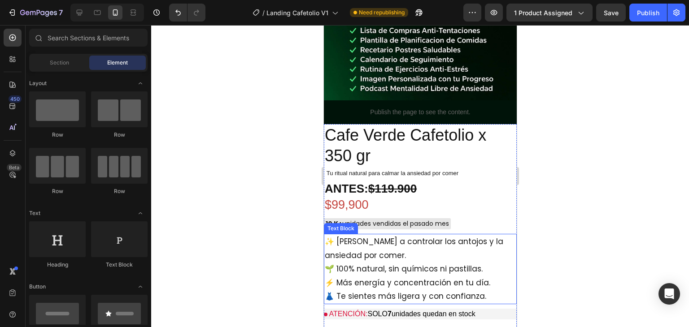
scroll to position [3489, 0]
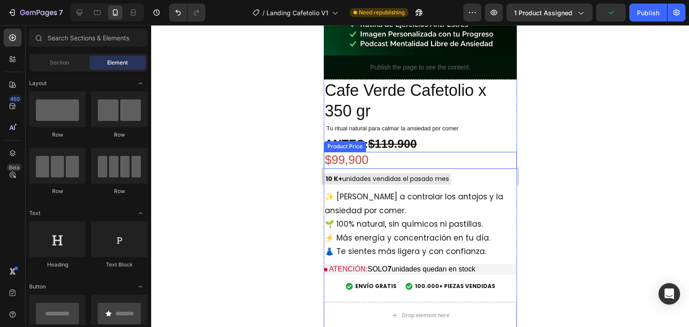
click at [383, 152] on div "$99,900" at bounding box center [419, 160] width 193 height 17
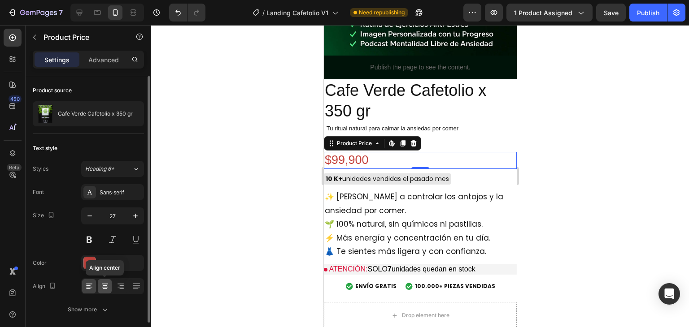
click at [108, 289] on icon at bounding box center [104, 286] width 9 height 9
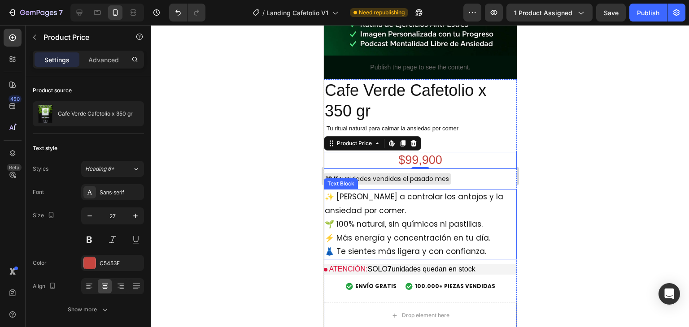
click at [583, 165] on div at bounding box center [420, 176] width 538 height 302
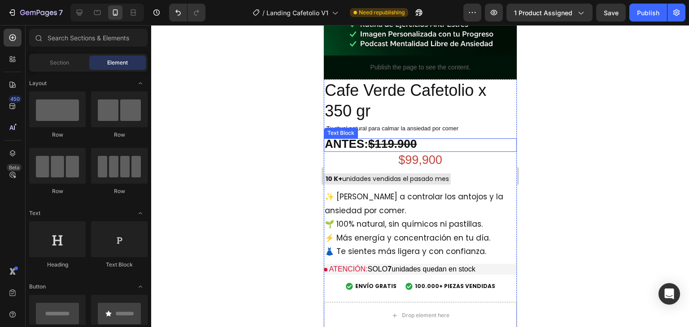
click at [404, 137] on strong "$119.900" at bounding box center [392, 143] width 48 height 13
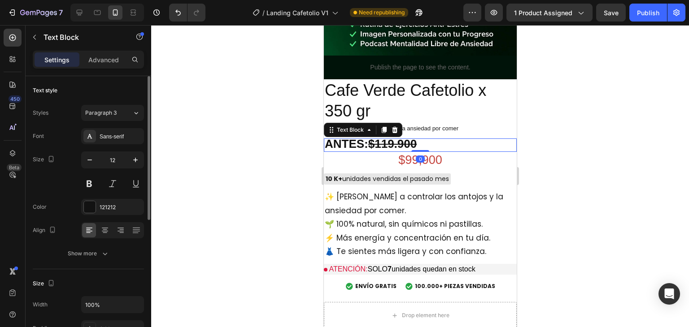
scroll to position [45, 0]
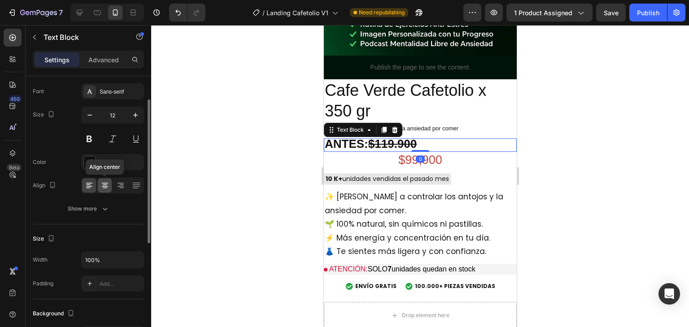
click at [103, 188] on icon at bounding box center [105, 188] width 4 height 1
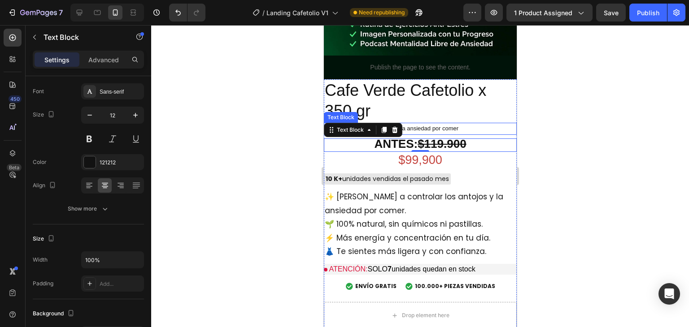
click at [421, 125] on span "Tu ritual natural para calmar la ansiedad por comer" at bounding box center [392, 128] width 132 height 7
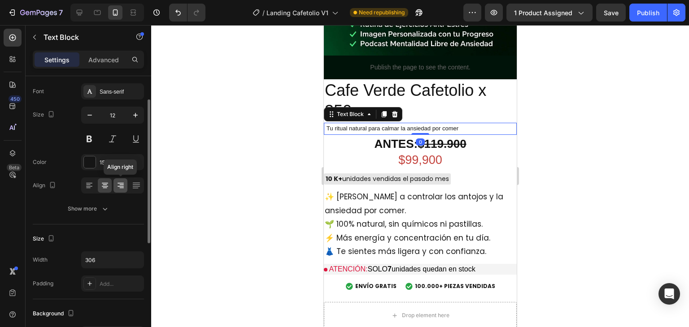
click at [116, 186] on icon at bounding box center [120, 185] width 9 height 9
click at [92, 182] on icon at bounding box center [89, 185] width 9 height 9
click at [102, 187] on icon at bounding box center [104, 185] width 9 height 9
click at [130, 182] on div at bounding box center [136, 185] width 14 height 14
click at [119, 183] on icon at bounding box center [120, 183] width 6 height 1
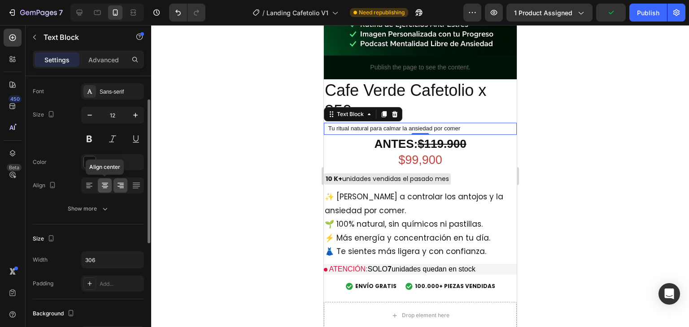
click at [107, 185] on icon at bounding box center [104, 185] width 9 height 9
click at [572, 120] on div at bounding box center [420, 176] width 538 height 302
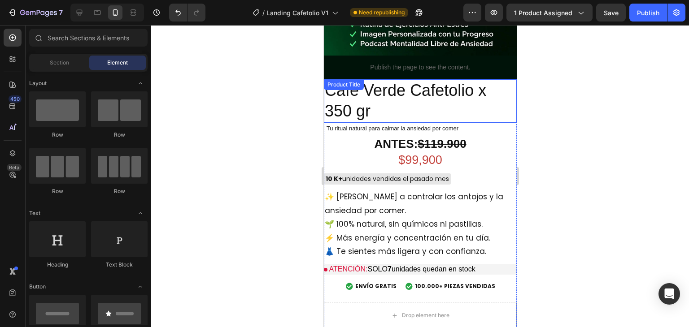
click at [389, 79] on h2 "Cafe Verde Cafetolio x 350 gr" at bounding box center [419, 101] width 193 height 44
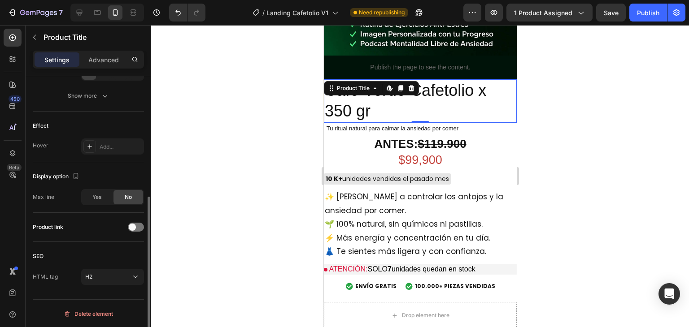
scroll to position [79, 0]
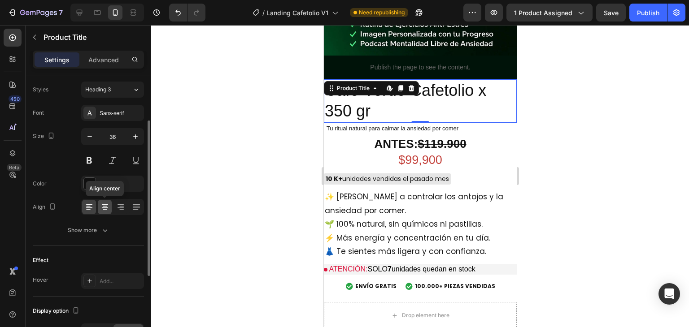
click at [109, 208] on div at bounding box center [105, 207] width 14 height 14
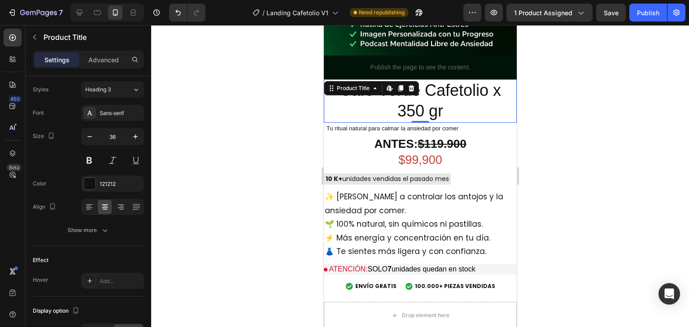
click at [554, 149] on div at bounding box center [420, 176] width 538 height 302
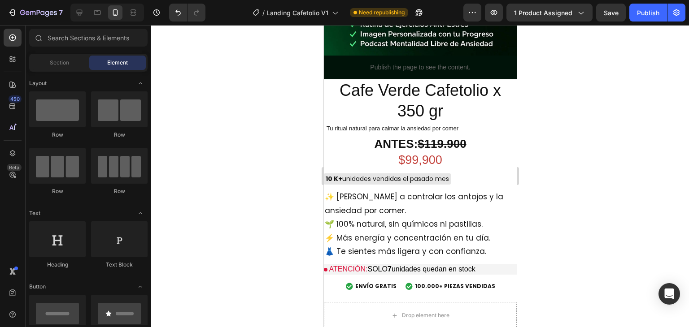
click at [554, 149] on div at bounding box center [420, 176] width 538 height 302
click at [175, 16] on icon "Undo/Redo" at bounding box center [178, 12] width 9 height 9
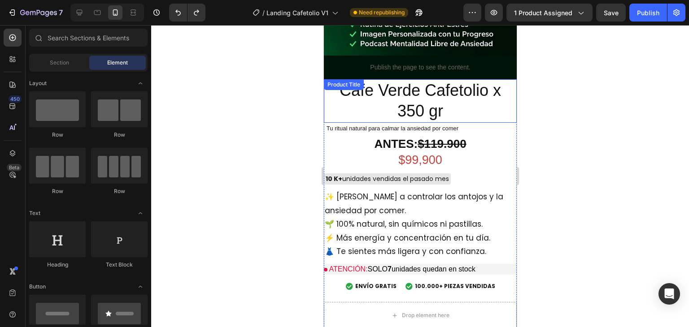
click at [378, 79] on h2 "Cafe Verde Cafetolio x 350 gr" at bounding box center [419, 101] width 193 height 44
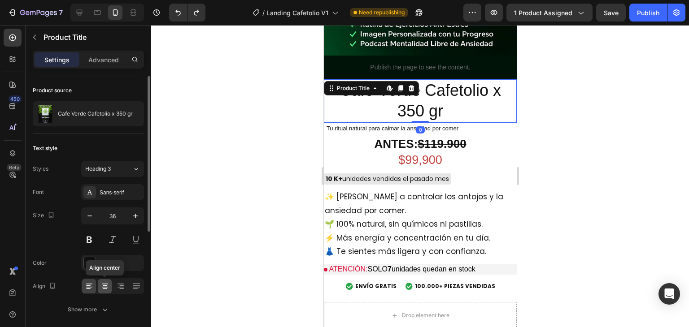
click at [103, 282] on icon at bounding box center [104, 286] width 9 height 9
click at [92, 287] on icon at bounding box center [89, 286] width 9 height 9
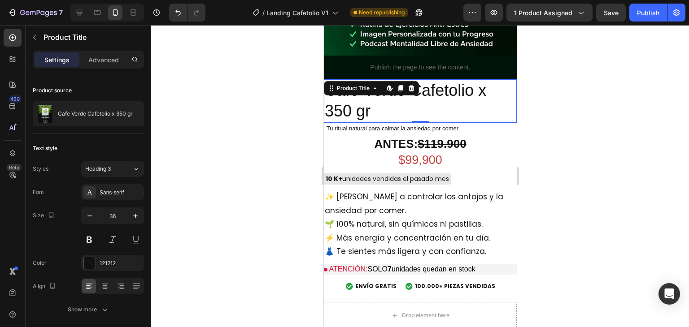
click at [616, 142] on div at bounding box center [420, 176] width 538 height 302
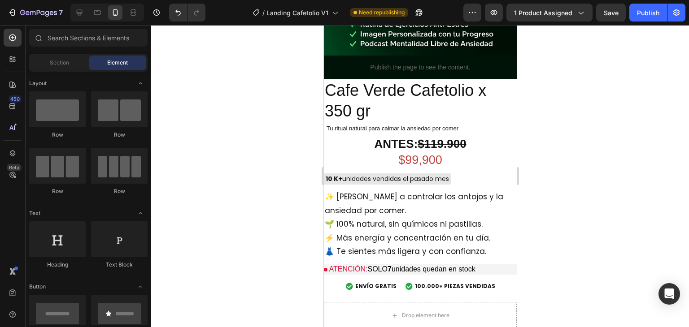
click at [617, 142] on div at bounding box center [420, 176] width 538 height 302
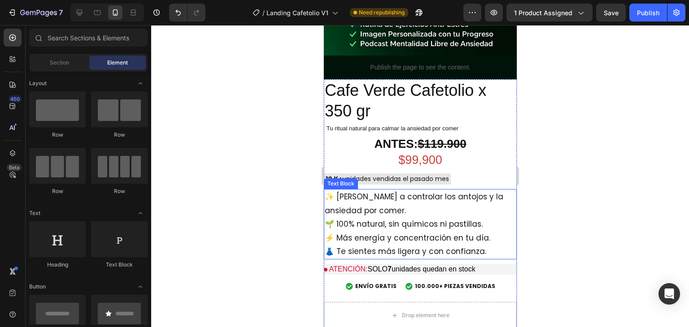
click at [422, 194] on p "✨ [PERSON_NAME] a controlar los antojos y la ansiedad por comer. 🌱 100% natural…" at bounding box center [419, 224] width 191 height 69
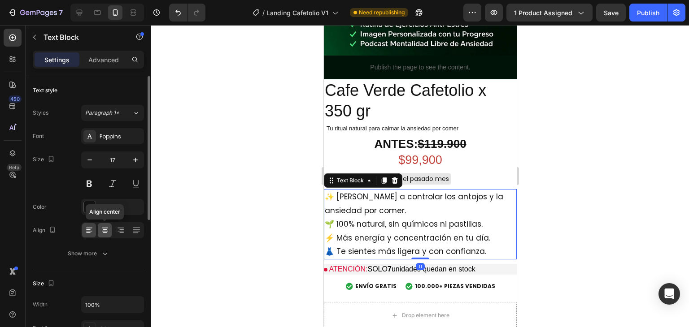
click at [106, 227] on icon at bounding box center [104, 230] width 9 height 9
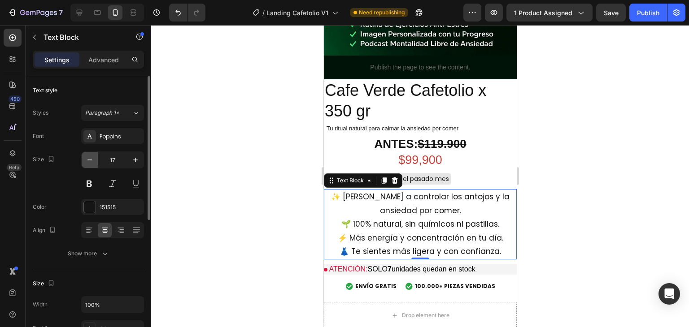
click at [91, 162] on icon "button" at bounding box center [89, 160] width 9 height 9
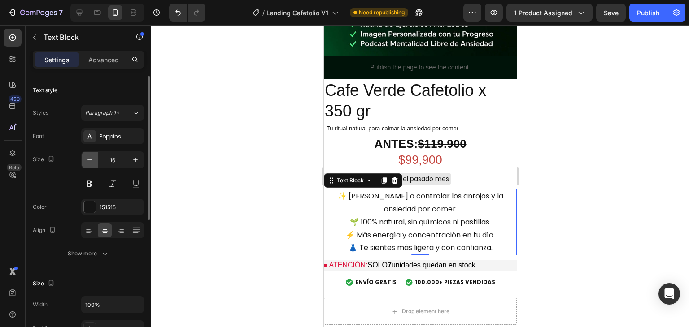
click at [91, 162] on icon "button" at bounding box center [89, 160] width 9 height 9
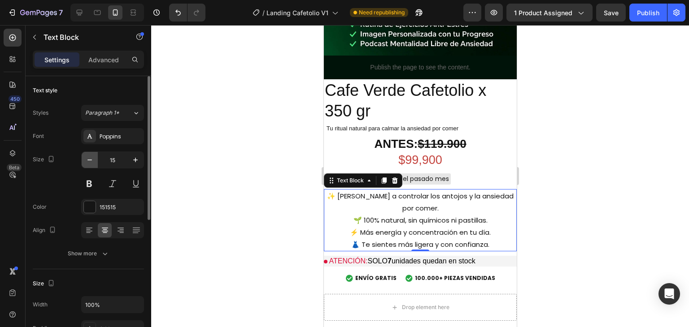
click at [91, 162] on icon "button" at bounding box center [89, 160] width 9 height 9
type input "14"
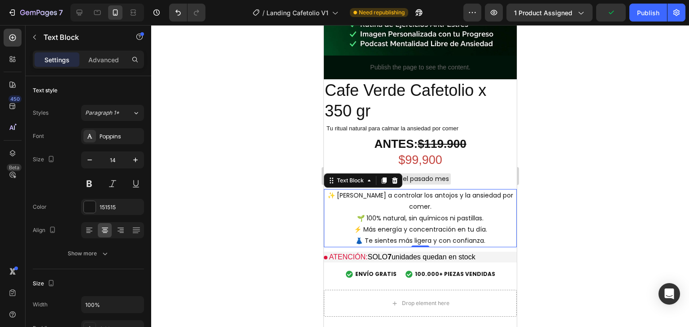
click at [601, 165] on div at bounding box center [420, 176] width 538 height 302
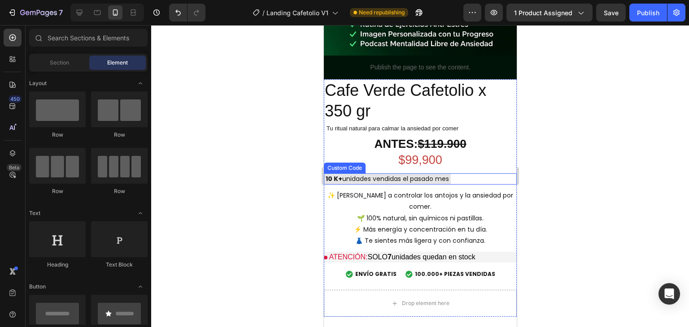
click at [404, 174] on div "10 K+ unidades vendidas el pasado mes" at bounding box center [386, 179] width 127 height 11
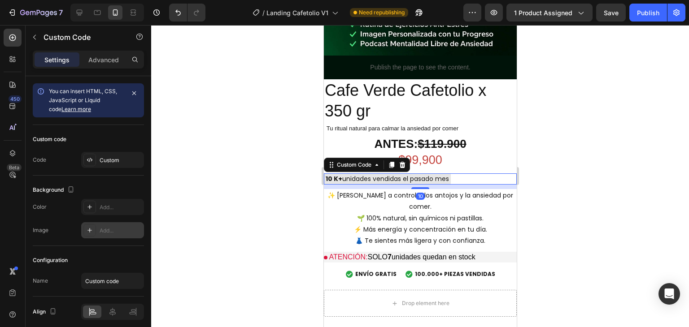
scroll to position [35, 0]
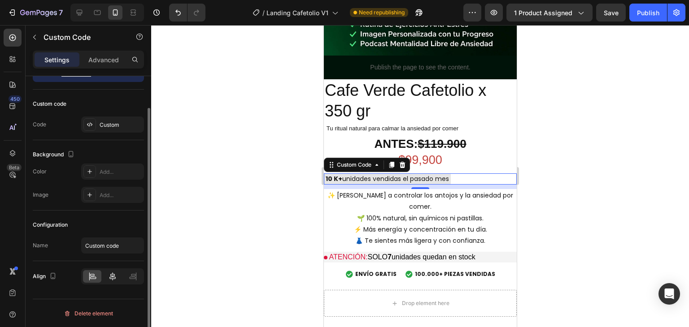
click at [109, 278] on icon at bounding box center [112, 276] width 9 height 9
click at [552, 143] on div at bounding box center [420, 176] width 538 height 302
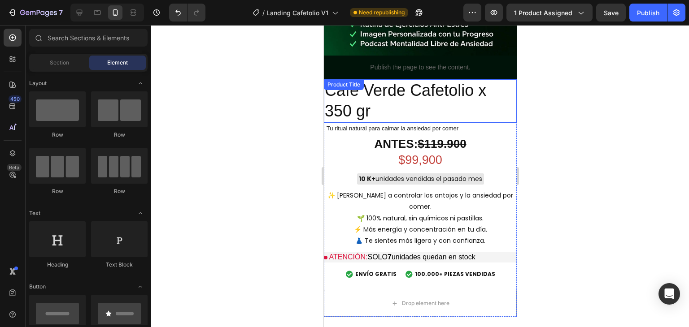
click at [377, 79] on h2 "Cafe Verde Cafetolio x 350 gr" at bounding box center [419, 101] width 193 height 44
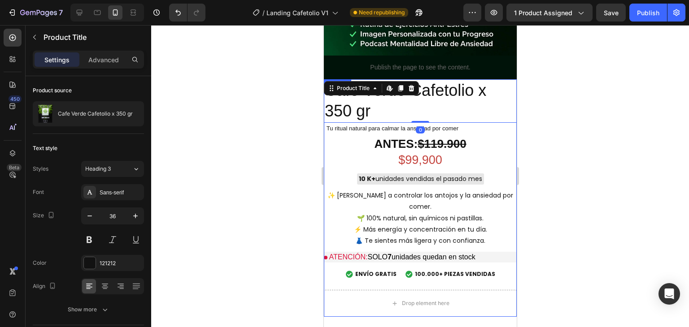
click at [561, 106] on div at bounding box center [420, 176] width 538 height 302
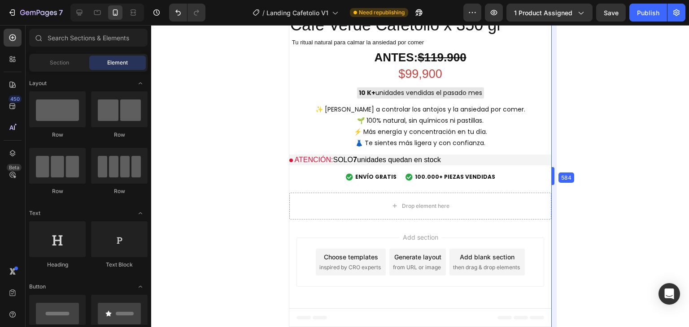
scroll to position [3523, 0]
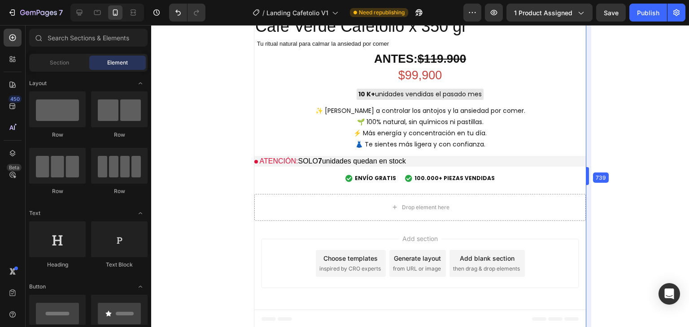
drag, startPoint x: 519, startPoint y: 217, endPoint x: 658, endPoint y: 205, distance: 139.1
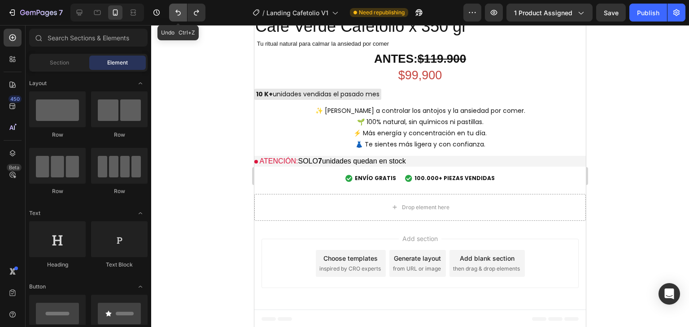
click at [176, 13] on icon "Undo/Redo" at bounding box center [178, 12] width 9 height 9
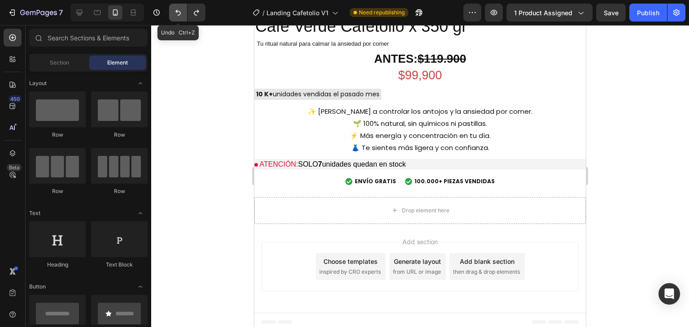
scroll to position [3526, 0]
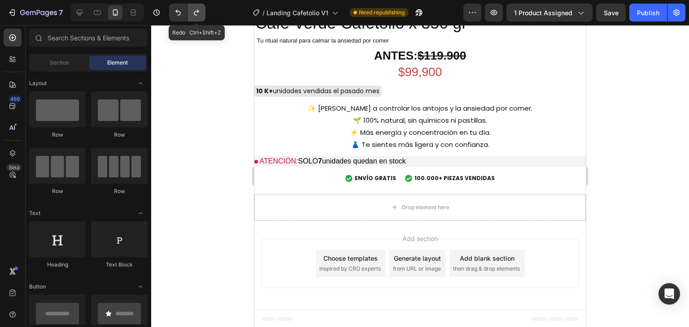
click at [193, 10] on icon "Undo/Redo" at bounding box center [196, 12] width 9 height 9
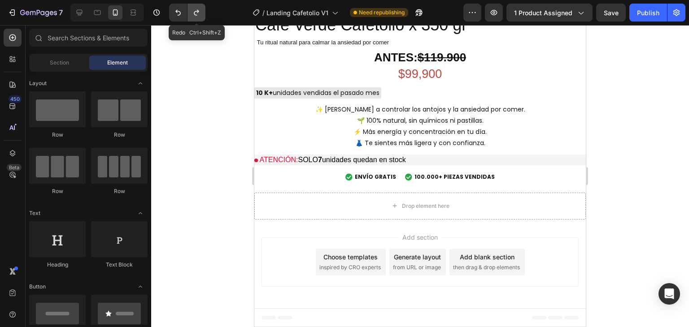
scroll to position [3523, 0]
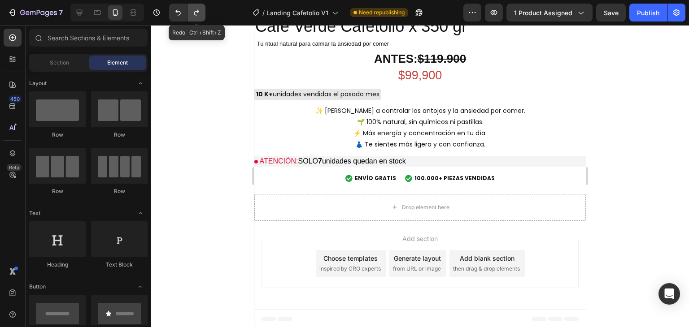
click at [193, 10] on icon "Undo/Redo" at bounding box center [196, 12] width 9 height 9
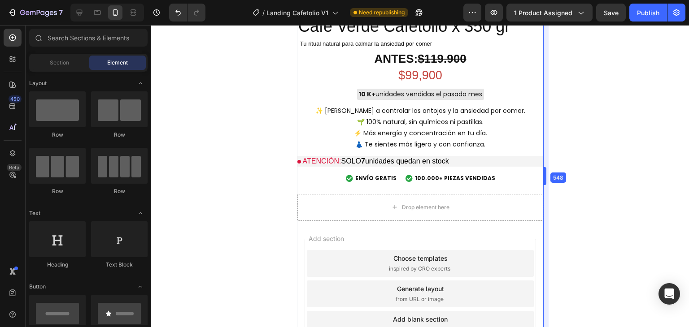
scroll to position [3534, 0]
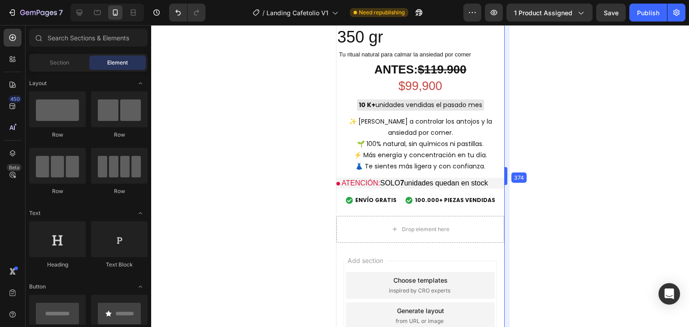
drag, startPoint x: 587, startPoint y: 189, endPoint x: 87, endPoint y: 152, distance: 501.3
click at [615, 147] on div at bounding box center [420, 176] width 538 height 302
click at [101, 10] on icon at bounding box center [97, 12] width 9 height 9
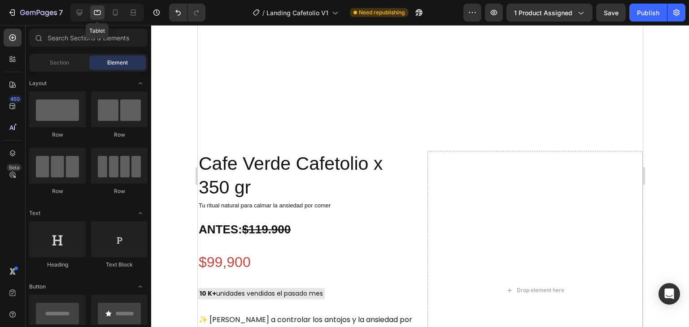
scroll to position [2921, 0]
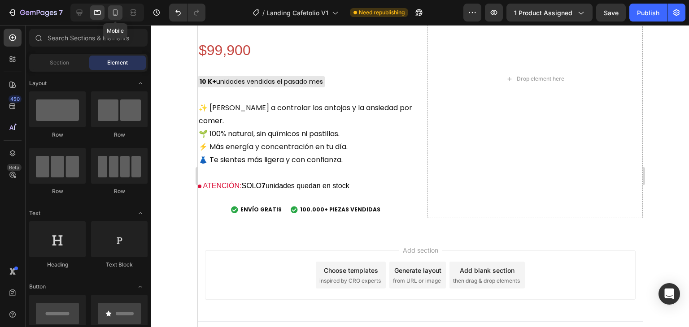
click at [115, 17] on div at bounding box center [115, 12] width 14 height 14
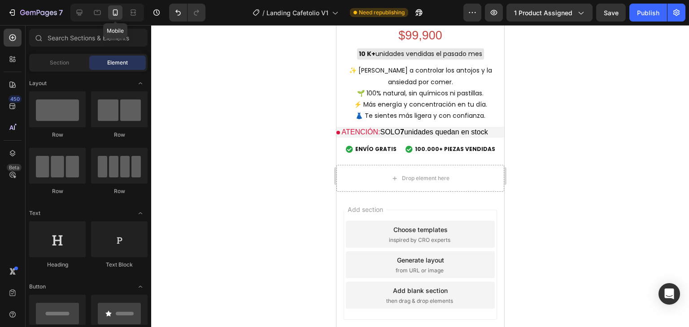
scroll to position [2781, 0]
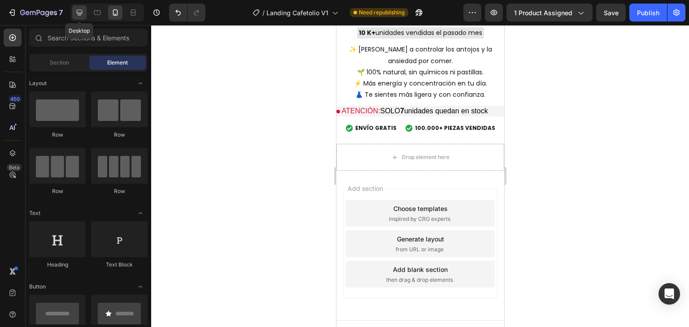
click at [75, 11] on icon at bounding box center [79, 12] width 9 height 9
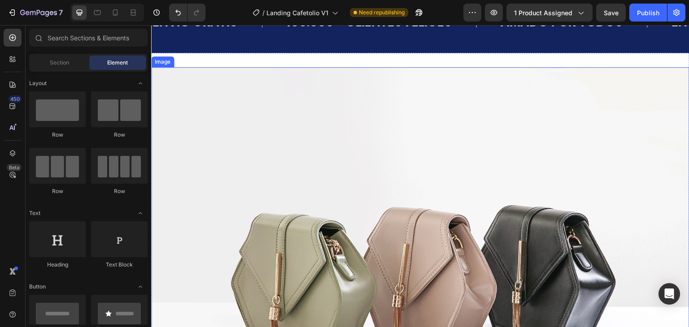
scroll to position [2683, 0]
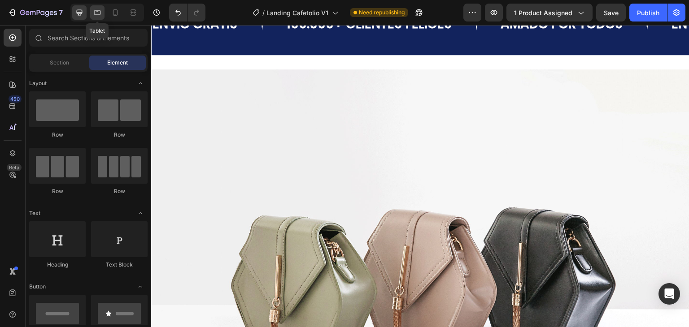
click at [99, 10] on icon at bounding box center [97, 12] width 9 height 9
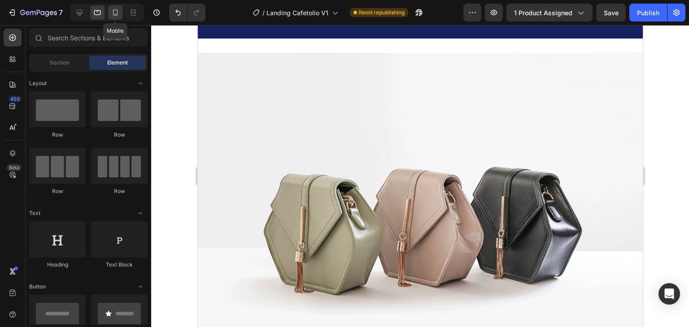
click at [113, 14] on icon at bounding box center [115, 12] width 5 height 6
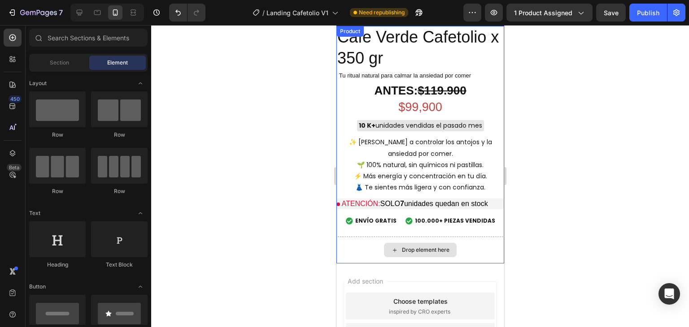
scroll to position [3401, 0]
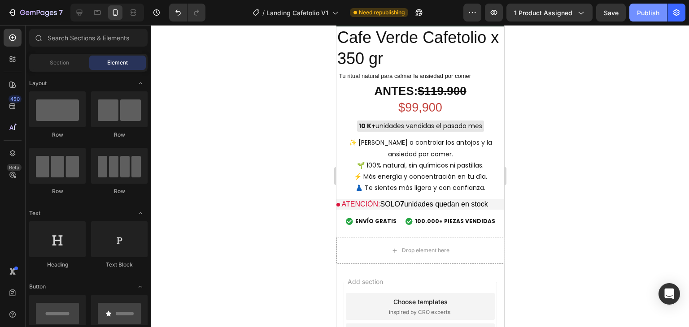
click at [640, 14] on div "Publish" at bounding box center [648, 12] width 22 height 9
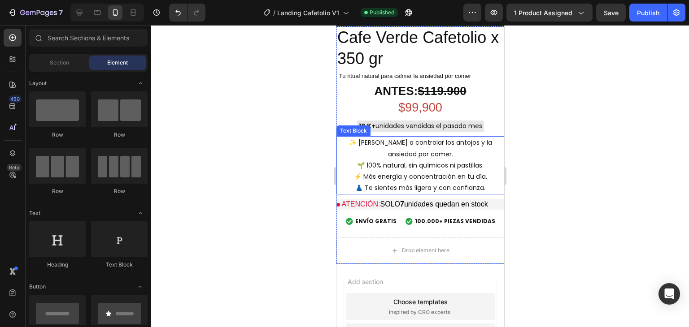
click at [425, 171] on p "✨ [PERSON_NAME] a controlar los antojos y la ansiedad por comer. 🌱 100% natural…" at bounding box center [420, 165] width 166 height 56
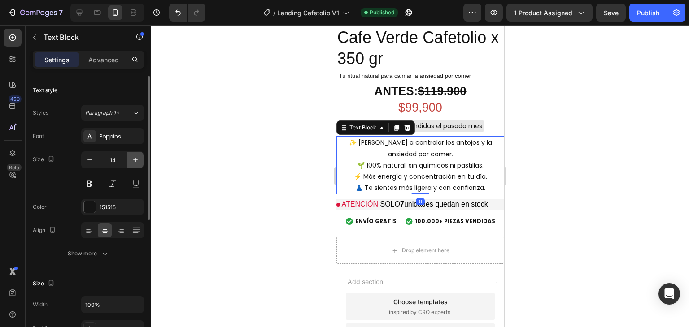
click at [135, 162] on icon "button" at bounding box center [135, 160] width 9 height 9
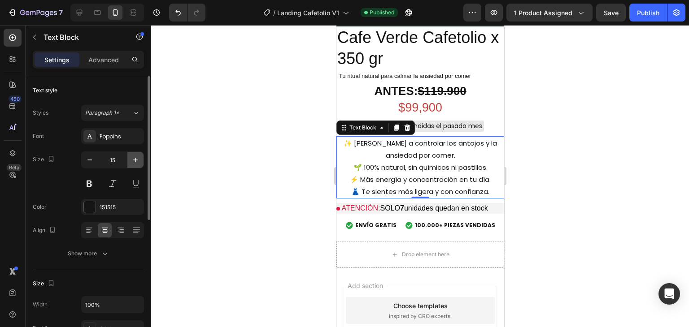
click at [133, 158] on icon "button" at bounding box center [135, 160] width 9 height 9
type input "16"
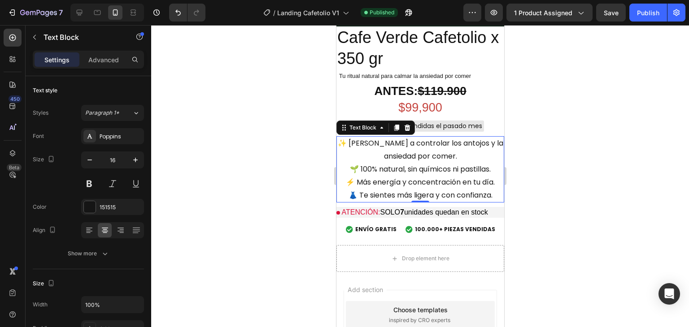
click at [591, 200] on div at bounding box center [420, 176] width 538 height 302
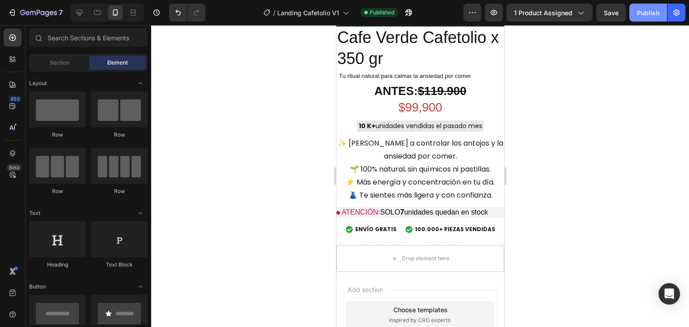
click at [647, 16] on div "Publish" at bounding box center [648, 12] width 22 height 9
click at [373, 73] on span "Tu ritual natural para calmar la ansiedad por comer" at bounding box center [405, 76] width 132 height 7
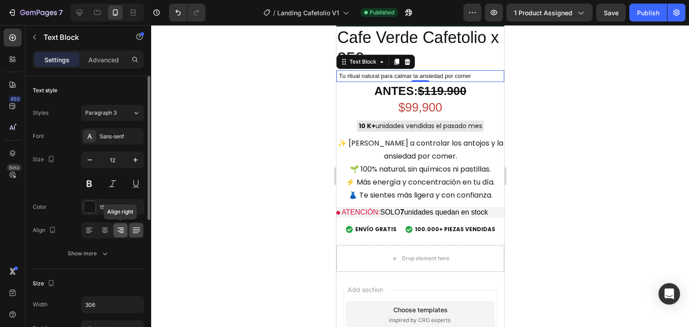
click at [120, 230] on icon at bounding box center [120, 230] width 9 height 9
click at [106, 231] on icon at bounding box center [105, 231] width 6 height 1
click at [88, 230] on icon at bounding box center [89, 230] width 9 height 9
click at [109, 228] on div at bounding box center [105, 230] width 14 height 14
click at [92, 229] on icon at bounding box center [89, 230] width 9 height 9
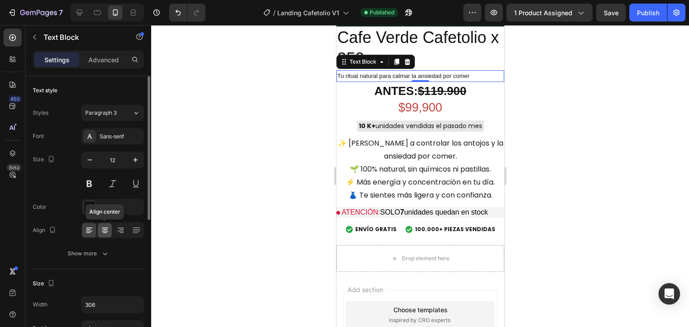
click at [106, 230] on icon at bounding box center [105, 230] width 4 height 1
click at [647, 13] on div "Publish" at bounding box center [648, 12] width 22 height 9
click at [380, 87] on strong "ANTES:" at bounding box center [394, 90] width 43 height 13
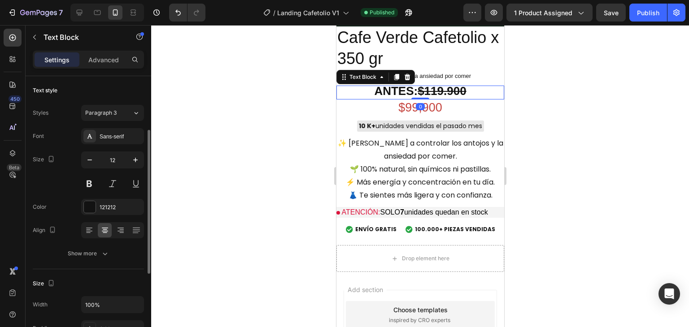
scroll to position [35, 0]
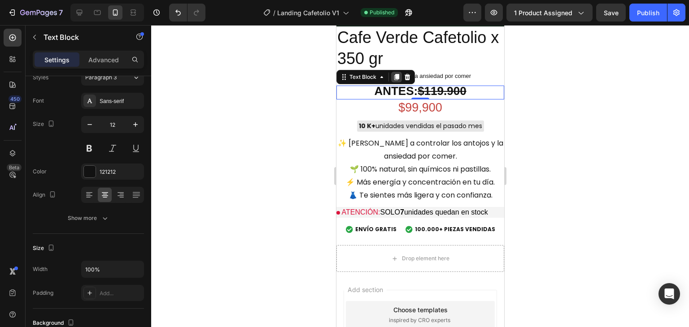
click at [393, 76] on icon at bounding box center [395, 77] width 7 height 7
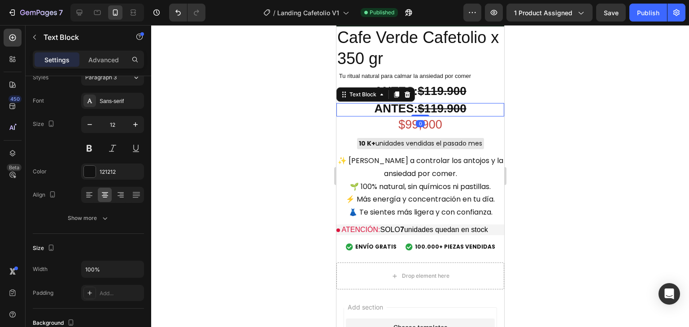
click at [394, 105] on strong "ANTES:" at bounding box center [394, 108] width 43 height 13
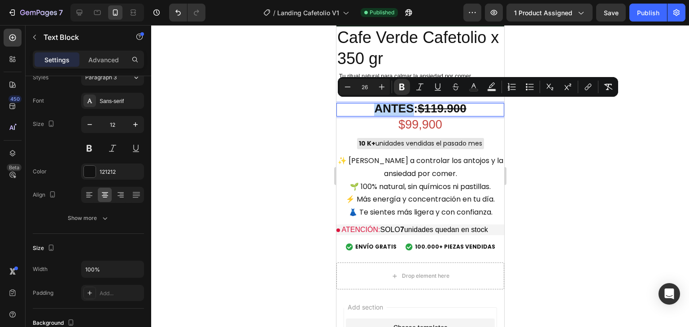
drag, startPoint x: 394, startPoint y: 105, endPoint x: 385, endPoint y: 111, distance: 10.9
click at [385, 111] on strong "ANTES:" at bounding box center [394, 108] width 43 height 13
click at [614, 133] on div at bounding box center [420, 176] width 538 height 302
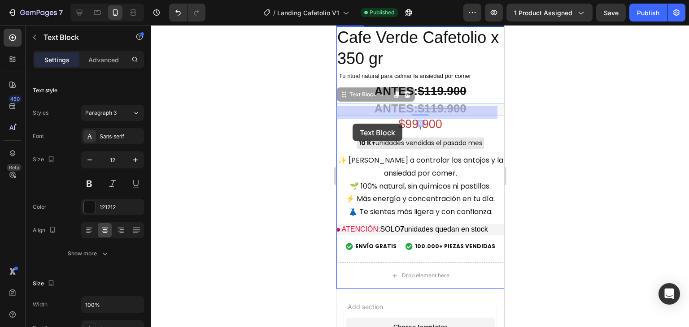
drag, startPoint x: 439, startPoint y: 109, endPoint x: 352, endPoint y: 124, distance: 87.9
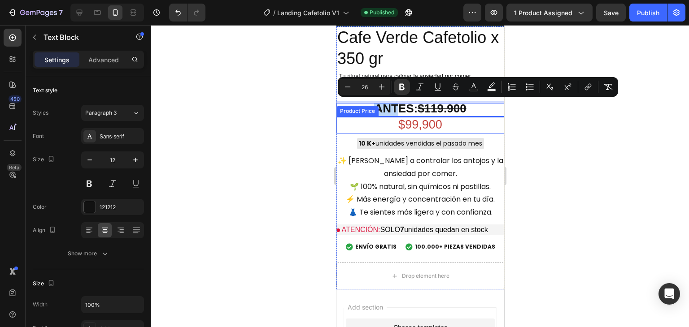
drag, startPoint x: 393, startPoint y: 107, endPoint x: 366, endPoint y: 130, distance: 35.0
drag, startPoint x: 661, startPoint y: 164, endPoint x: 591, endPoint y: 147, distance: 71.6
click at [660, 164] on div at bounding box center [420, 176] width 538 height 302
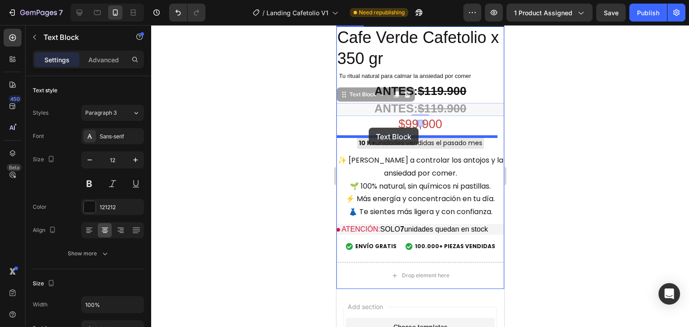
drag, startPoint x: 425, startPoint y: 112, endPoint x: 400, endPoint y: 149, distance: 45.0
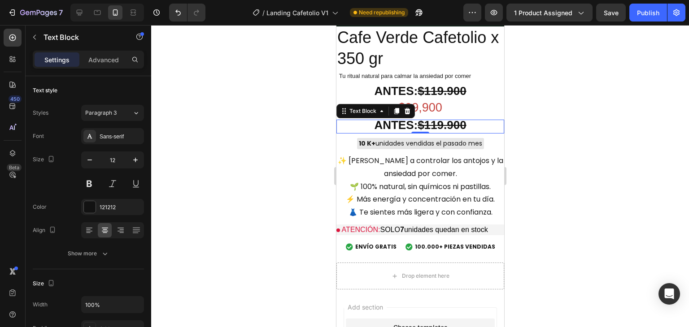
click at [603, 134] on div at bounding box center [420, 176] width 538 height 302
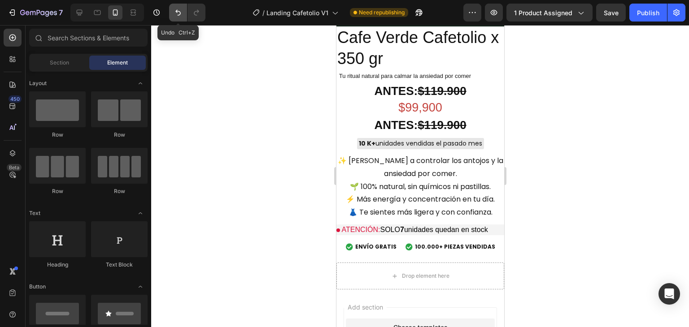
click at [172, 14] on button "Undo/Redo" at bounding box center [178, 13] width 18 height 18
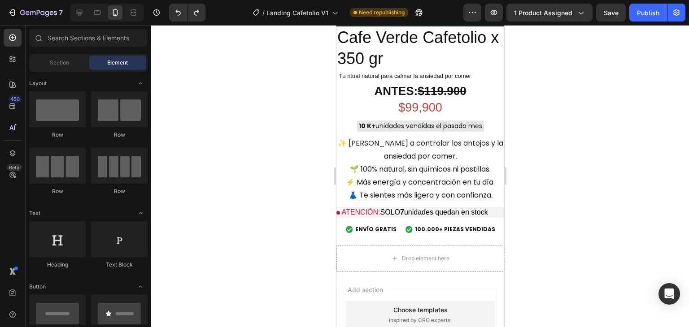
click at [640, 89] on div at bounding box center [420, 176] width 538 height 302
click at [656, 15] on div "Publish" at bounding box center [648, 12] width 22 height 9
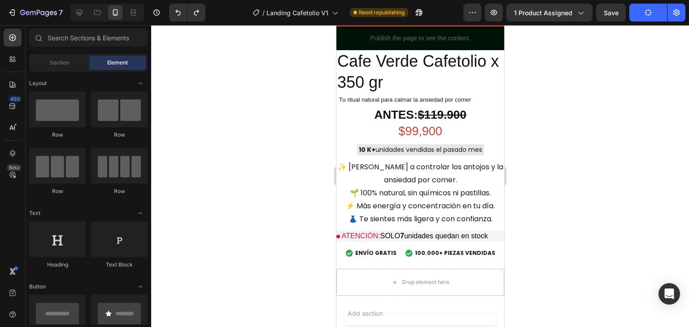
scroll to position [3379, 0]
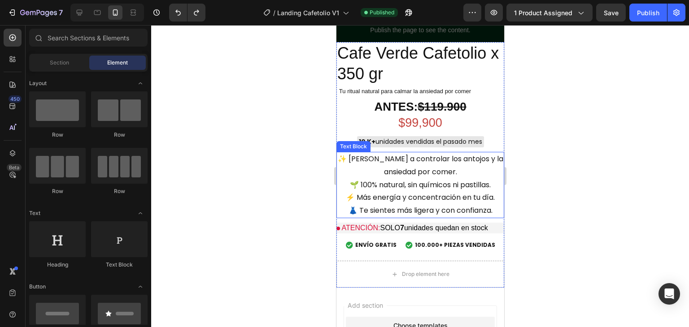
scroll to position [3364, 0]
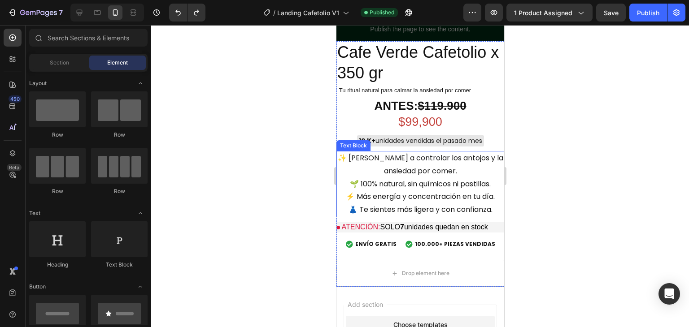
click at [419, 178] on p "✨ [PERSON_NAME] a controlar los antojos y la ansiedad por comer. 🌱 100% natural…" at bounding box center [420, 184] width 166 height 65
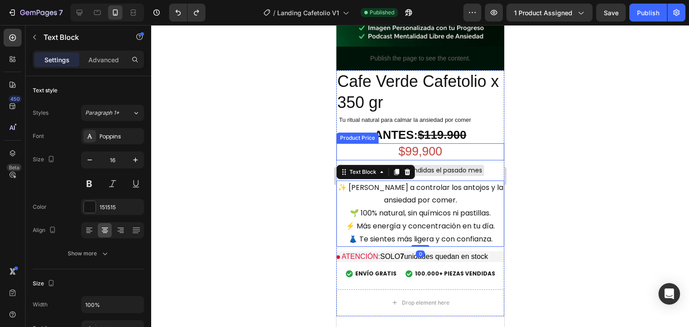
scroll to position [3319, 0]
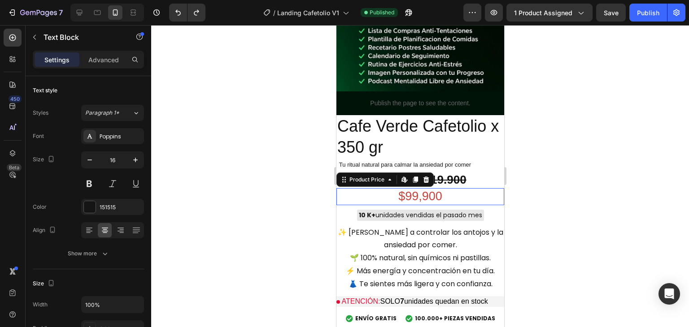
click at [439, 188] on div "$99,900" at bounding box center [420, 196] width 168 height 17
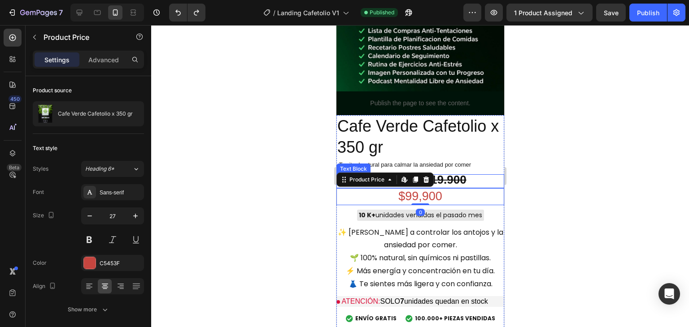
click at [454, 173] on strong "$119.900" at bounding box center [441, 179] width 48 height 13
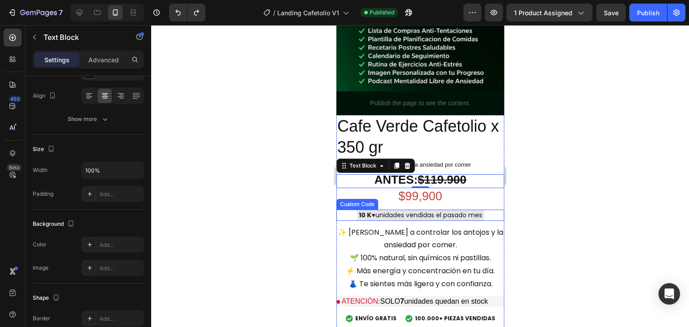
scroll to position [3274, 0]
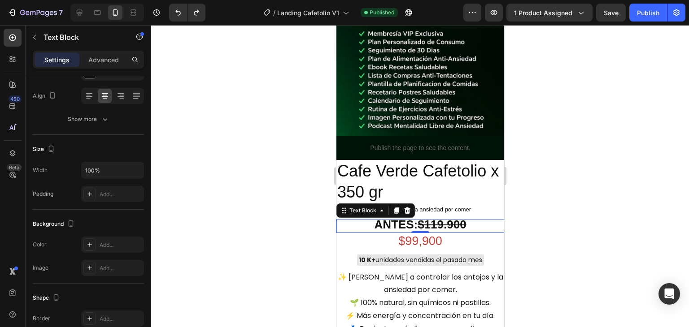
click at [547, 182] on div at bounding box center [420, 176] width 538 height 302
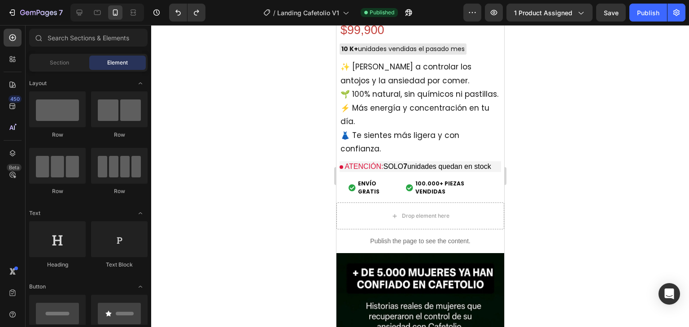
scroll to position [798, 0]
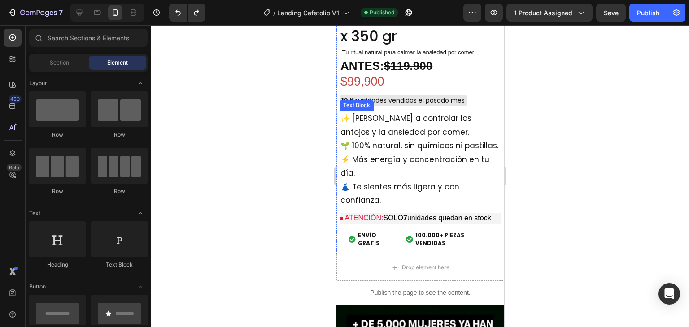
click at [397, 158] on p "✨ [PERSON_NAME] a controlar los antojos y la ansiedad por comer. 🌱 100% natural…" at bounding box center [420, 160] width 160 height 96
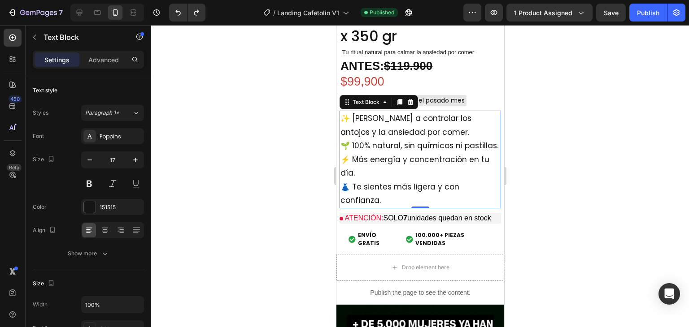
scroll to position [753, 0]
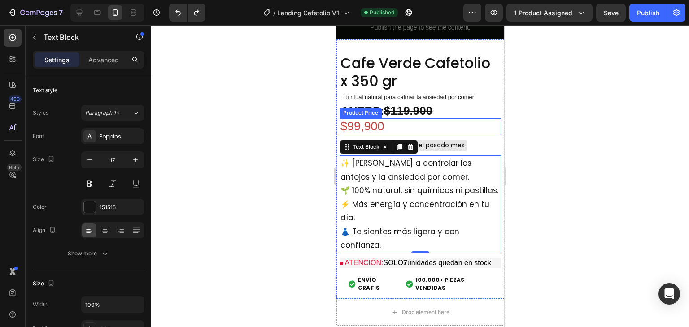
click at [426, 118] on div "$99,900" at bounding box center [419, 126] width 161 height 17
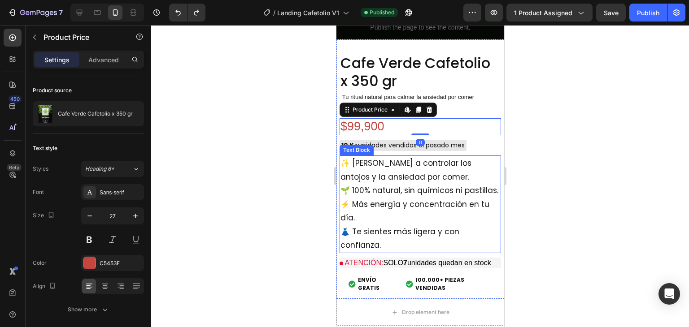
click at [363, 156] on p "✨ [PERSON_NAME] a controlar los antojos y la ansiedad por comer. 🌱 100% natural…" at bounding box center [420, 204] width 160 height 96
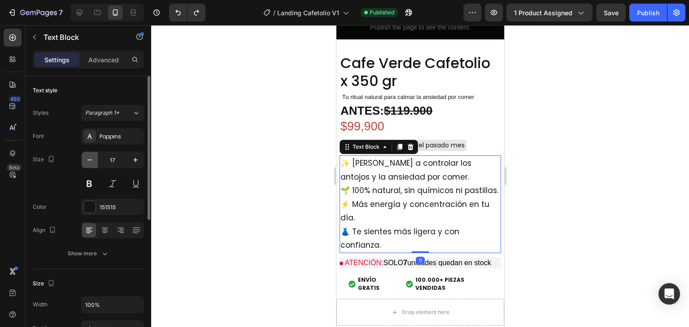
click at [87, 161] on icon "button" at bounding box center [89, 160] width 9 height 9
type input "16"
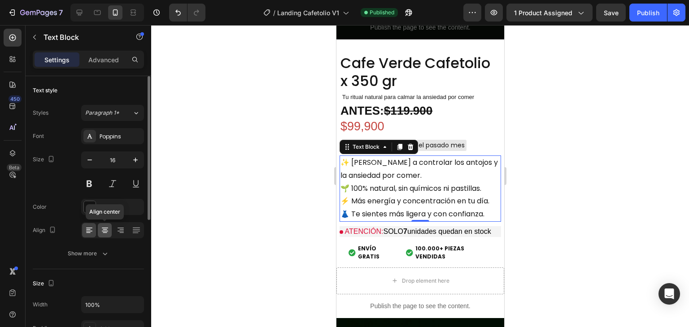
click at [104, 233] on icon at bounding box center [105, 233] width 4 height 1
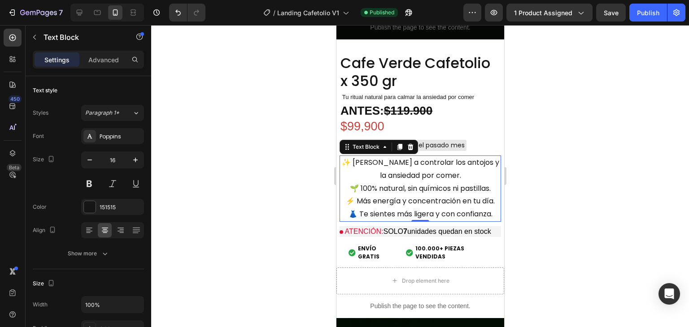
click at [576, 193] on div at bounding box center [420, 176] width 538 height 302
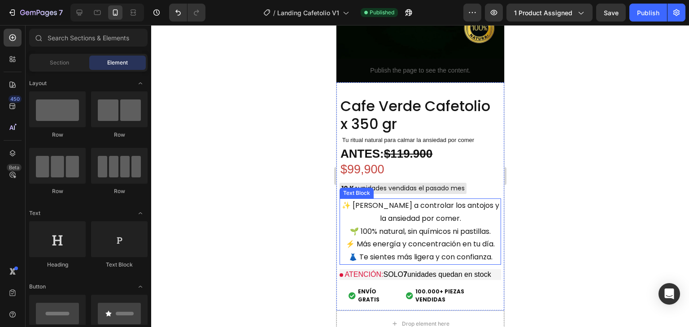
scroll to position [708, 0]
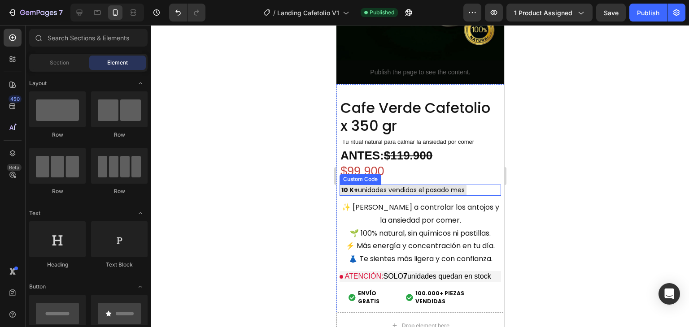
click at [425, 185] on div "10 K+ unidades vendidas el pasado mes" at bounding box center [402, 190] width 127 height 11
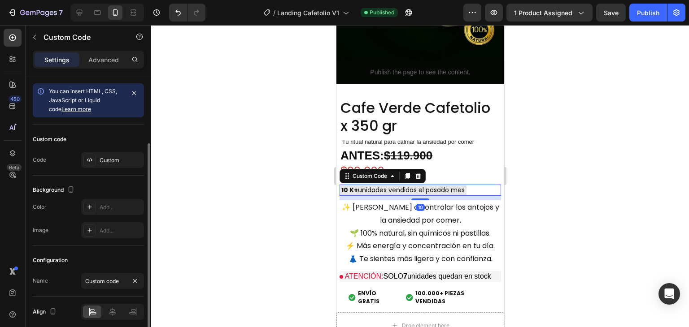
scroll to position [35, 0]
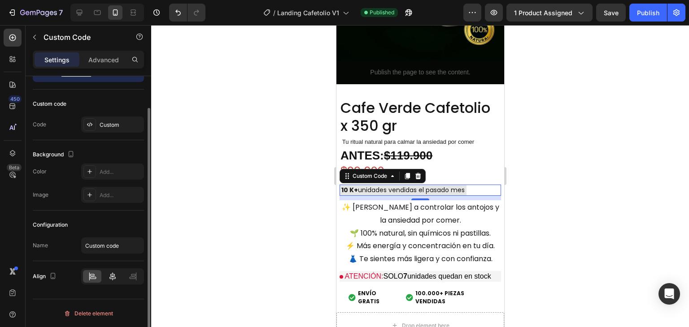
click at [111, 273] on icon at bounding box center [112, 276] width 9 height 9
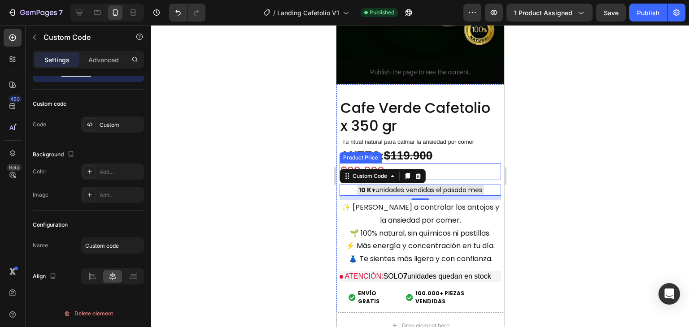
click at [451, 152] on p "ANTES: $119.900" at bounding box center [407, 157] width 135 height 11
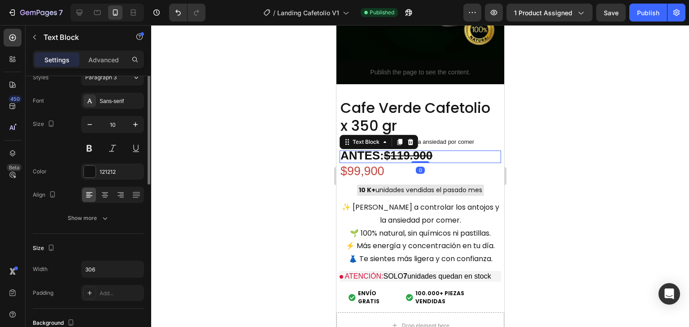
scroll to position [0, 0]
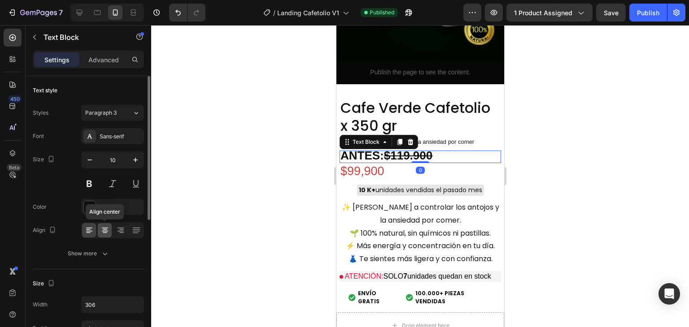
click at [101, 226] on icon at bounding box center [104, 230] width 9 height 9
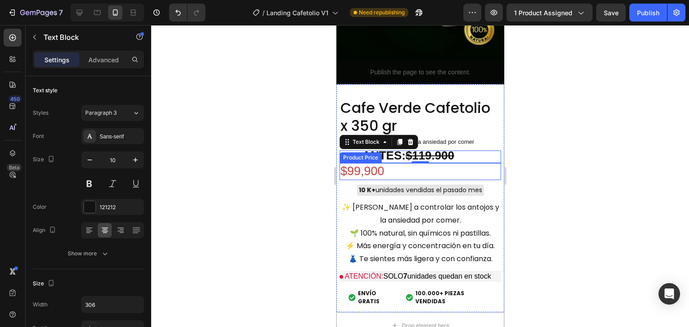
click at [348, 168] on div "$99,900" at bounding box center [419, 171] width 161 height 17
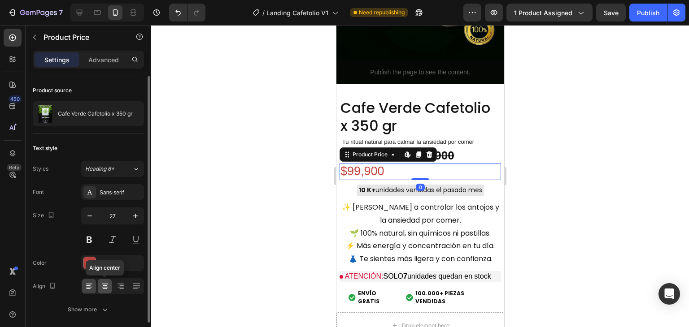
click at [101, 288] on icon at bounding box center [104, 286] width 9 height 9
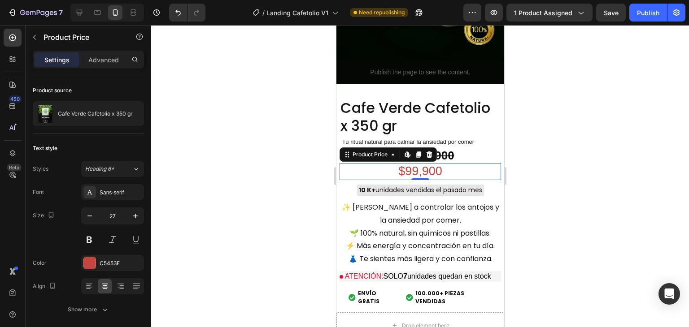
click at [547, 135] on div at bounding box center [420, 176] width 538 height 302
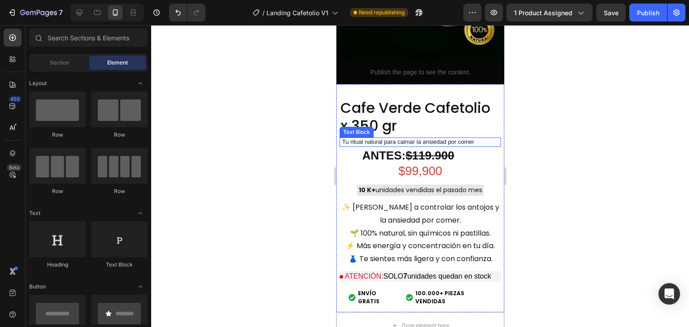
click at [458, 139] on span "Tu ritual natural para calmar la ansiedad por comer" at bounding box center [408, 142] width 132 height 7
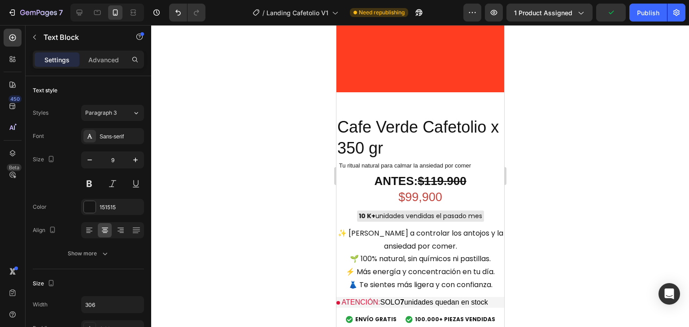
scroll to position [3264, 0]
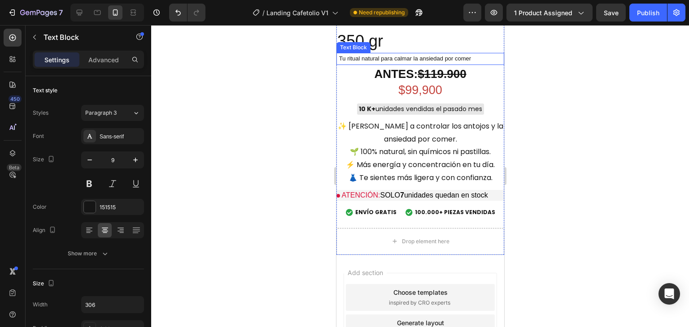
click at [385, 61] on span "Tu ritual natural para calmar la ansiedad por comer" at bounding box center [405, 58] width 132 height 7
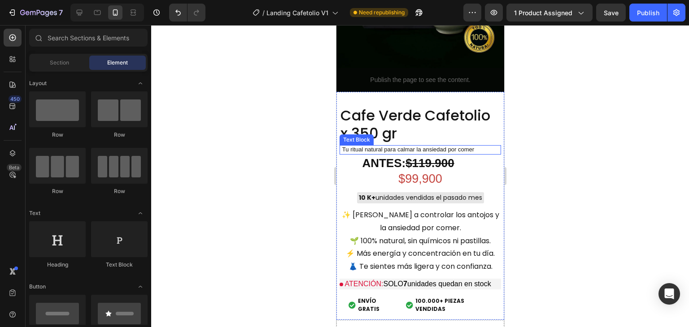
scroll to position [735, 0]
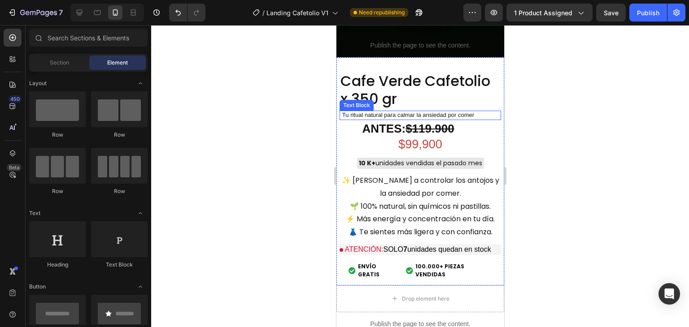
click at [445, 111] on div "Tu ritual natural para calmar la ansiedad por comer" at bounding box center [407, 115] width 137 height 9
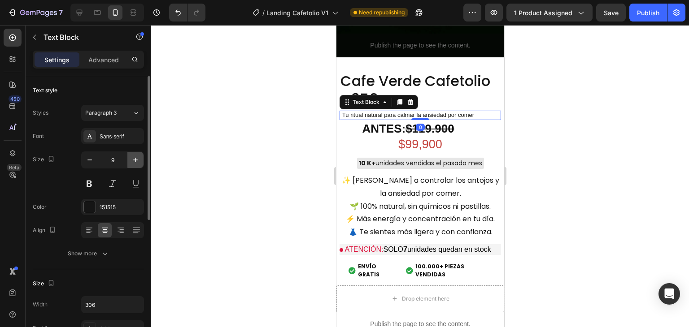
click at [135, 158] on icon "button" at bounding box center [135, 160] width 9 height 9
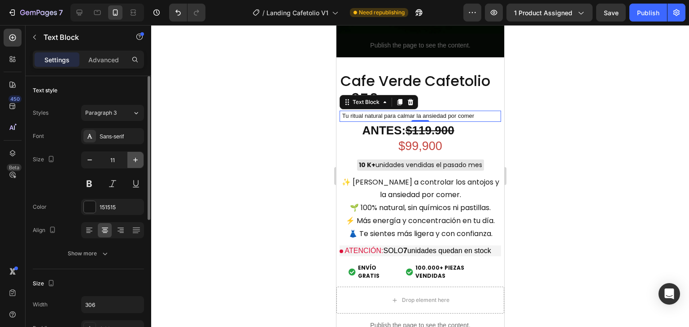
click at [135, 158] on icon "button" at bounding box center [135, 160] width 9 height 9
type input "12"
click at [93, 225] on div at bounding box center [89, 230] width 14 height 14
click at [100, 228] on icon at bounding box center [104, 230] width 9 height 9
click at [599, 136] on div at bounding box center [420, 176] width 538 height 302
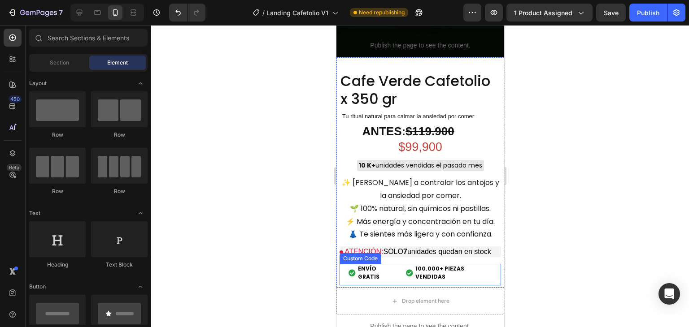
click at [436, 273] on span "100.000+ PIEZAS VENDIDAS" at bounding box center [453, 273] width 77 height 16
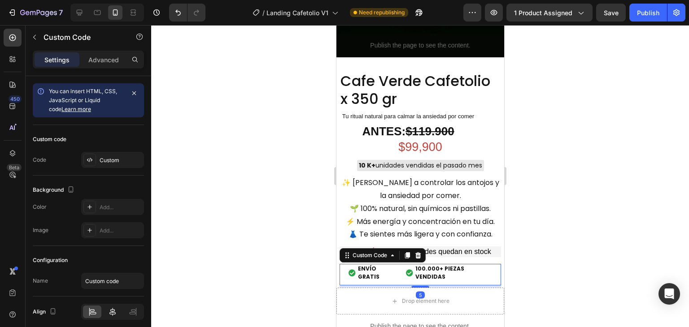
click at [115, 306] on div at bounding box center [112, 312] width 18 height 13
click at [573, 205] on div at bounding box center [420, 176] width 538 height 302
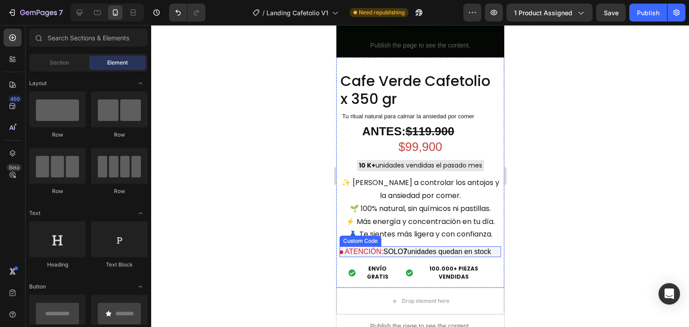
click at [438, 247] on p "ATENCIÓN: SOLO 7 unidades quedan en stock" at bounding box center [419, 252] width 161 height 11
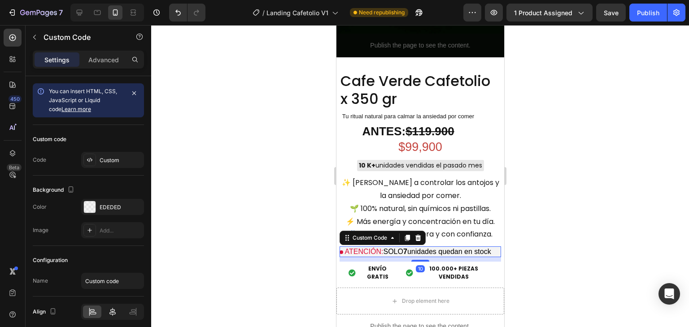
click at [113, 312] on icon at bounding box center [112, 312] width 9 height 9
click at [95, 313] on icon at bounding box center [92, 312] width 9 height 9
click at [580, 201] on div at bounding box center [420, 176] width 538 height 302
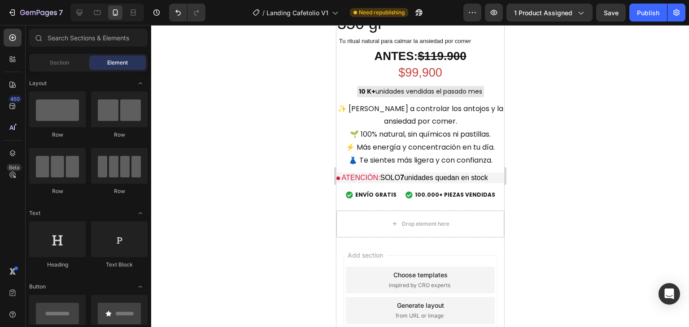
scroll to position [3291, 0]
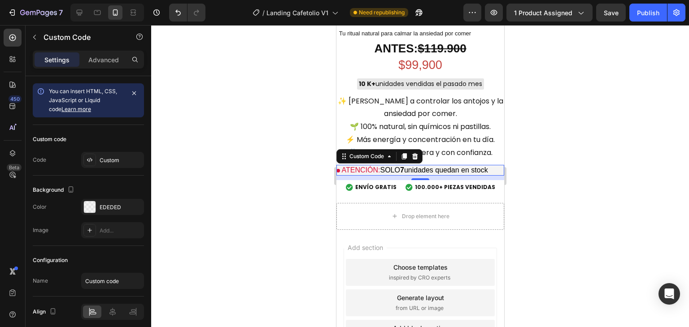
click at [451, 167] on p "ATENCIÓN: SOLO 7 unidades quedan en stock" at bounding box center [420, 170] width 168 height 11
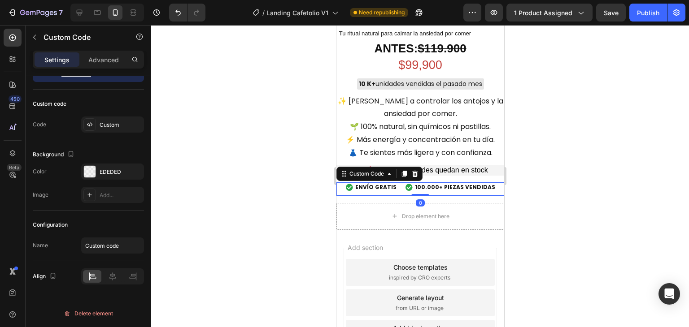
click at [388, 187] on span "ENVÍO GRATIS" at bounding box center [375, 187] width 41 height 8
click at [108, 273] on div at bounding box center [112, 276] width 18 height 13
click at [99, 274] on div at bounding box center [92, 276] width 18 height 13
click at [110, 275] on icon at bounding box center [112, 277] width 6 height 8
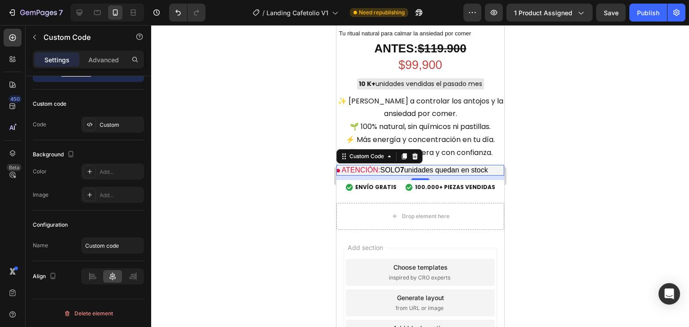
click at [460, 168] on p "ATENCIÓN: SOLO 7 unidades quedan en stock" at bounding box center [420, 170] width 168 height 11
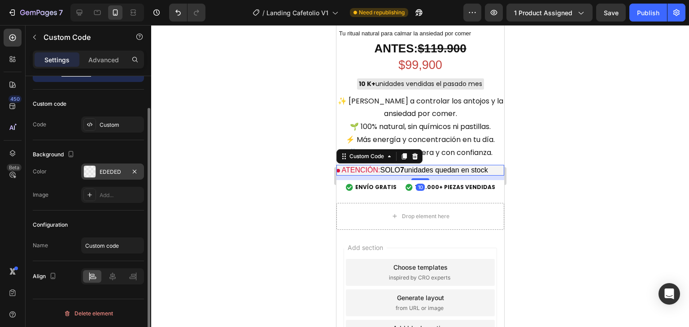
scroll to position [0, 0]
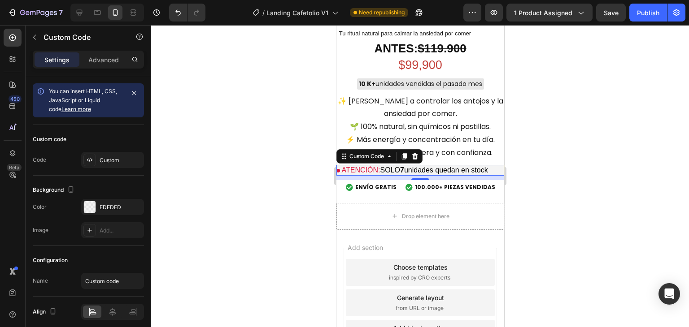
click at [549, 150] on div at bounding box center [420, 176] width 538 height 302
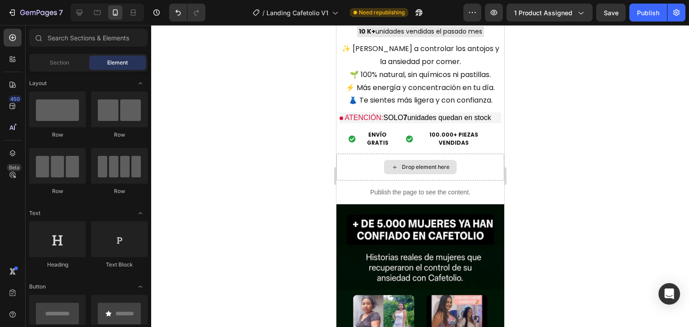
scroll to position [735, 0]
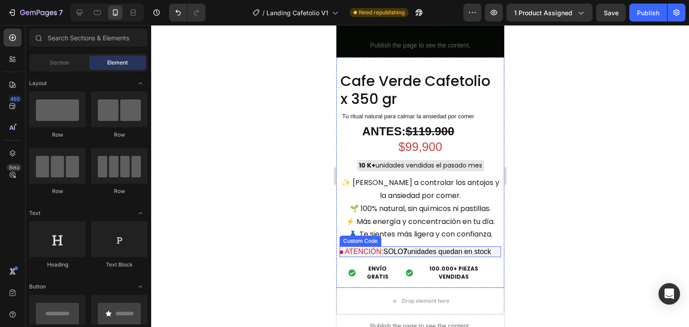
click at [423, 247] on p "ATENCIÓN: SOLO 7 unidades quedan en stock" at bounding box center [419, 252] width 161 height 11
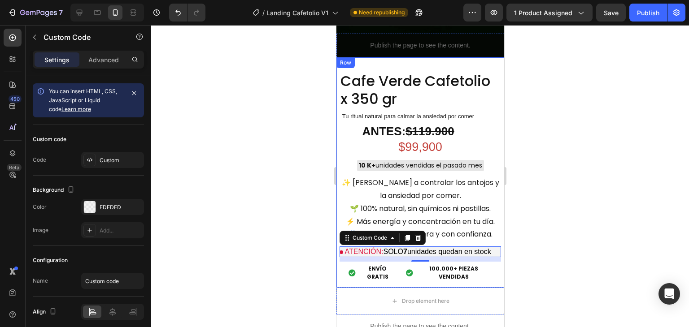
click at [519, 235] on div at bounding box center [420, 176] width 538 height 302
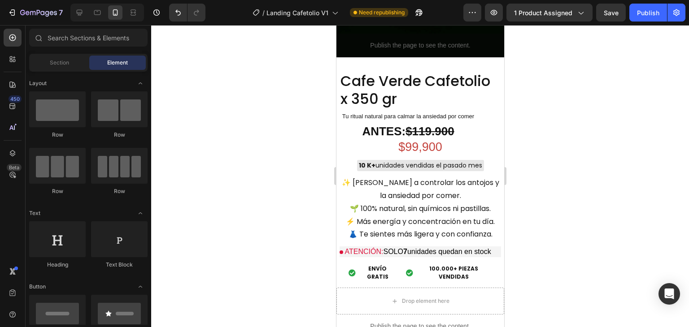
click at [529, 235] on div at bounding box center [420, 176] width 538 height 302
click at [490, 247] on p "ATENCIÓN: SOLO 7 unidades quedan en stock" at bounding box center [419, 252] width 161 height 11
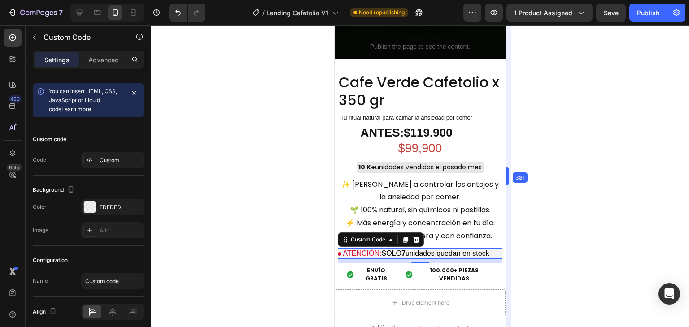
scroll to position [739, 0]
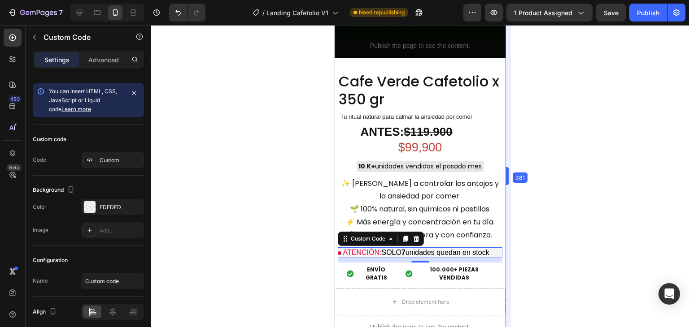
drag, startPoint x: 167, startPoint y: 157, endPoint x: 508, endPoint y: 186, distance: 342.0
click at [542, 198] on div at bounding box center [420, 176] width 538 height 302
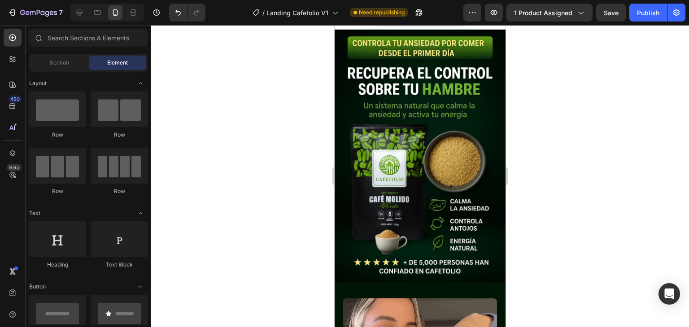
scroll to position [0, 0]
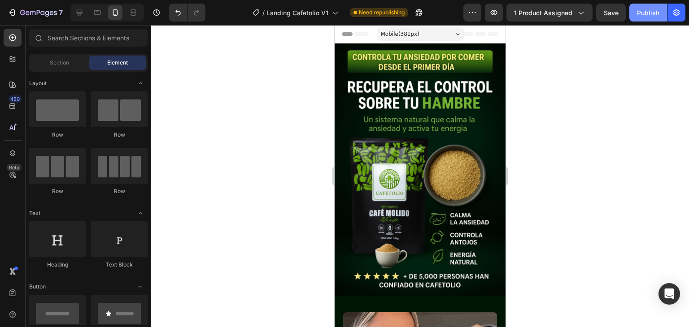
click at [641, 18] on button "Publish" at bounding box center [648, 13] width 38 height 18
